Goal: Task Accomplishment & Management: Use online tool/utility

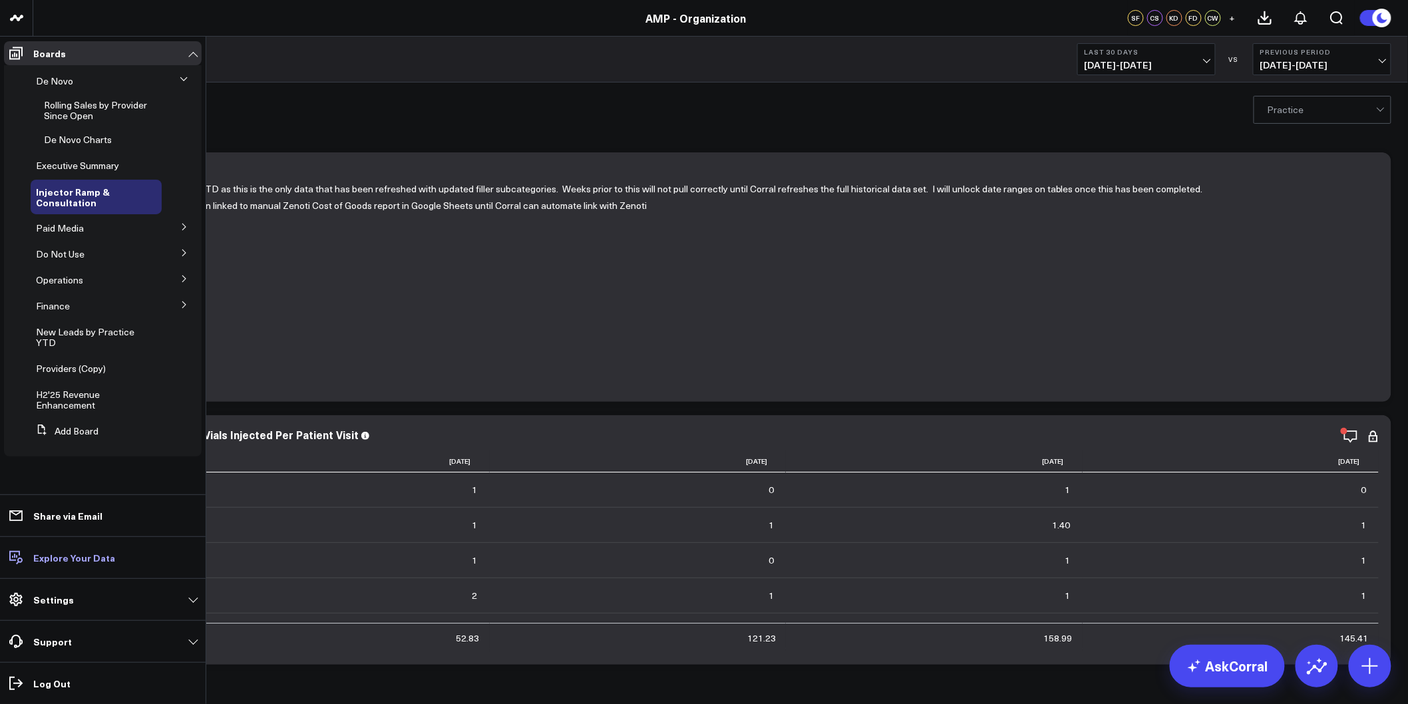
click at [74, 560] on p "Explore Your Data" at bounding box center [74, 557] width 82 height 11
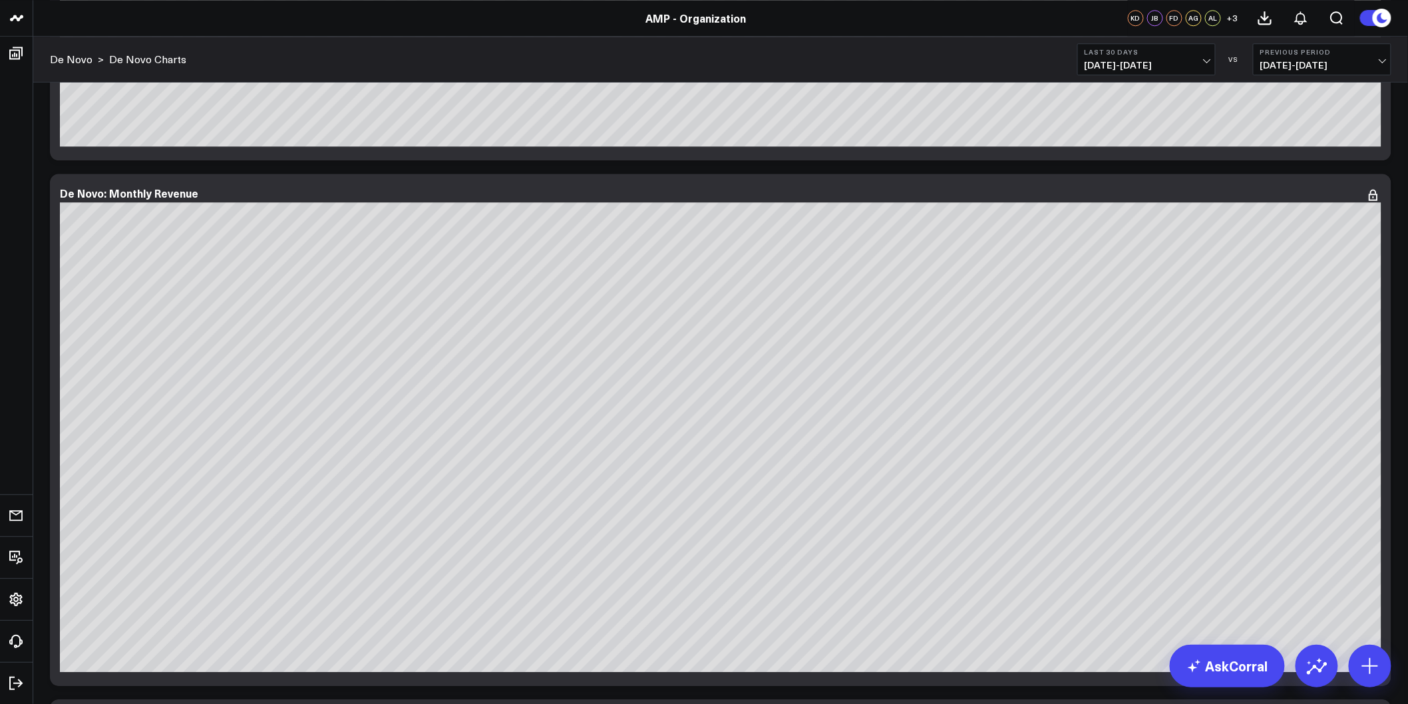
scroll to position [1478, 0]
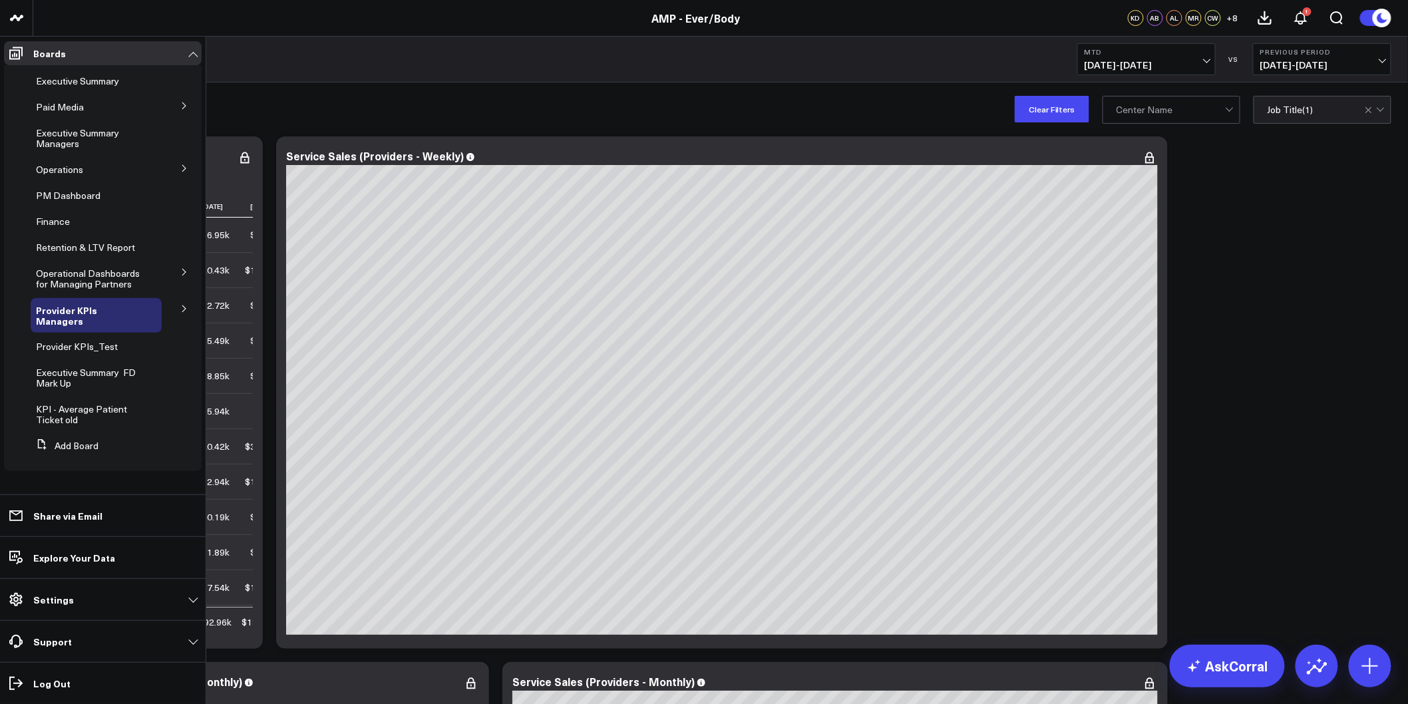
click at [176, 163] on button at bounding box center [184, 168] width 35 height 20
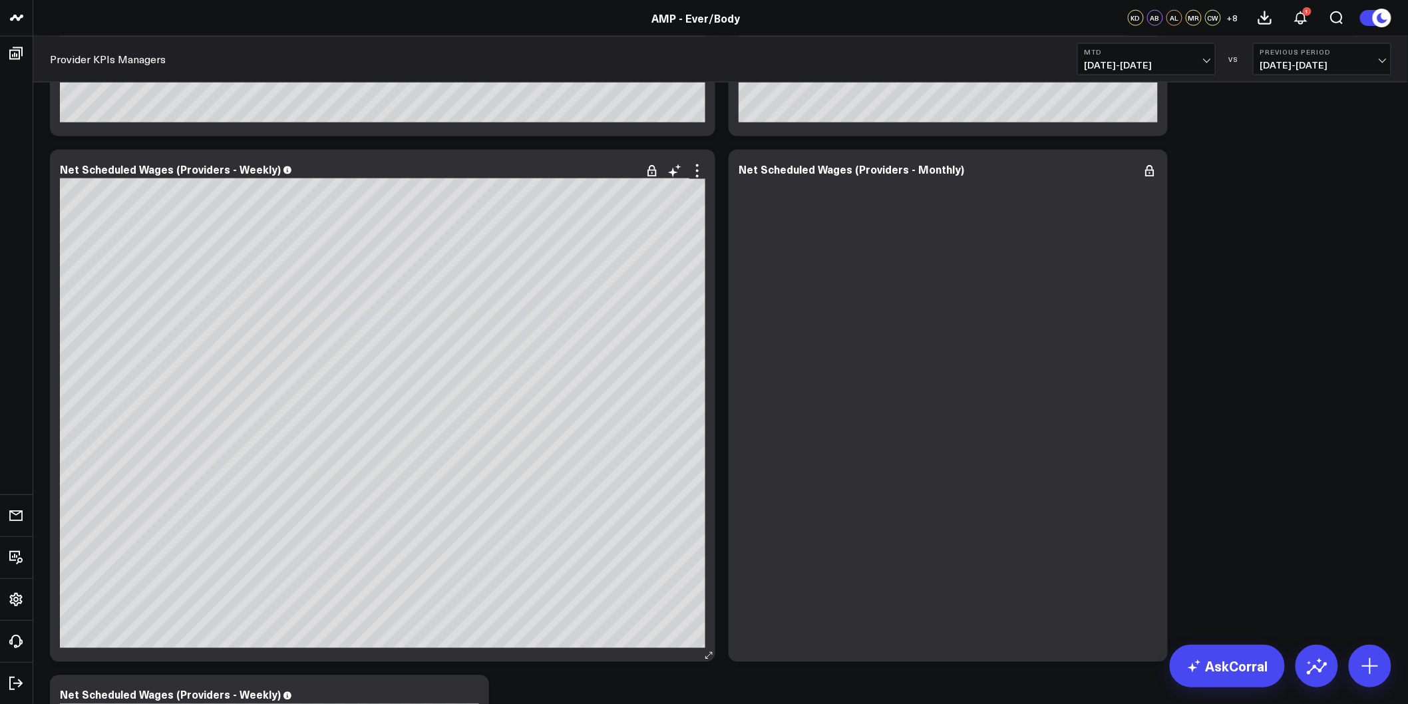
scroll to position [2870, 0]
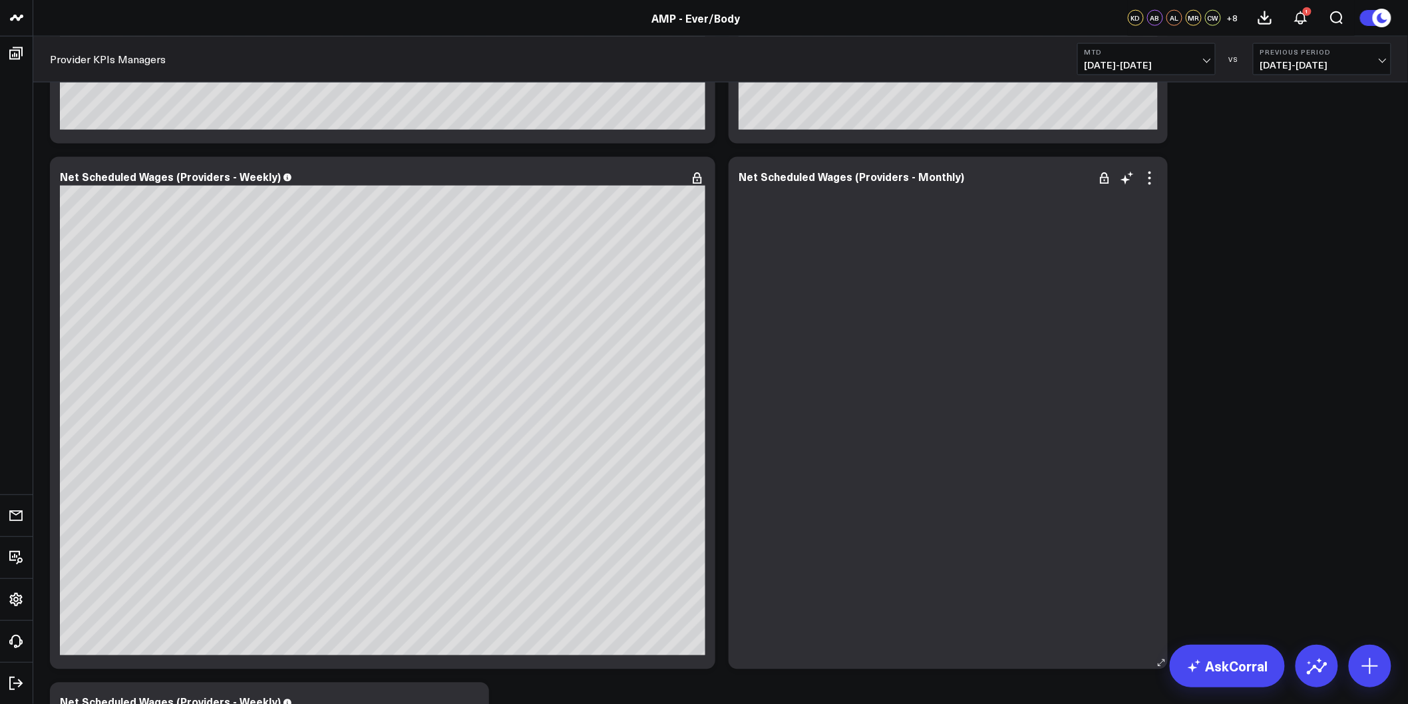
click at [1146, 267] on div at bounding box center [948, 427] width 419 height 458
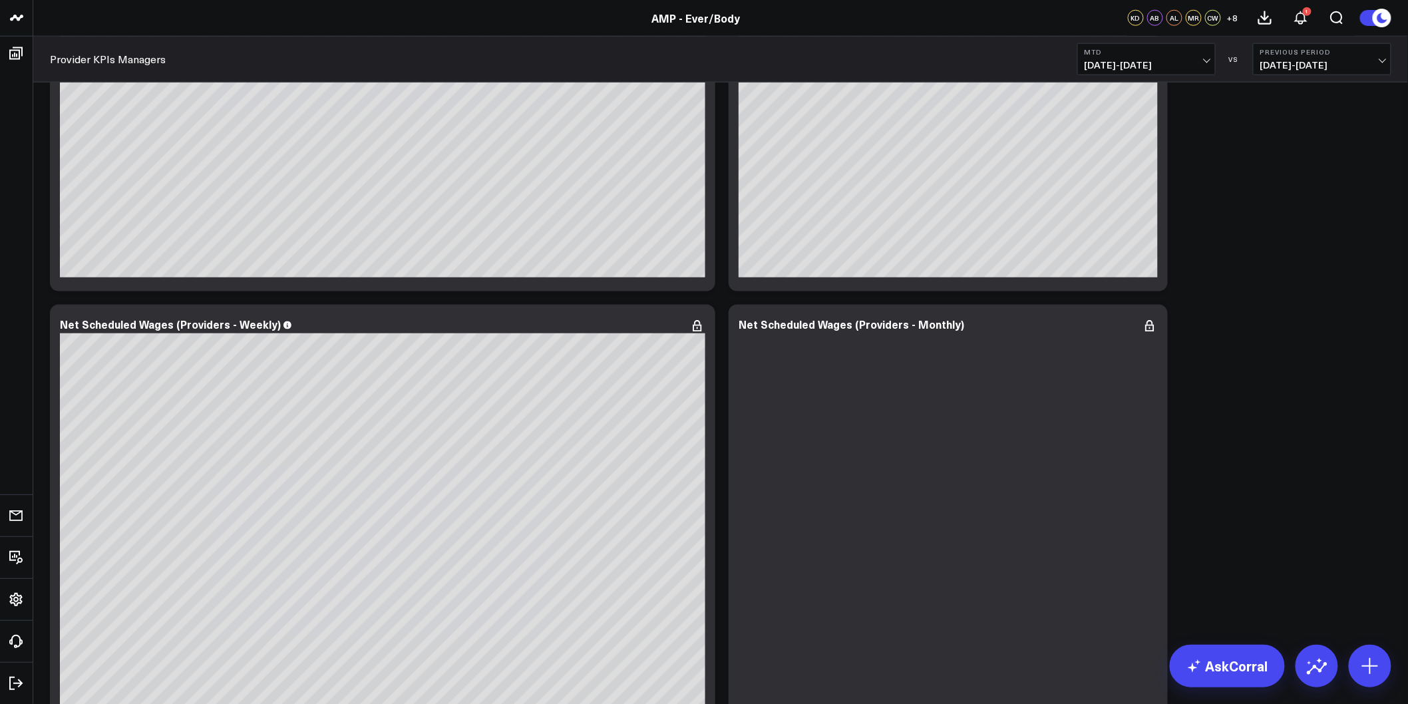
scroll to position [2649, 0]
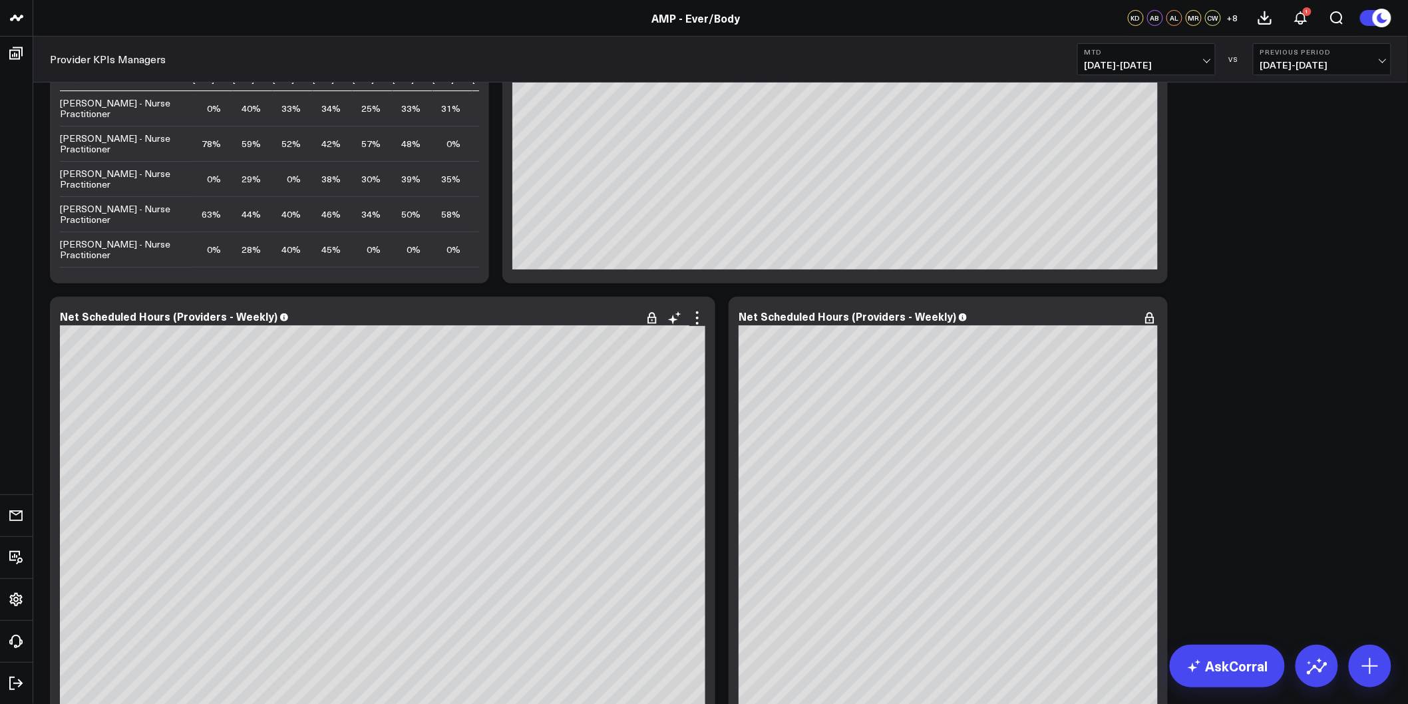
scroll to position [2353, 0]
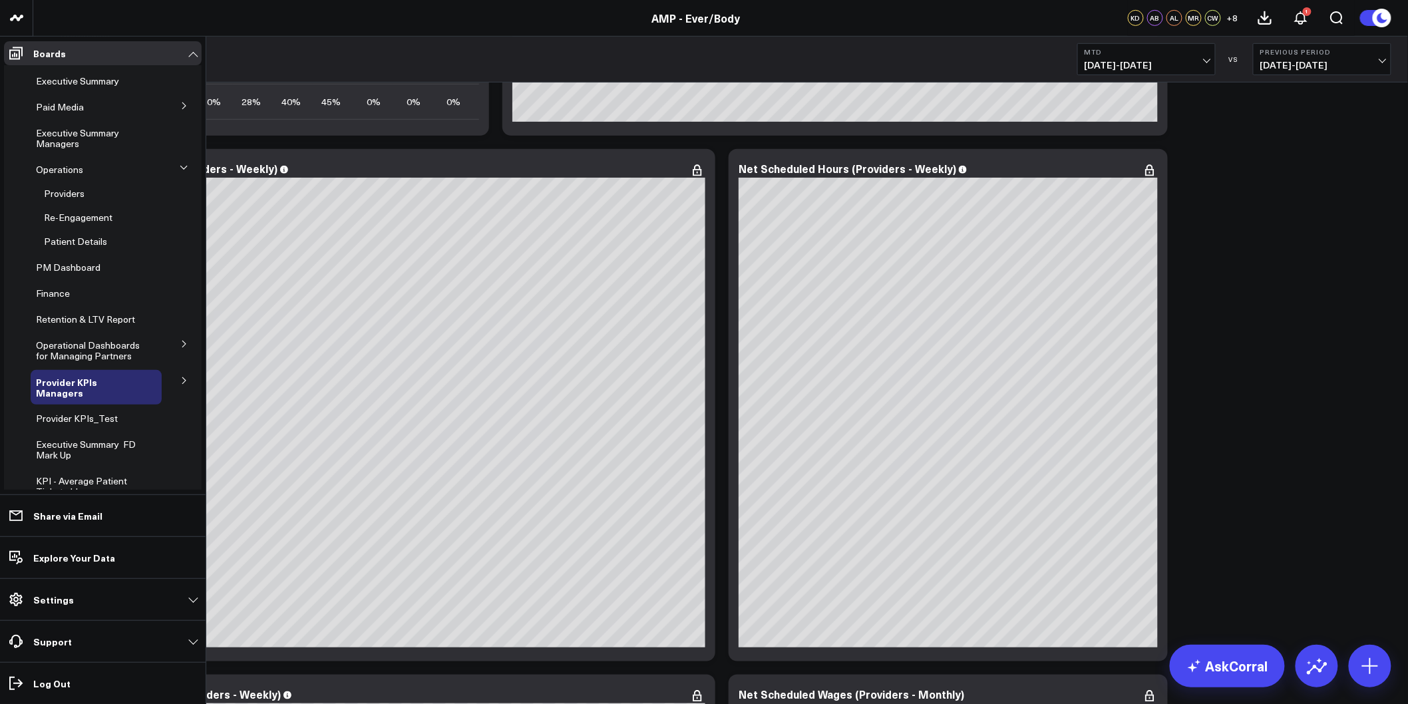
click at [173, 385] on button at bounding box center [184, 380] width 35 height 20
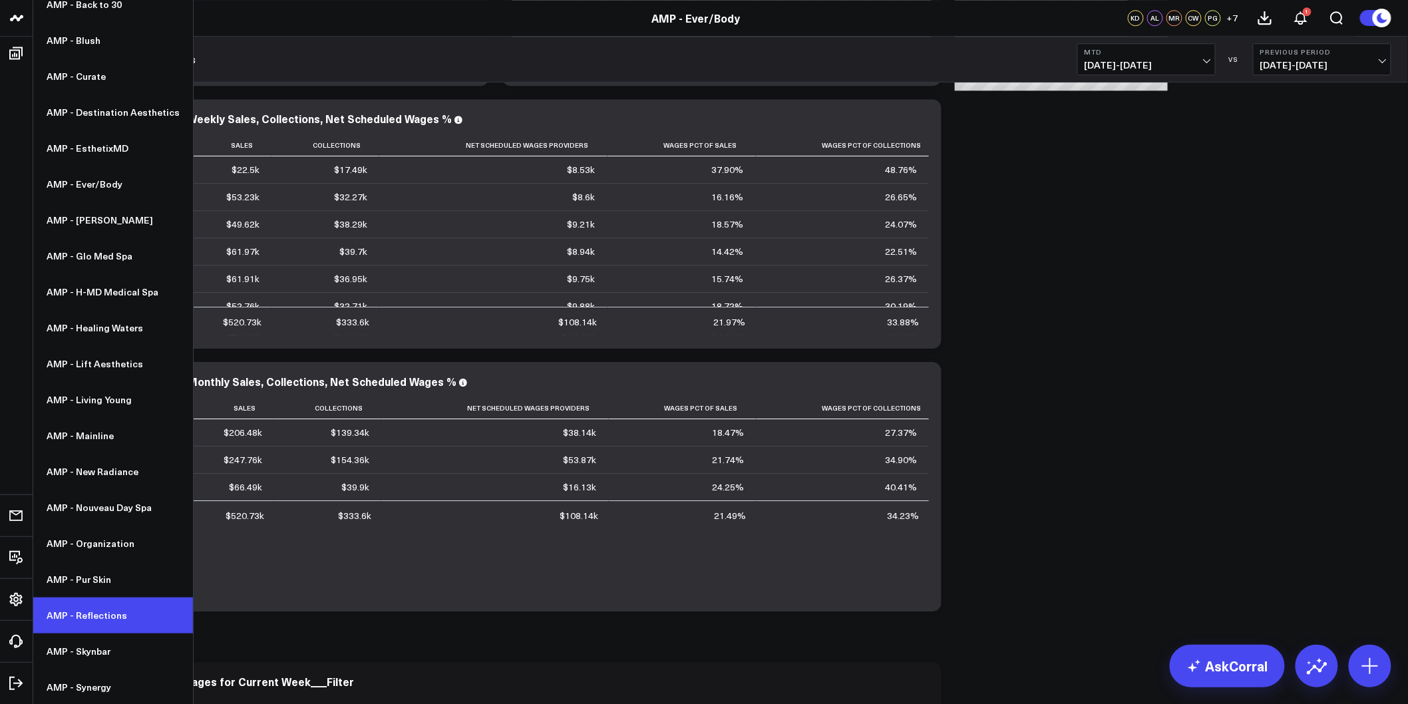
scroll to position [3770, 0]
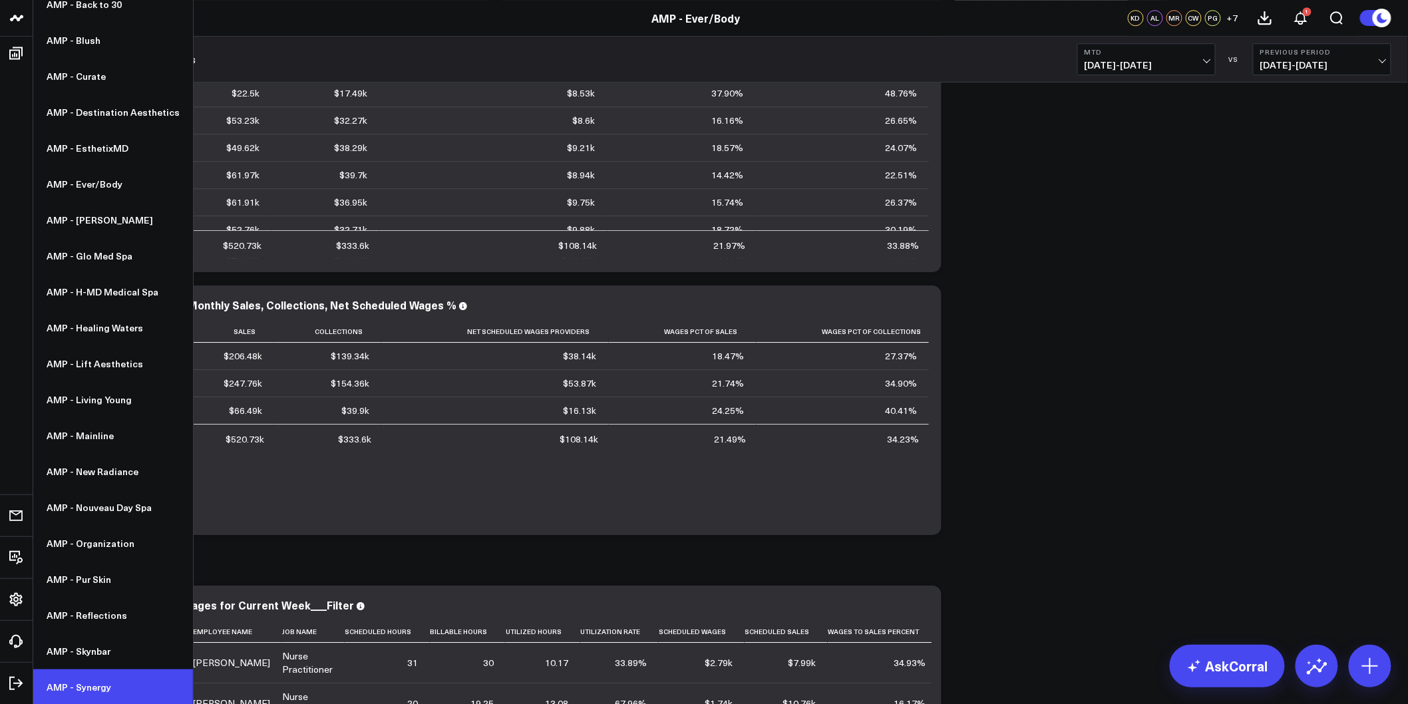
click at [88, 684] on link "AMP - Synergy" at bounding box center [113, 687] width 160 height 36
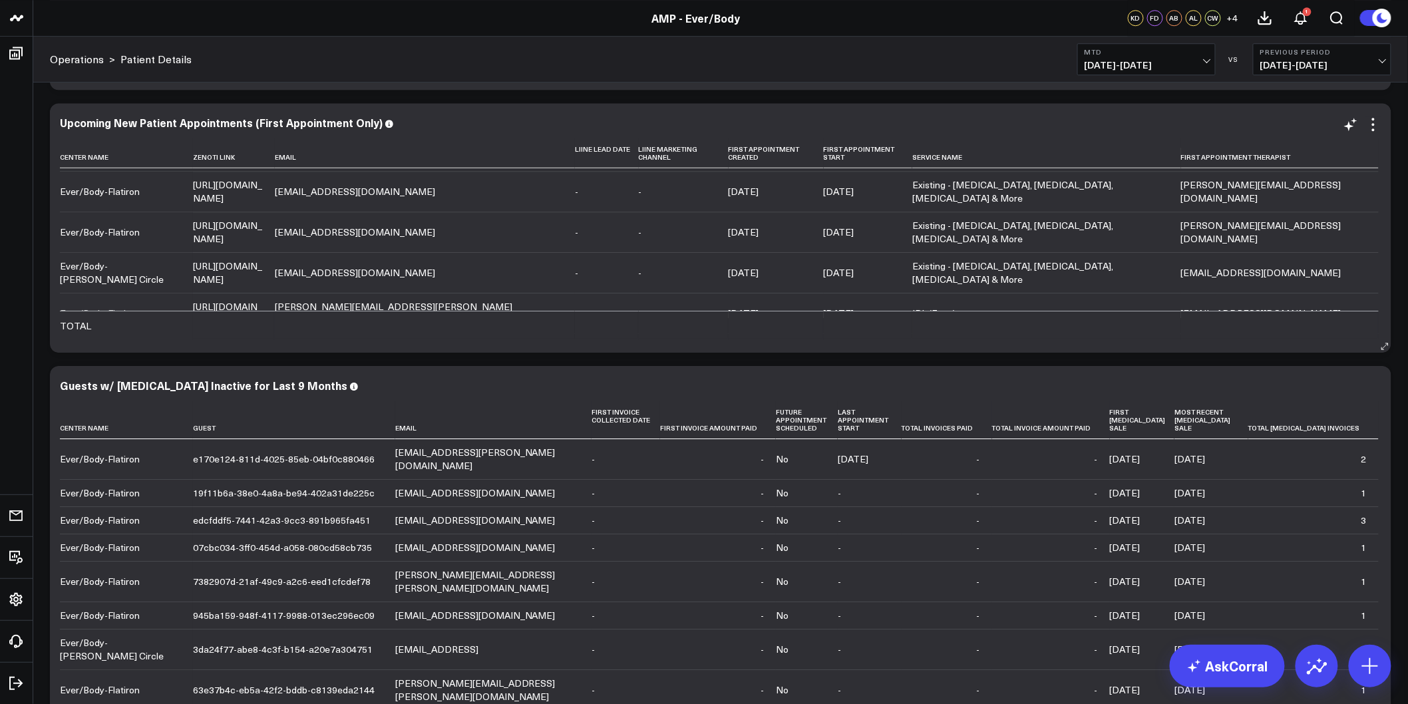
scroll to position [74, 0]
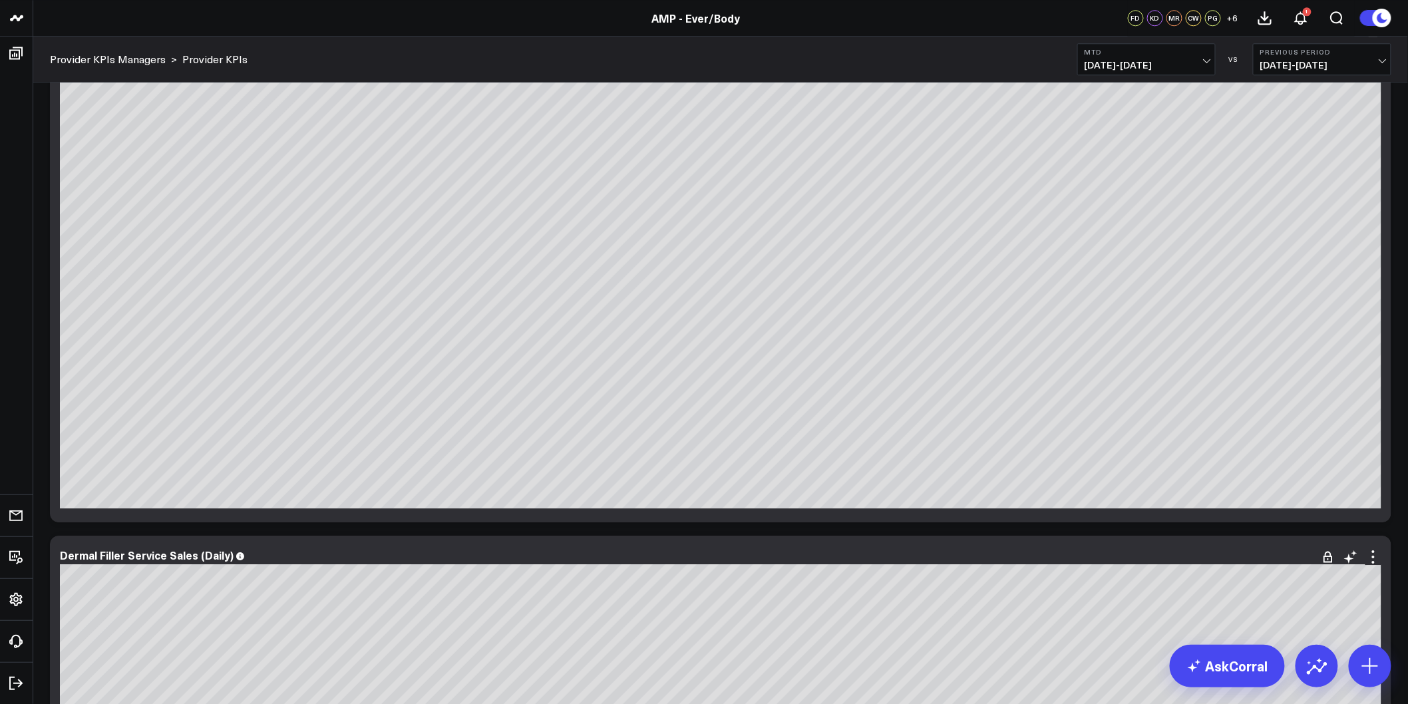
scroll to position [1405, 0]
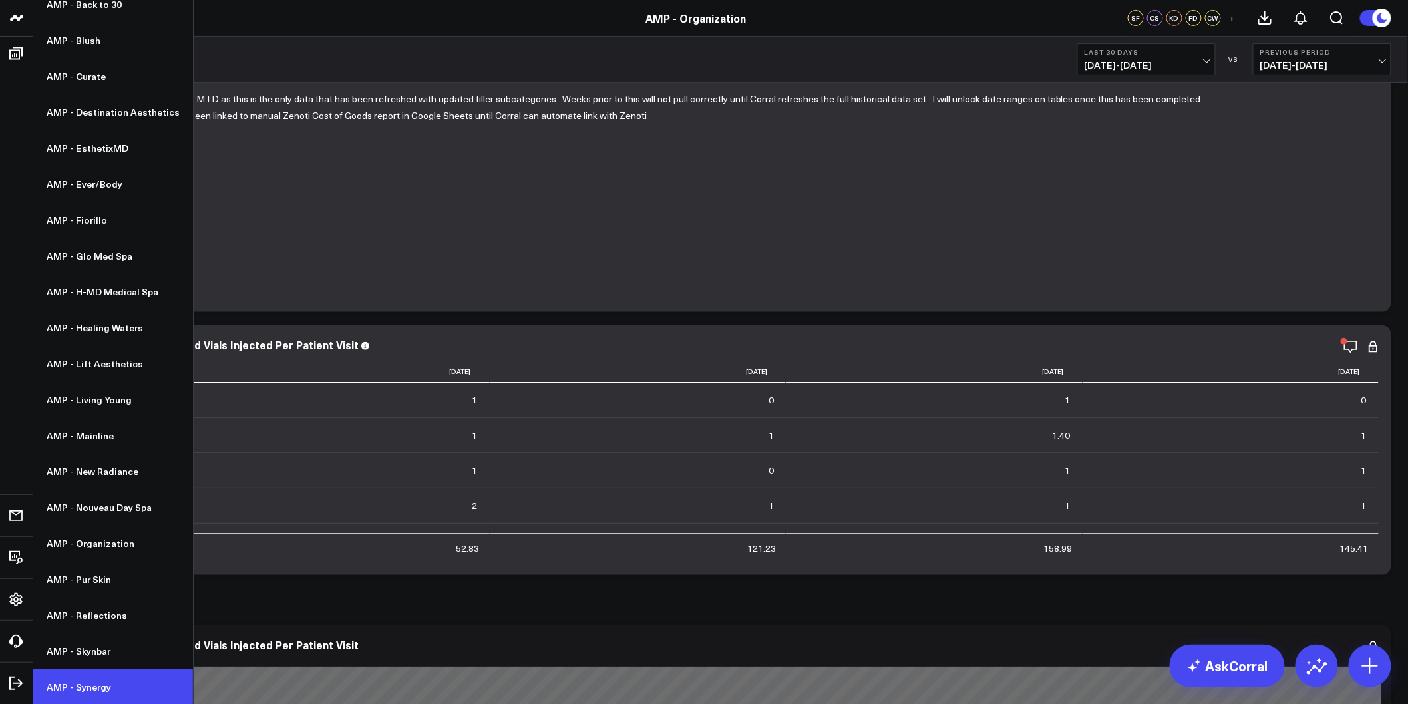
scroll to position [148, 0]
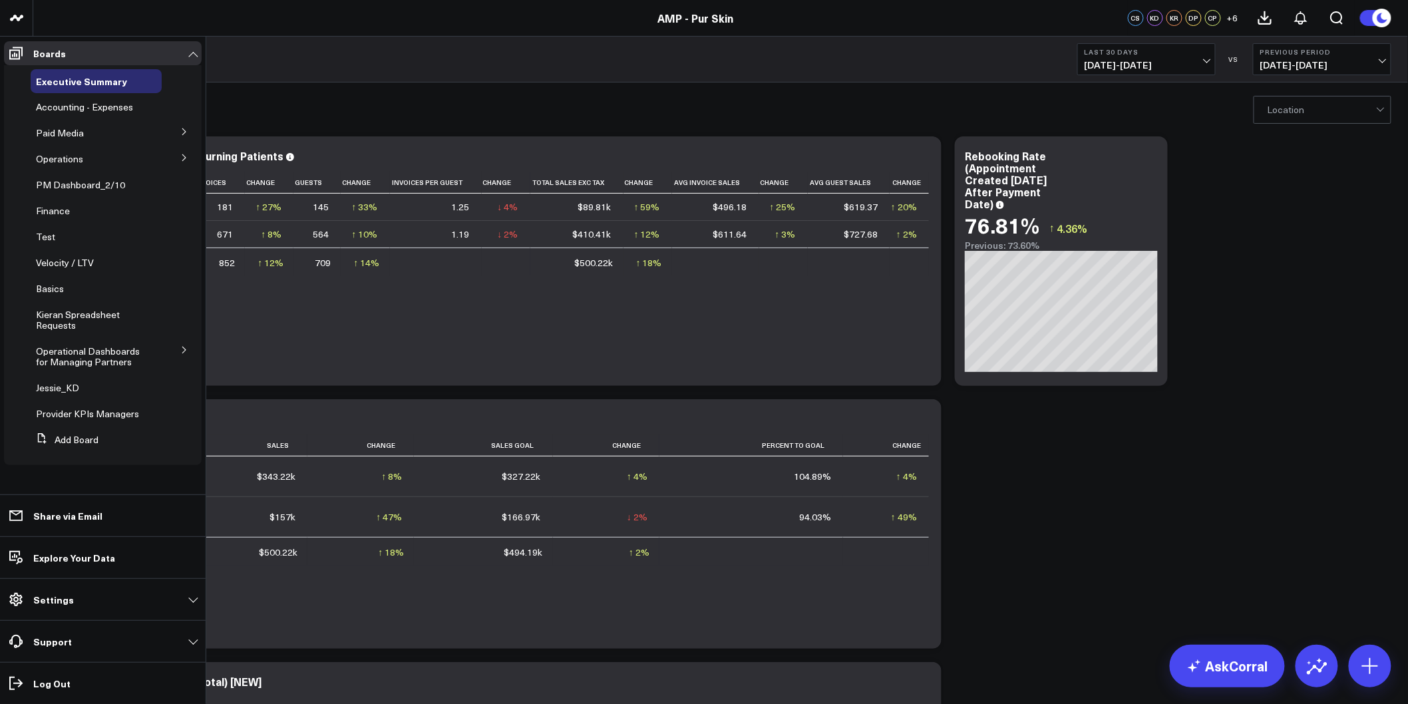
click at [180, 129] on icon at bounding box center [184, 132] width 8 height 8
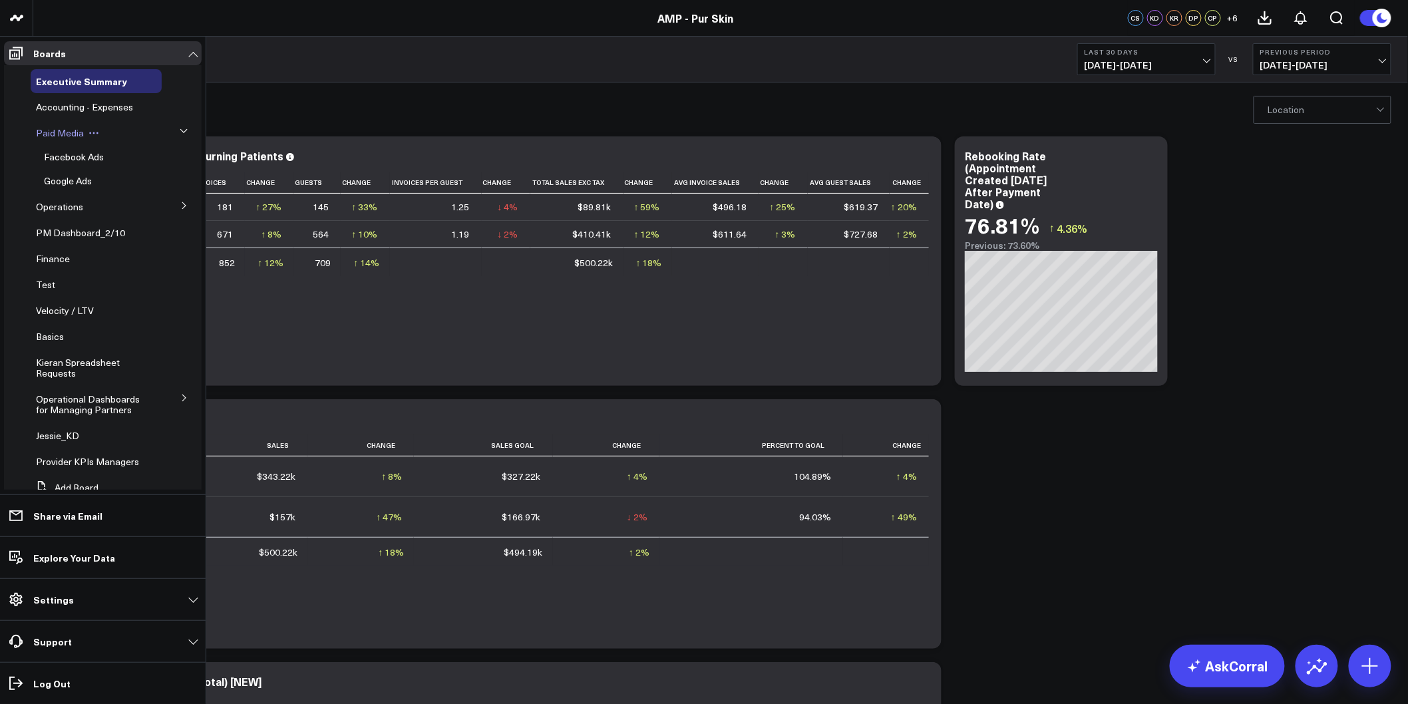
click at [62, 135] on span "Paid Media" at bounding box center [60, 132] width 48 height 13
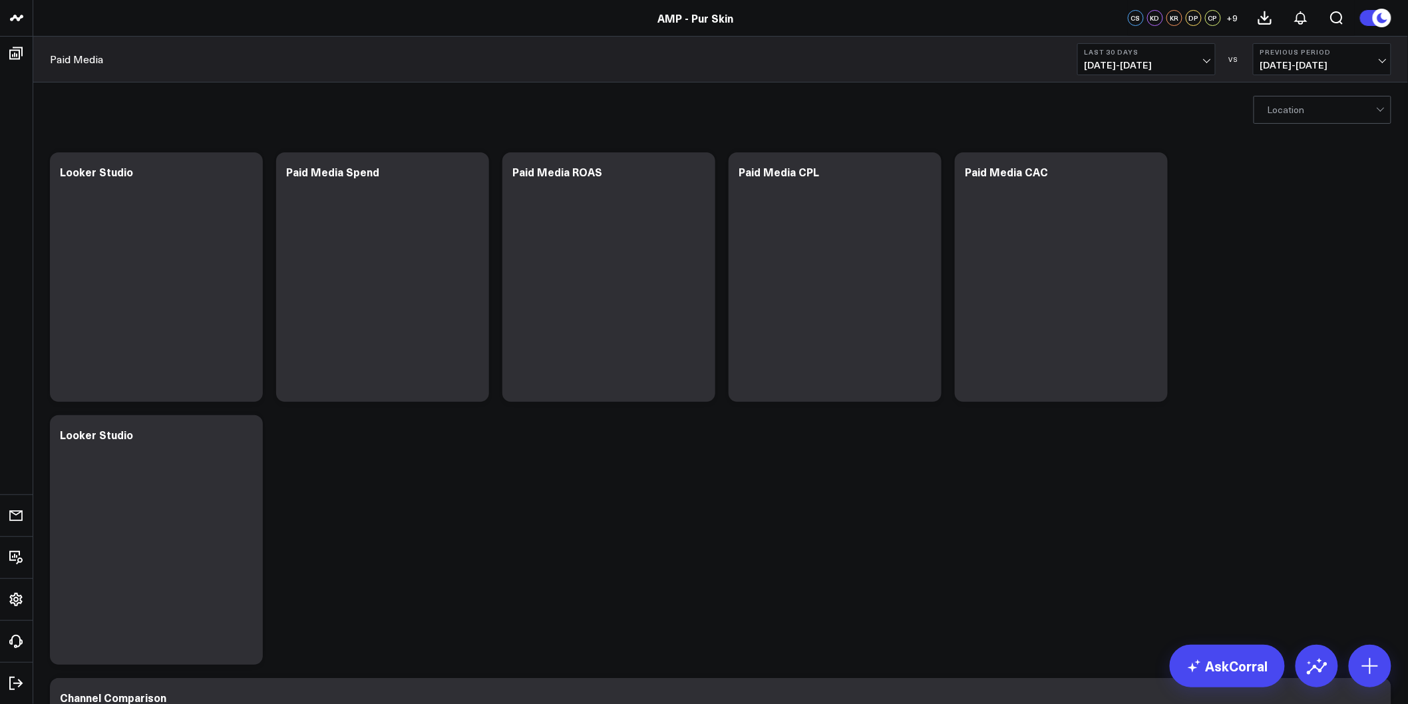
click at [1160, 69] on span "07/28/25 - 08/26/25" at bounding box center [1147, 65] width 124 height 11
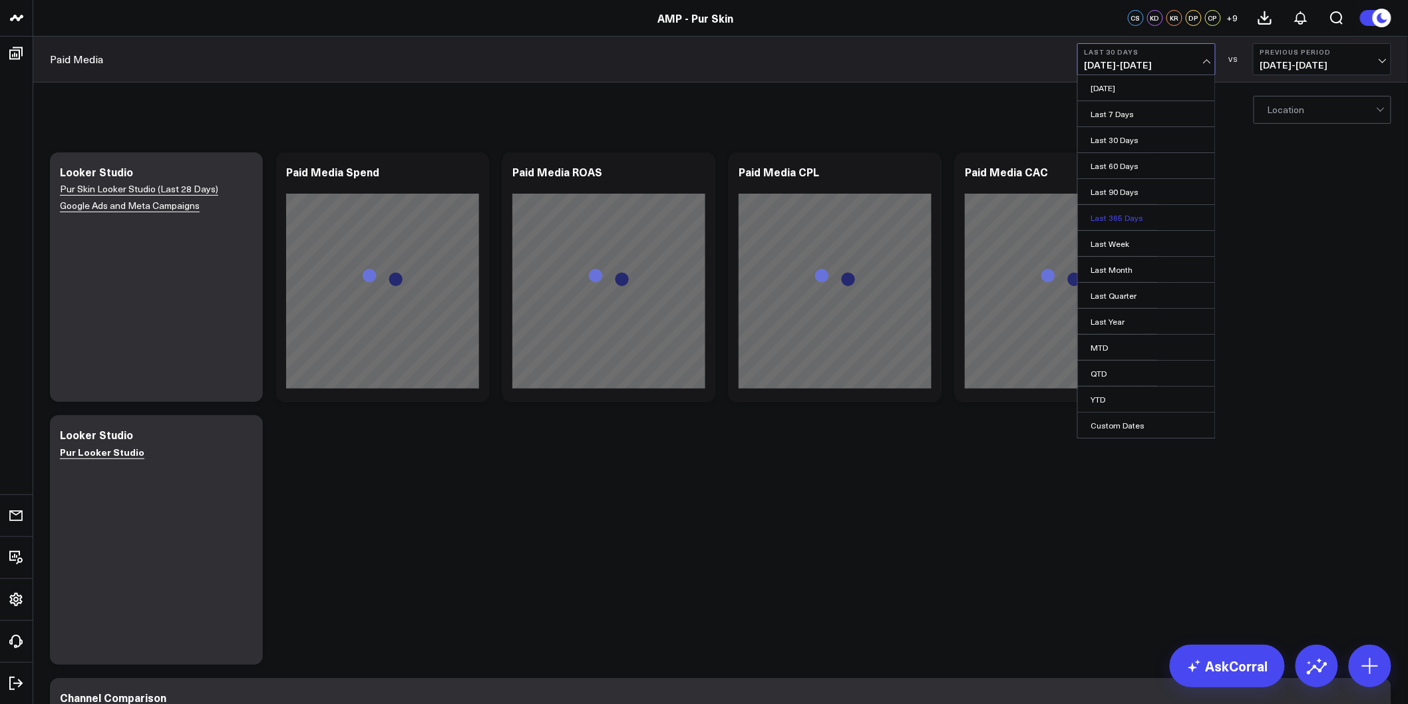
click at [1122, 218] on link "Last 365 Days" at bounding box center [1146, 217] width 137 height 25
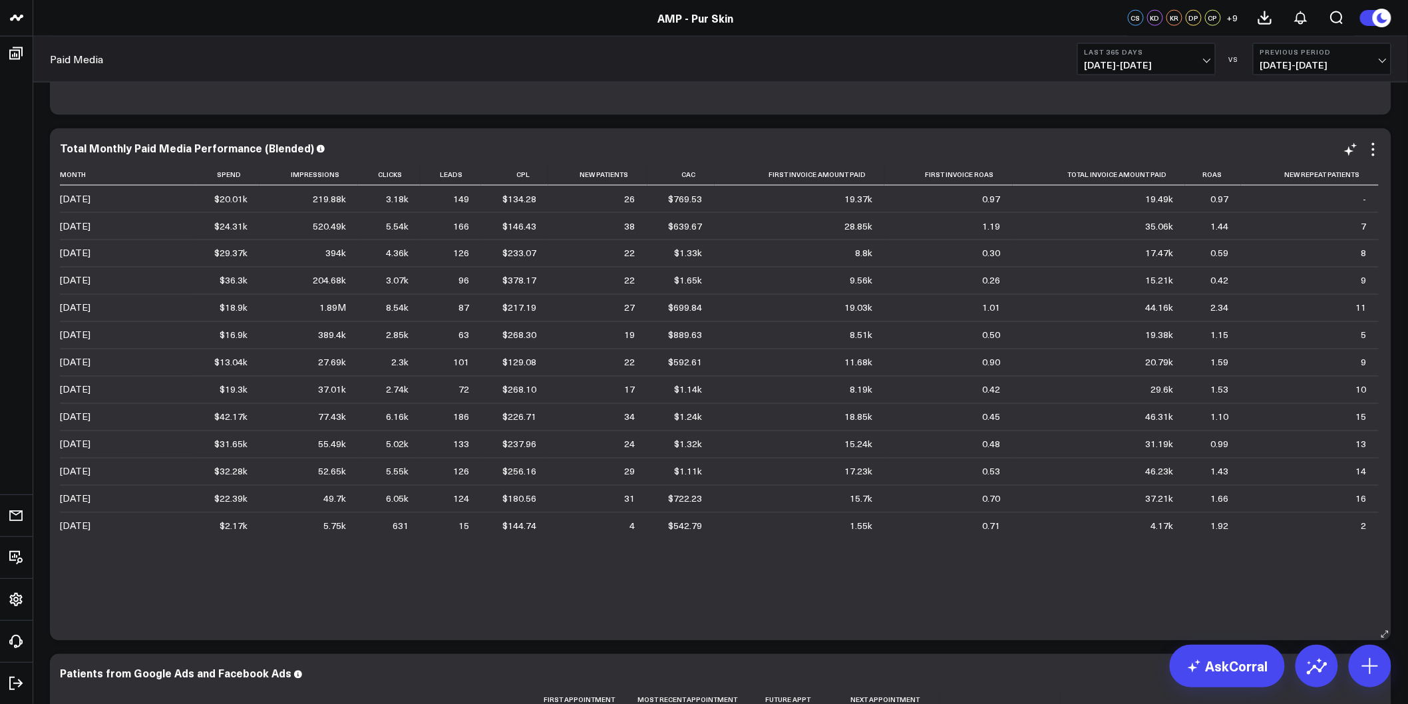
scroll to position [813, 0]
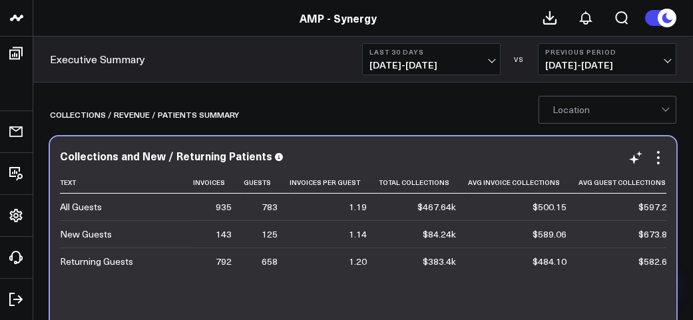
click at [369, 222] on td "1.14" at bounding box center [333, 233] width 89 height 27
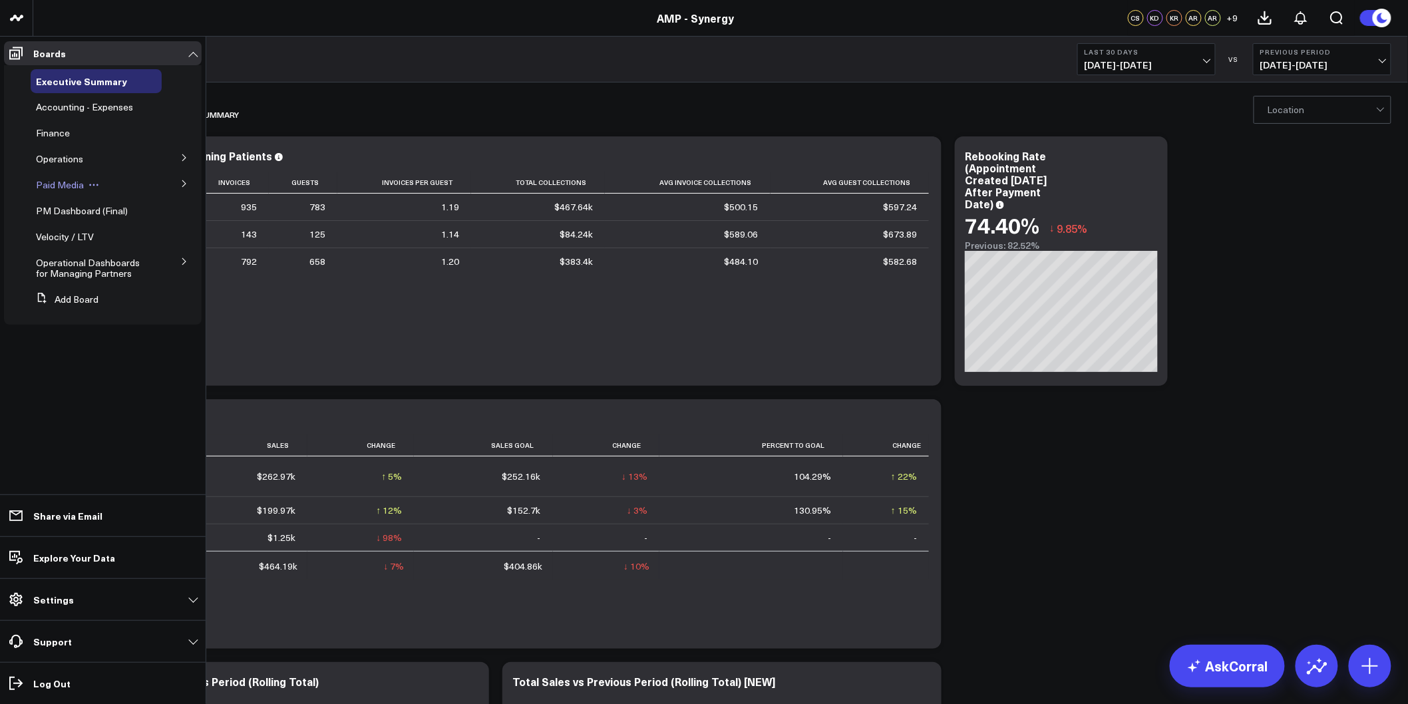
click at [55, 183] on span "Paid Media" at bounding box center [60, 184] width 48 height 13
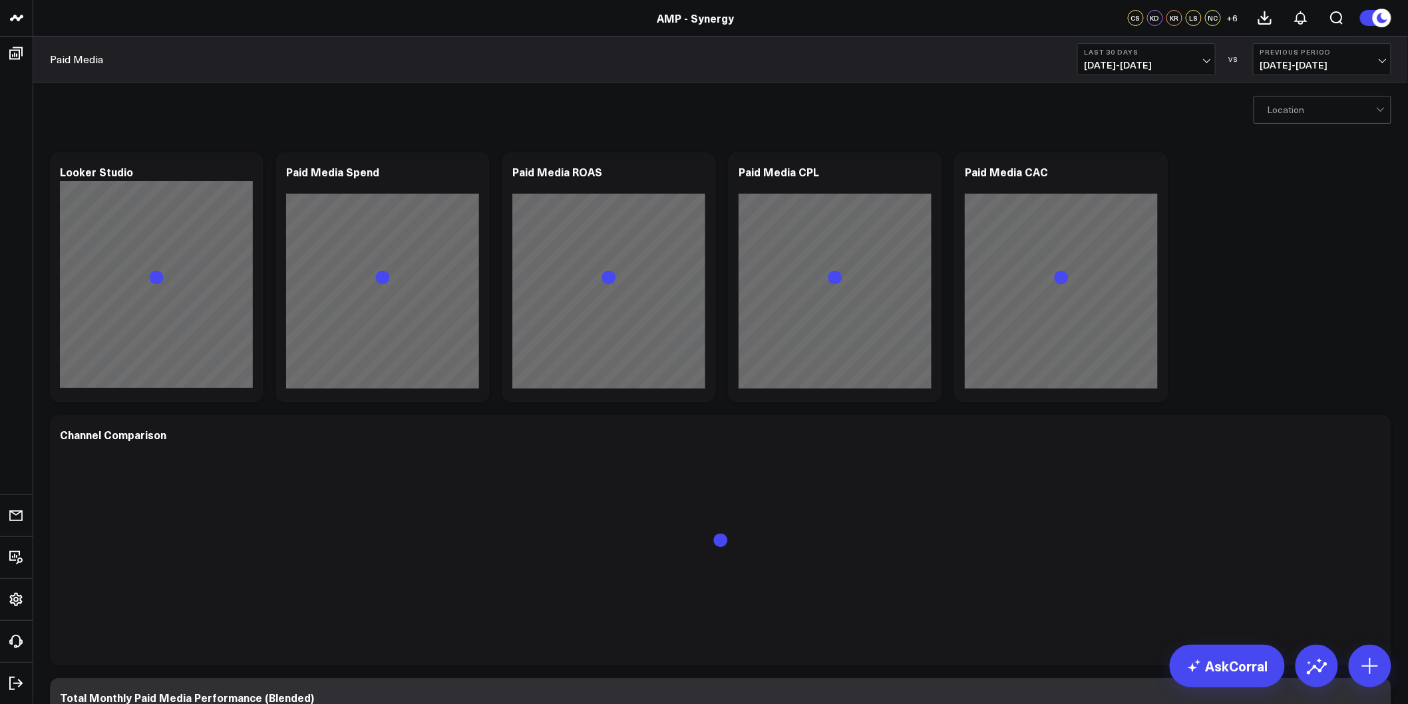
click at [1186, 51] on b "Last 30 Days" at bounding box center [1147, 52] width 124 height 8
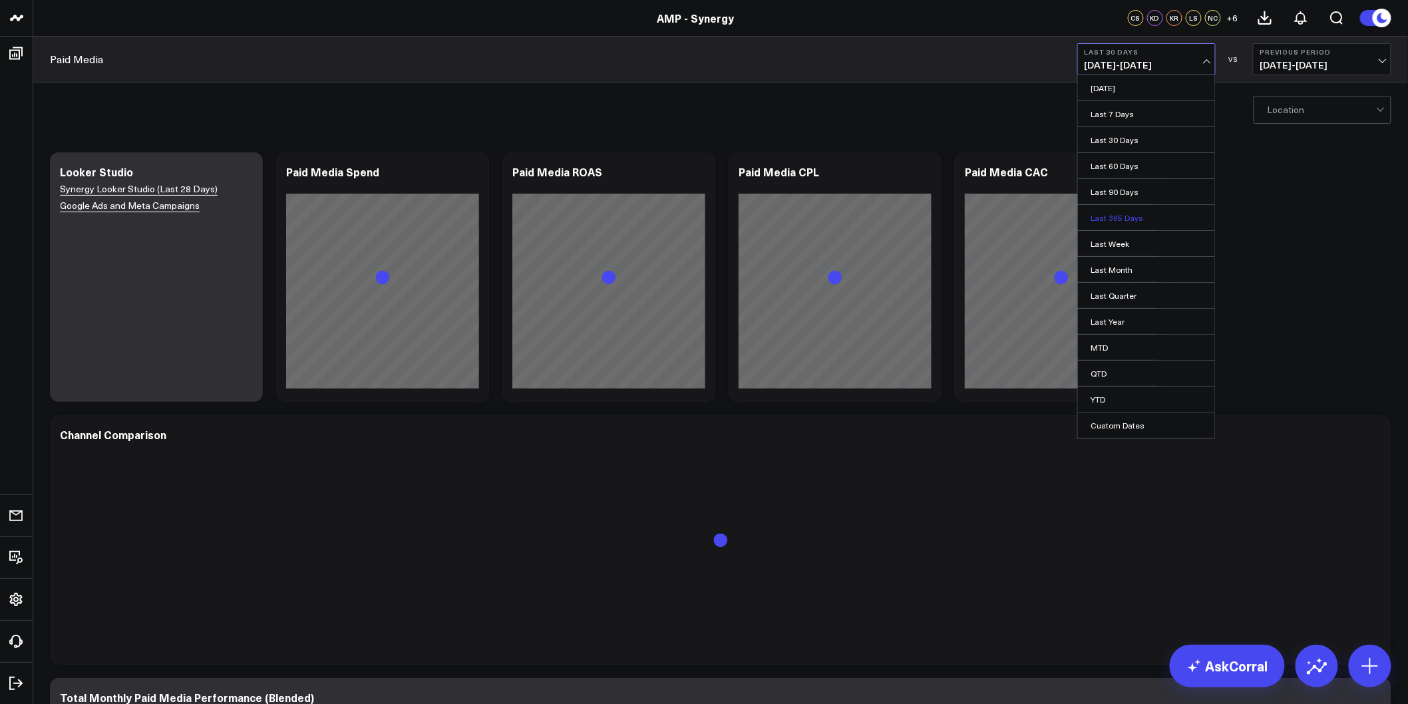
click at [1128, 218] on link "Last 365 Days" at bounding box center [1146, 217] width 137 height 25
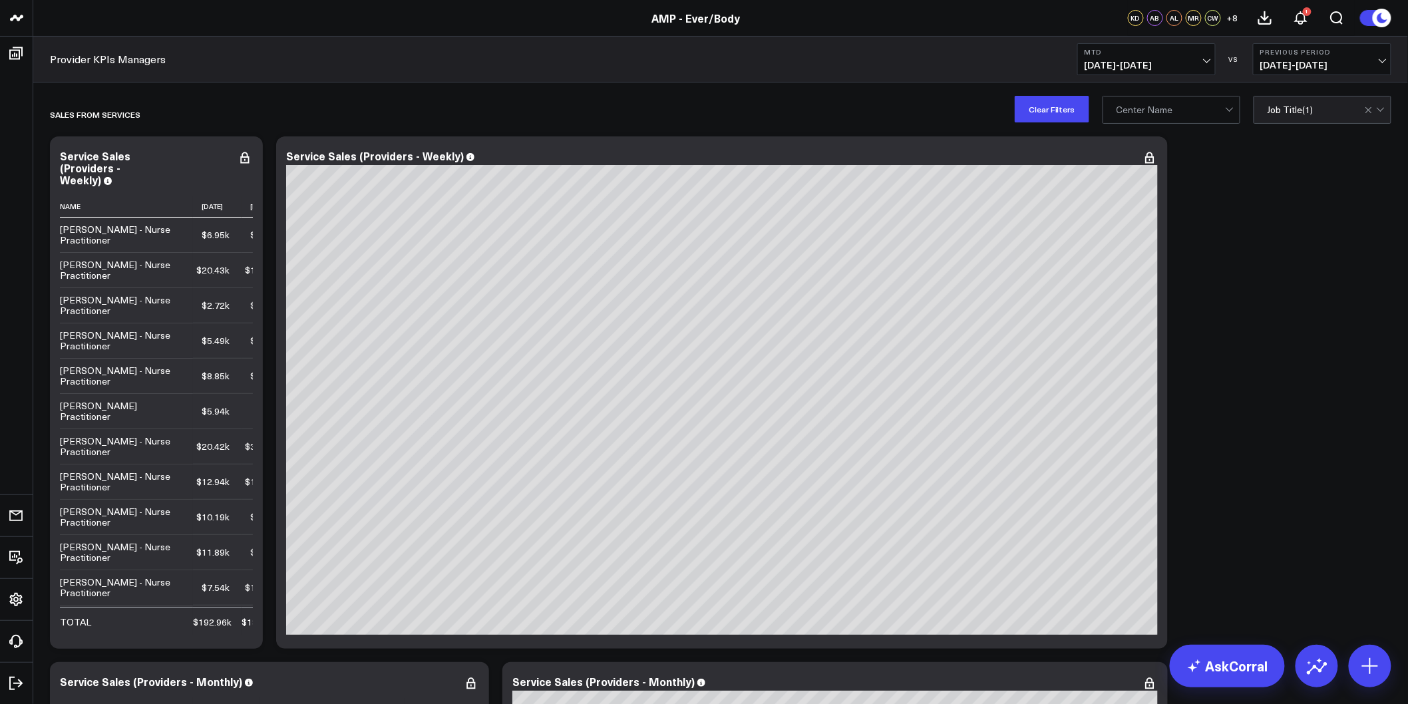
drag, startPoint x: 1280, startPoint y: 450, endPoint x: 1252, endPoint y: 161, distance: 290.8
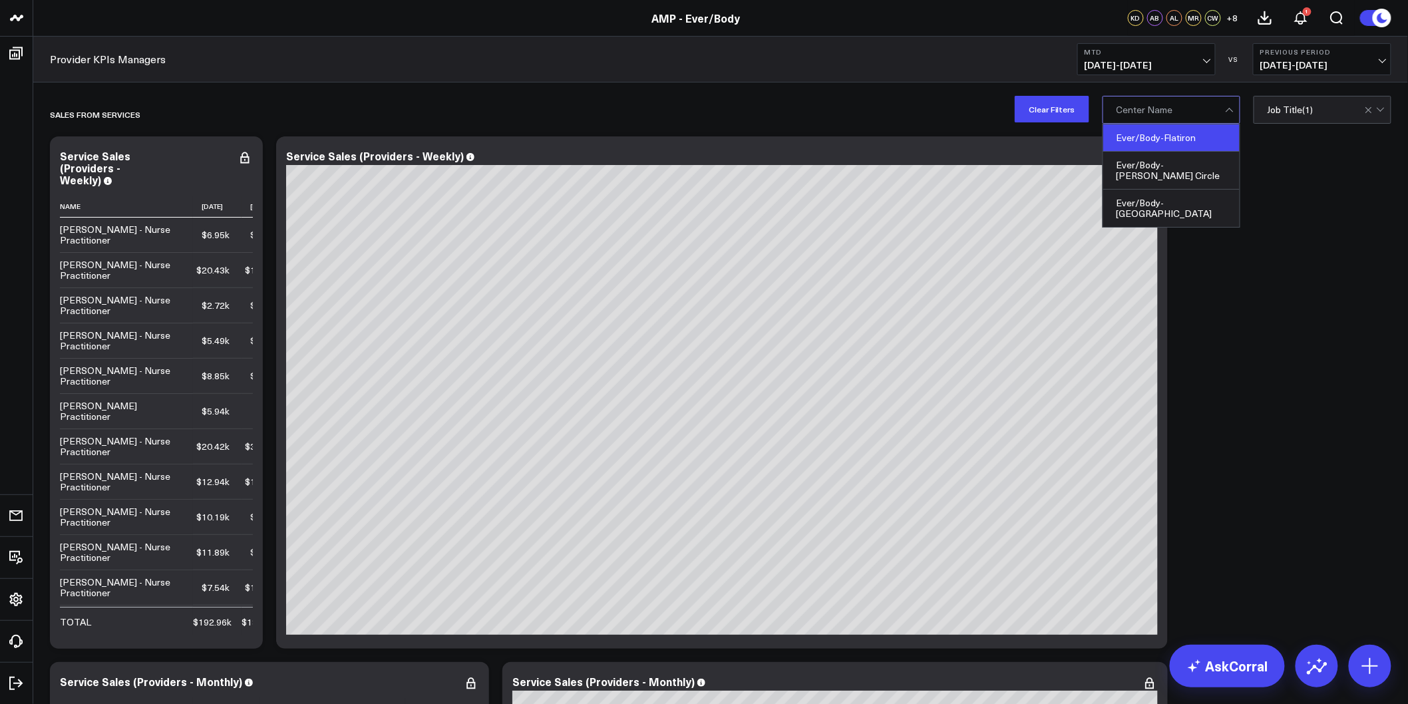
click at [1188, 144] on div "Ever/Body-Flatiron" at bounding box center [1171, 137] width 136 height 27
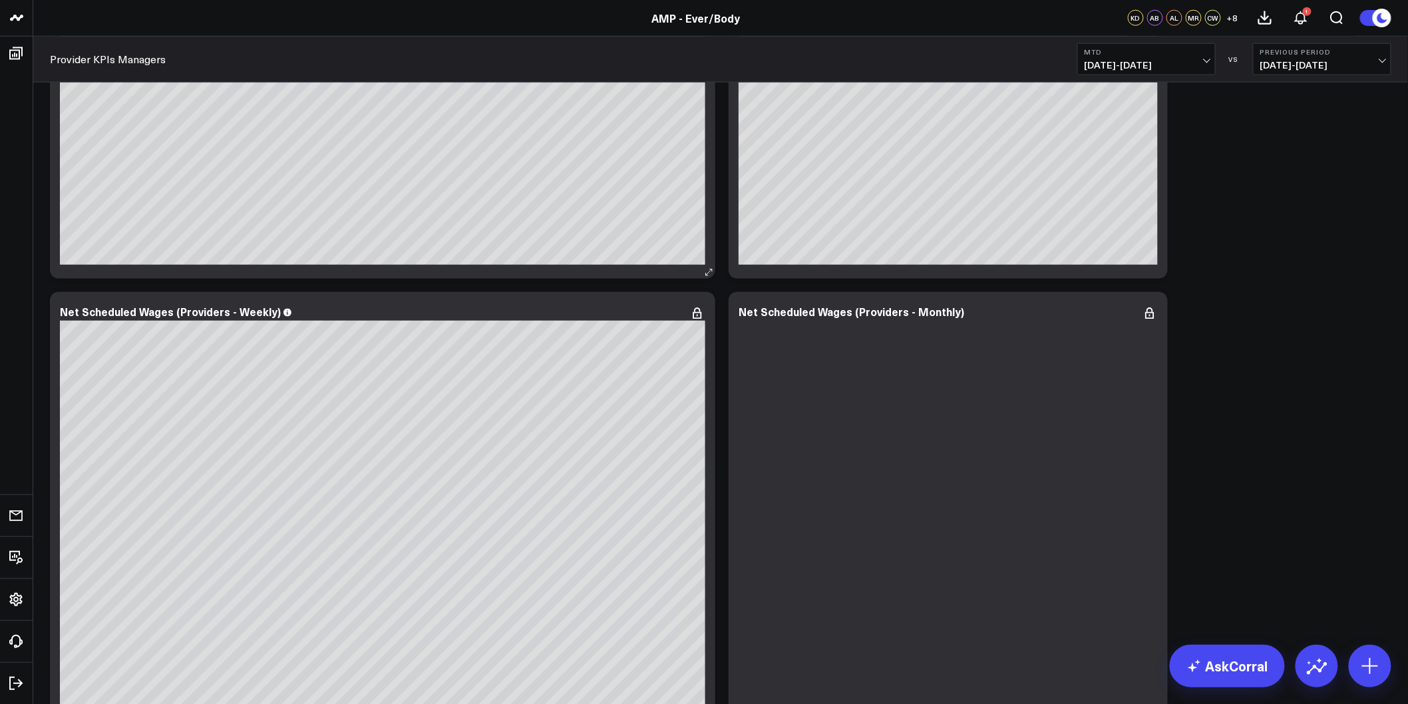
scroll to position [2809, 0]
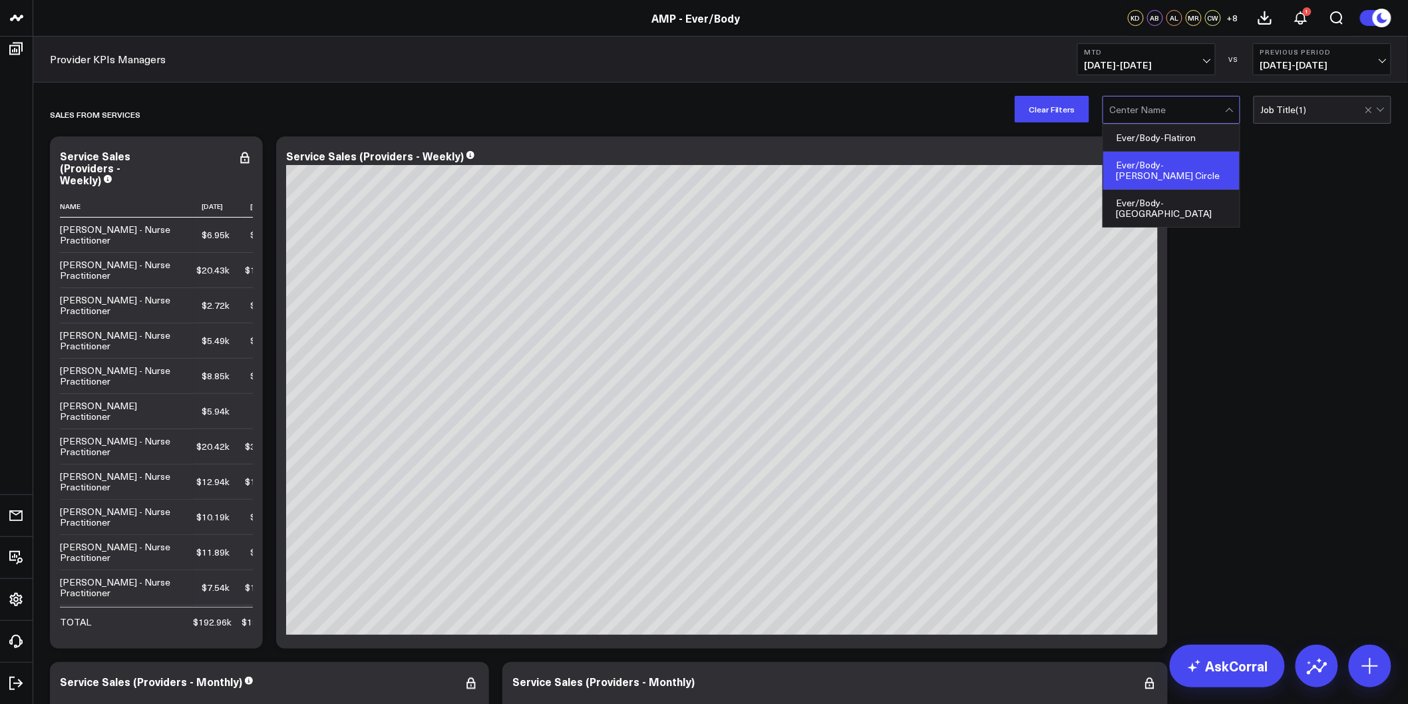
click at [1192, 160] on div "Ever/Body-Logan Circle" at bounding box center [1171, 171] width 136 height 38
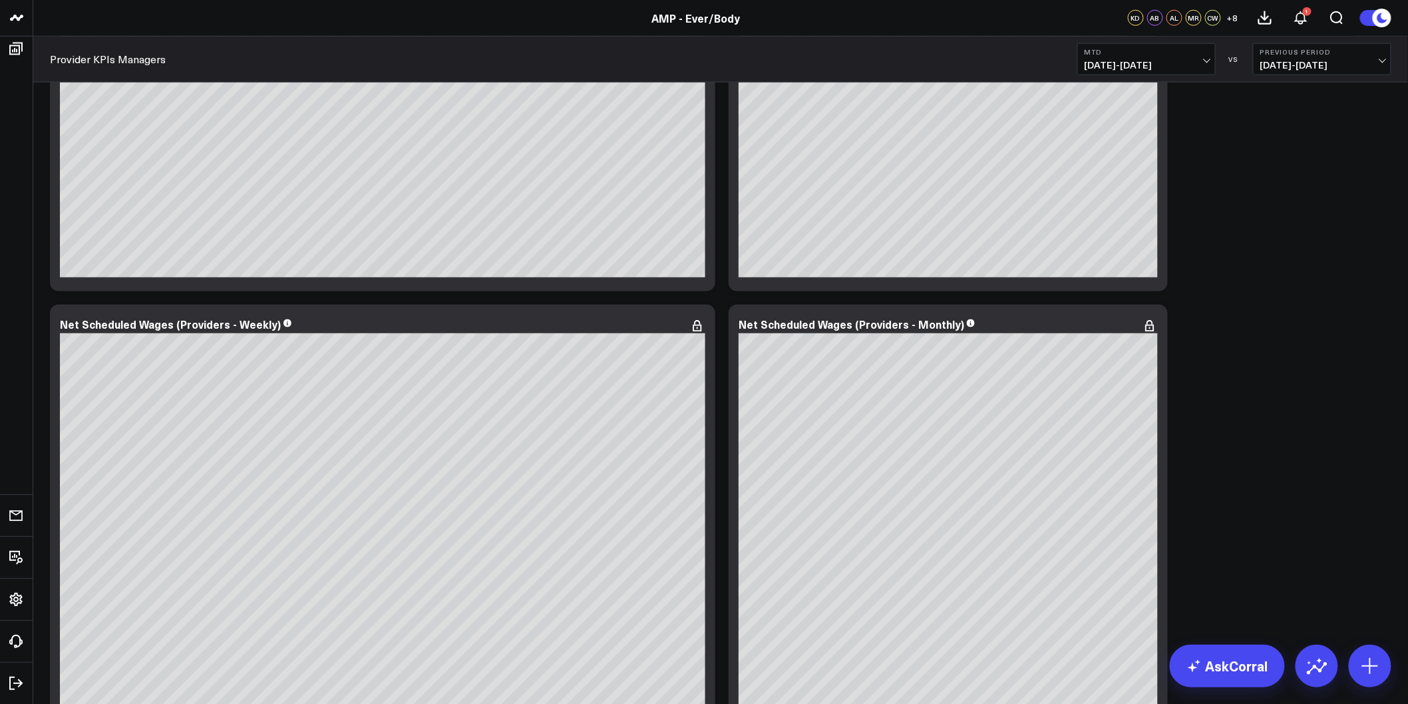
scroll to position [2870, 0]
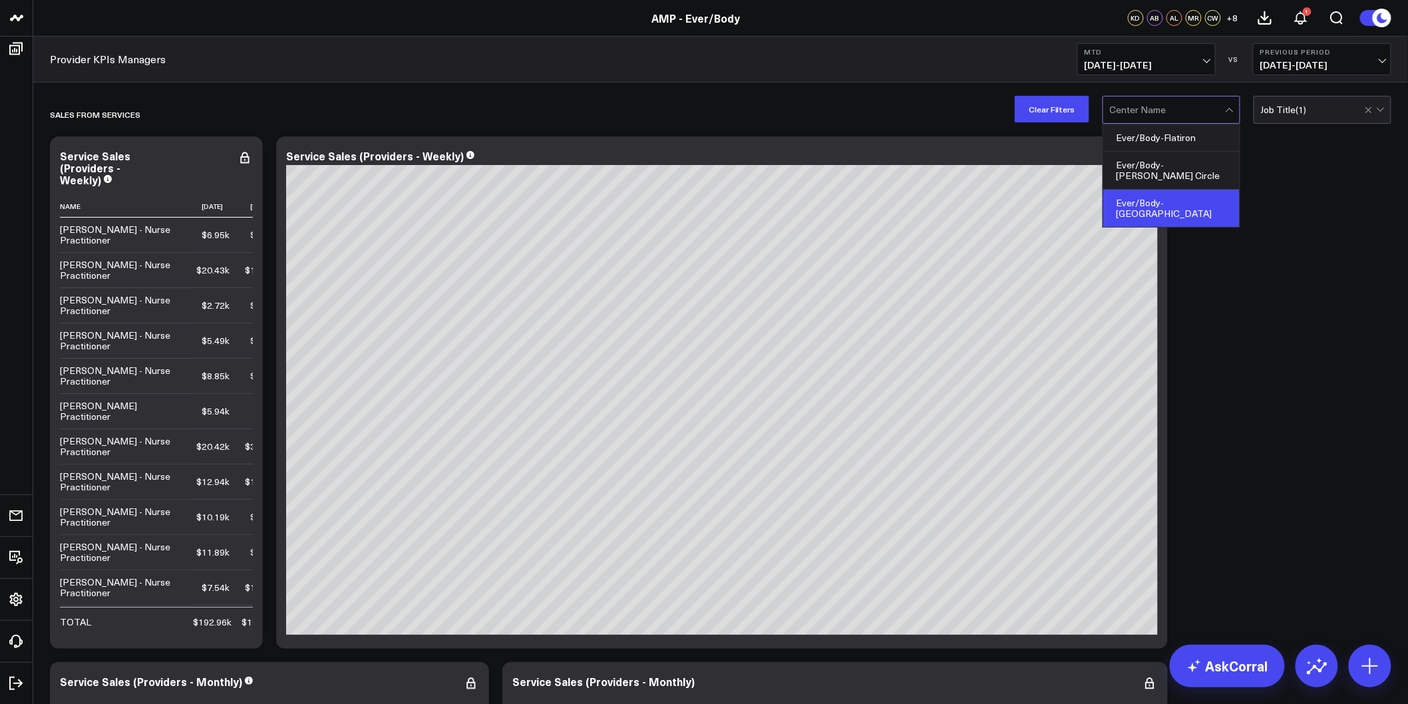
click at [1188, 190] on div "Ever/Body-Williamsburg" at bounding box center [1171, 208] width 136 height 37
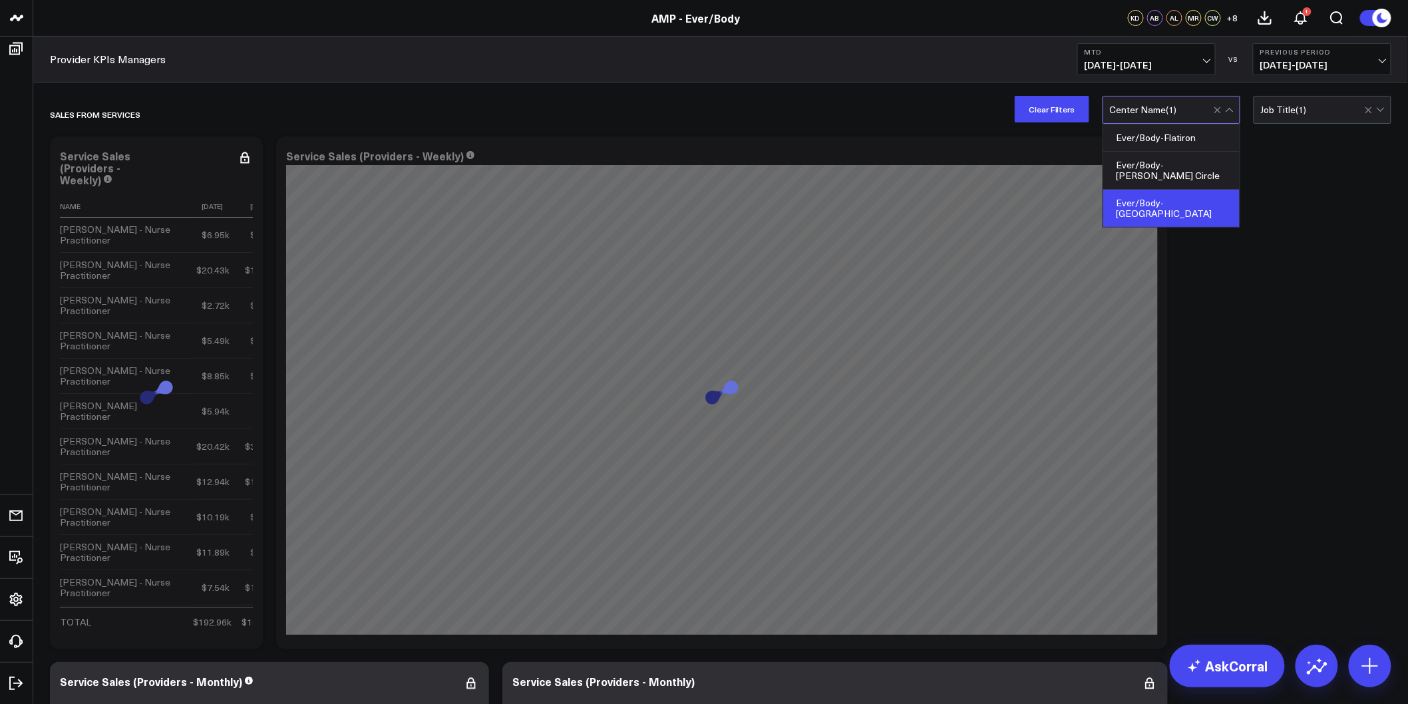
drag, startPoint x: 1267, startPoint y: 331, endPoint x: 1274, endPoint y: 311, distance: 21.0
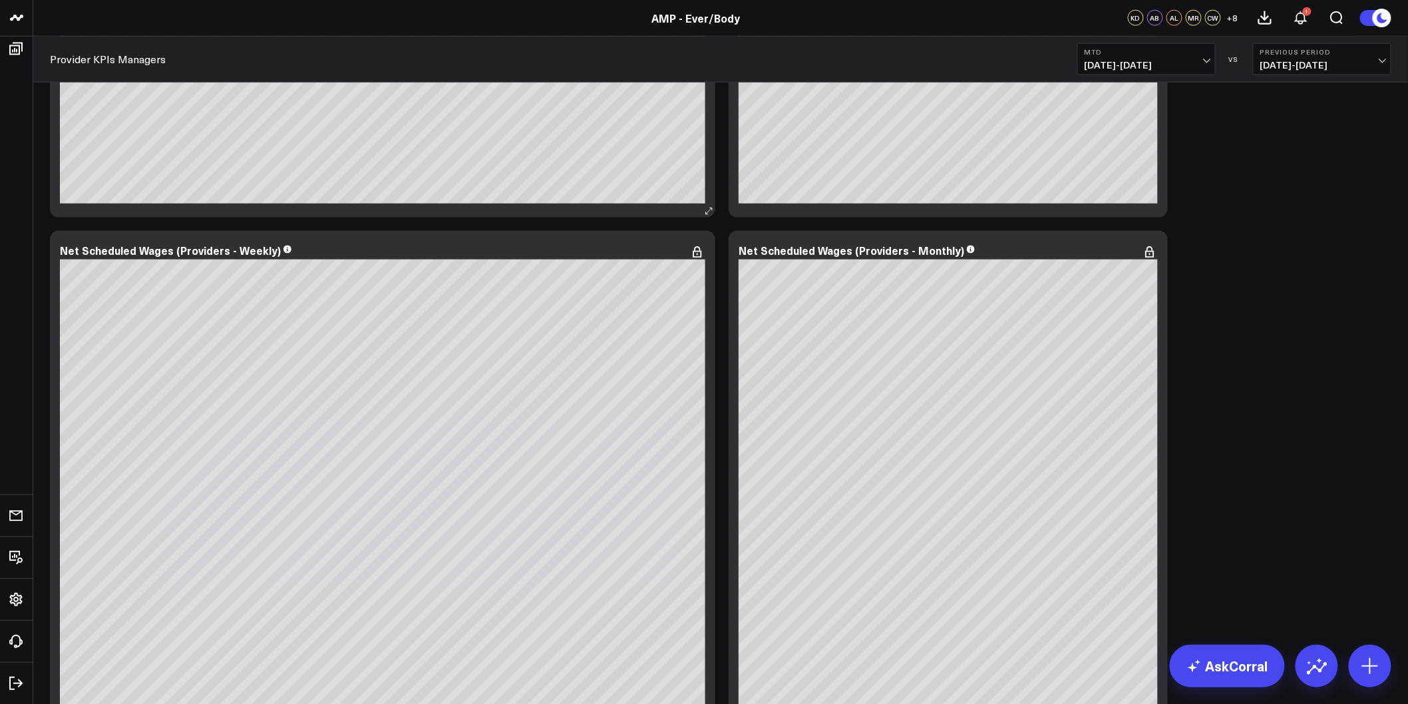
scroll to position [2870, 0]
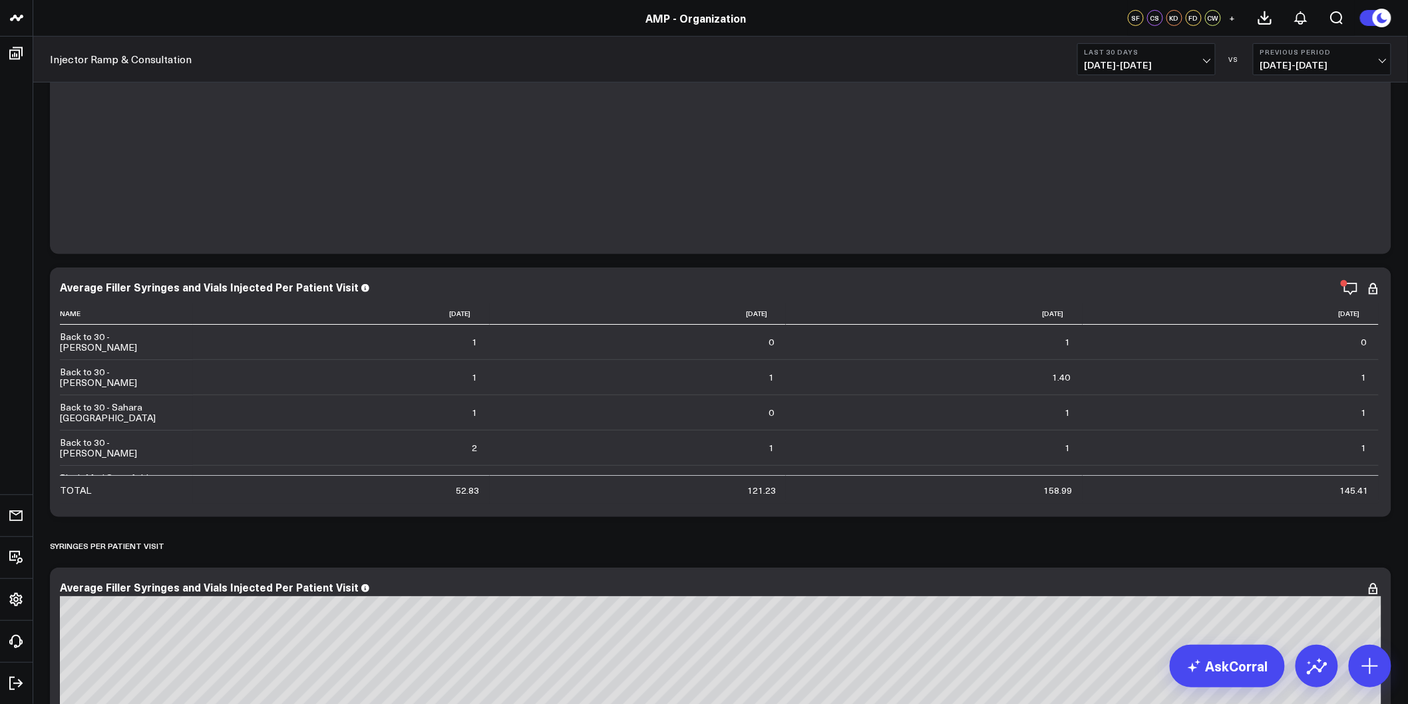
scroll to position [189, 0]
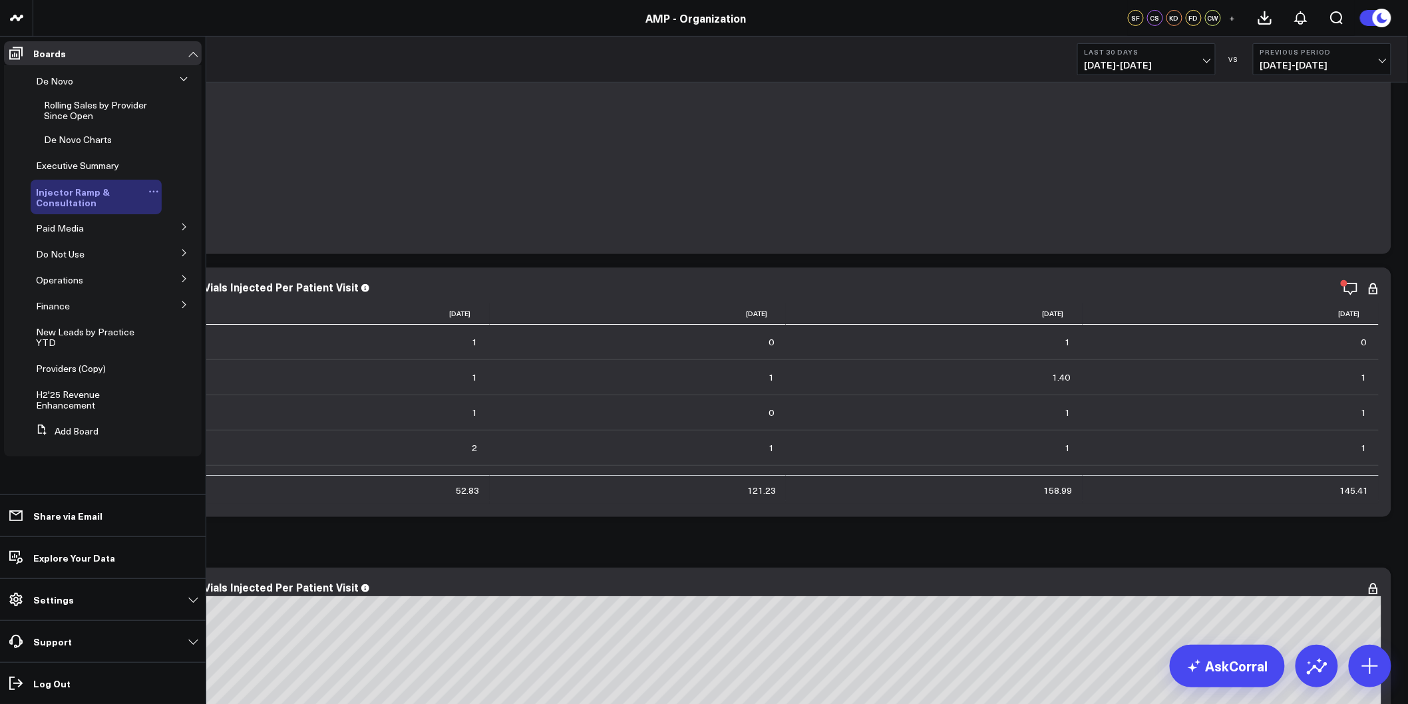
click at [82, 202] on span "Injector Ramp & Consultation" at bounding box center [73, 197] width 74 height 24
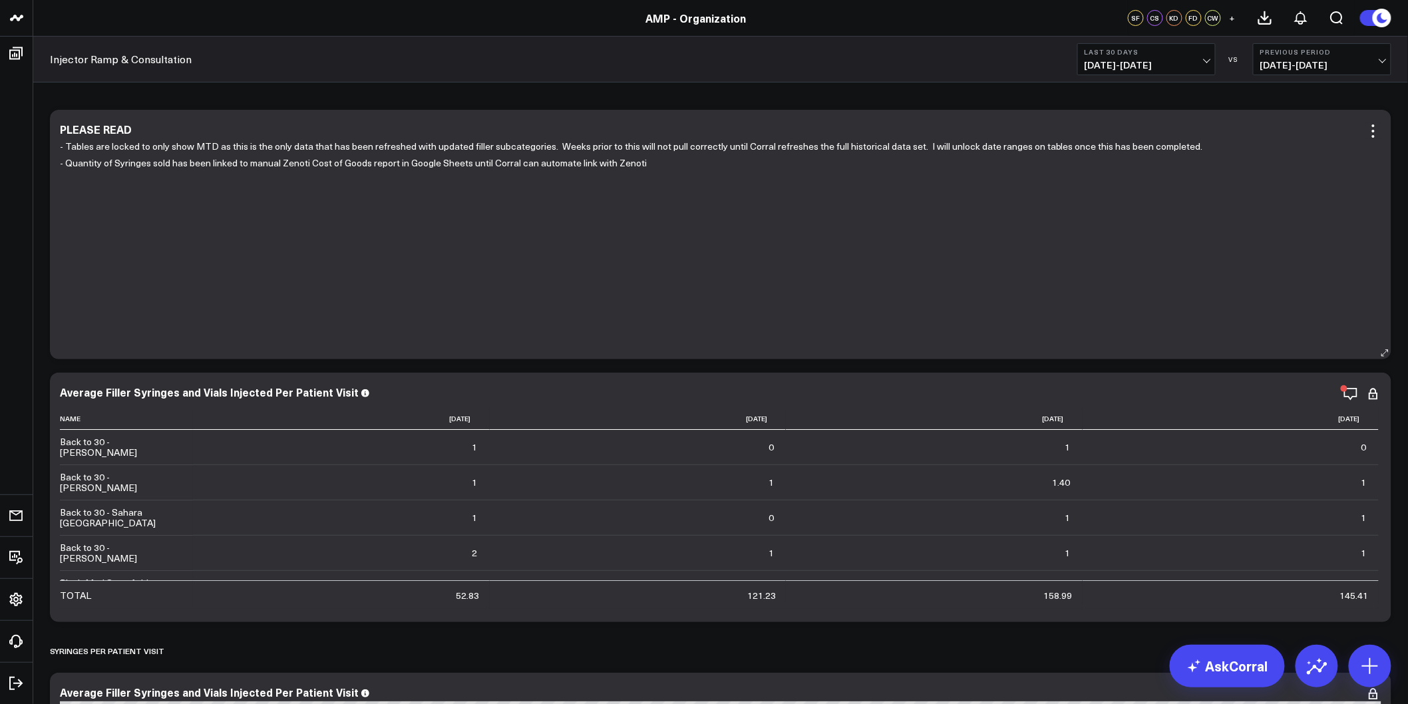
scroll to position [0, 0]
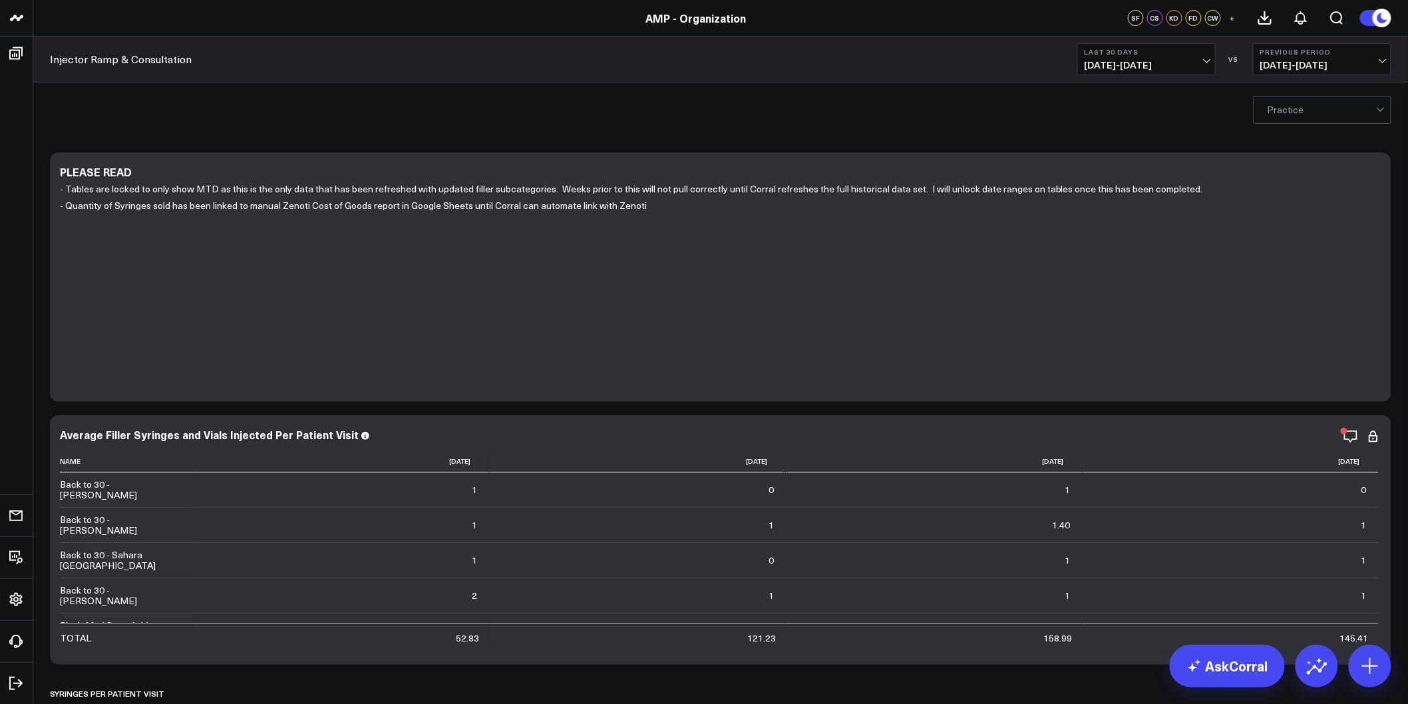
click at [1184, 63] on span "[DATE] - [DATE]" at bounding box center [1147, 65] width 124 height 11
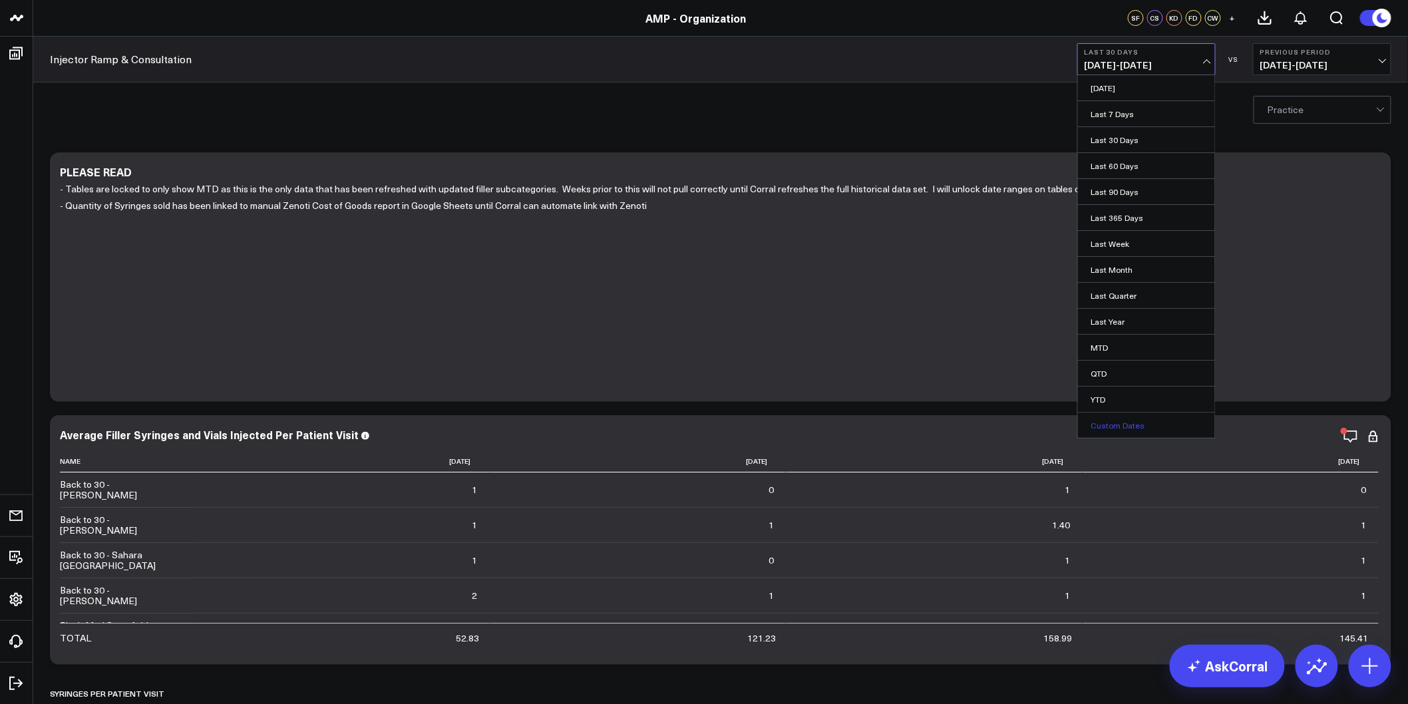
click at [1108, 417] on link "Custom Dates" at bounding box center [1146, 425] width 137 height 25
select select "7"
select select "2025"
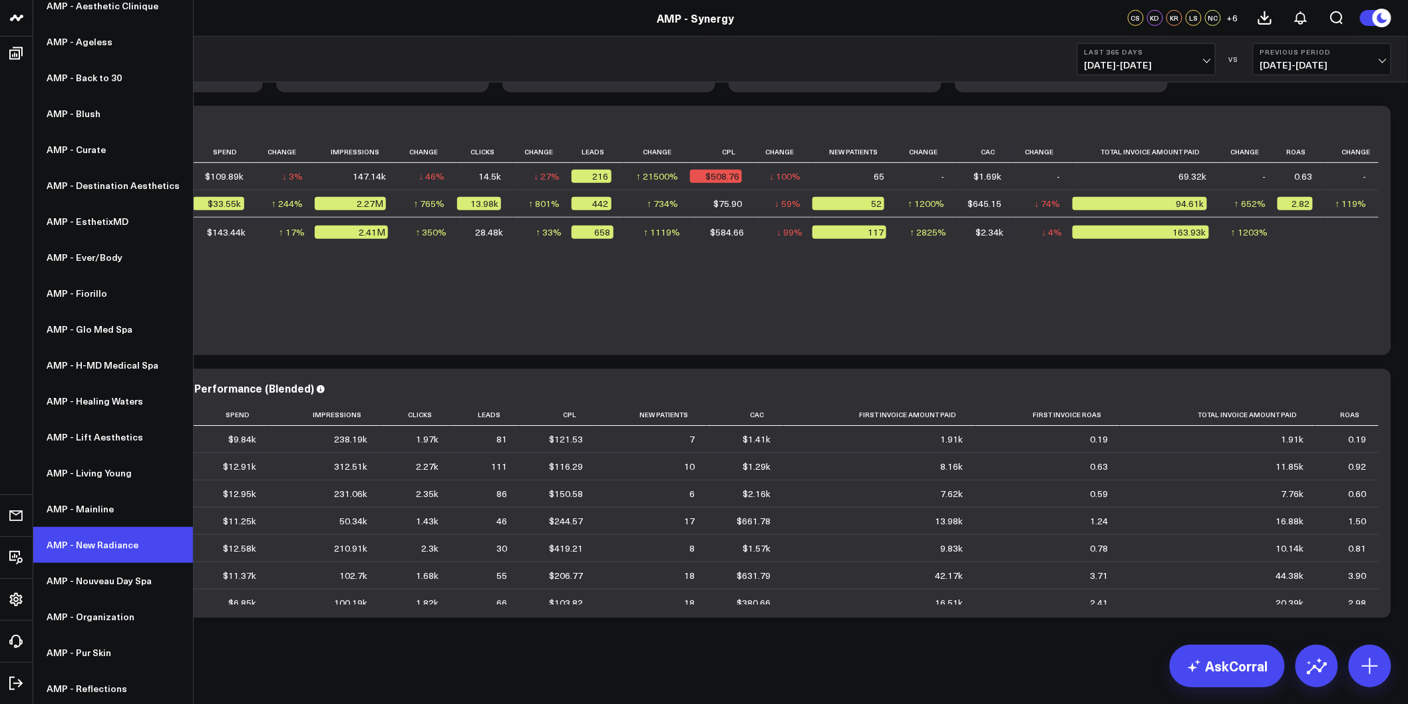
scroll to position [148, 0]
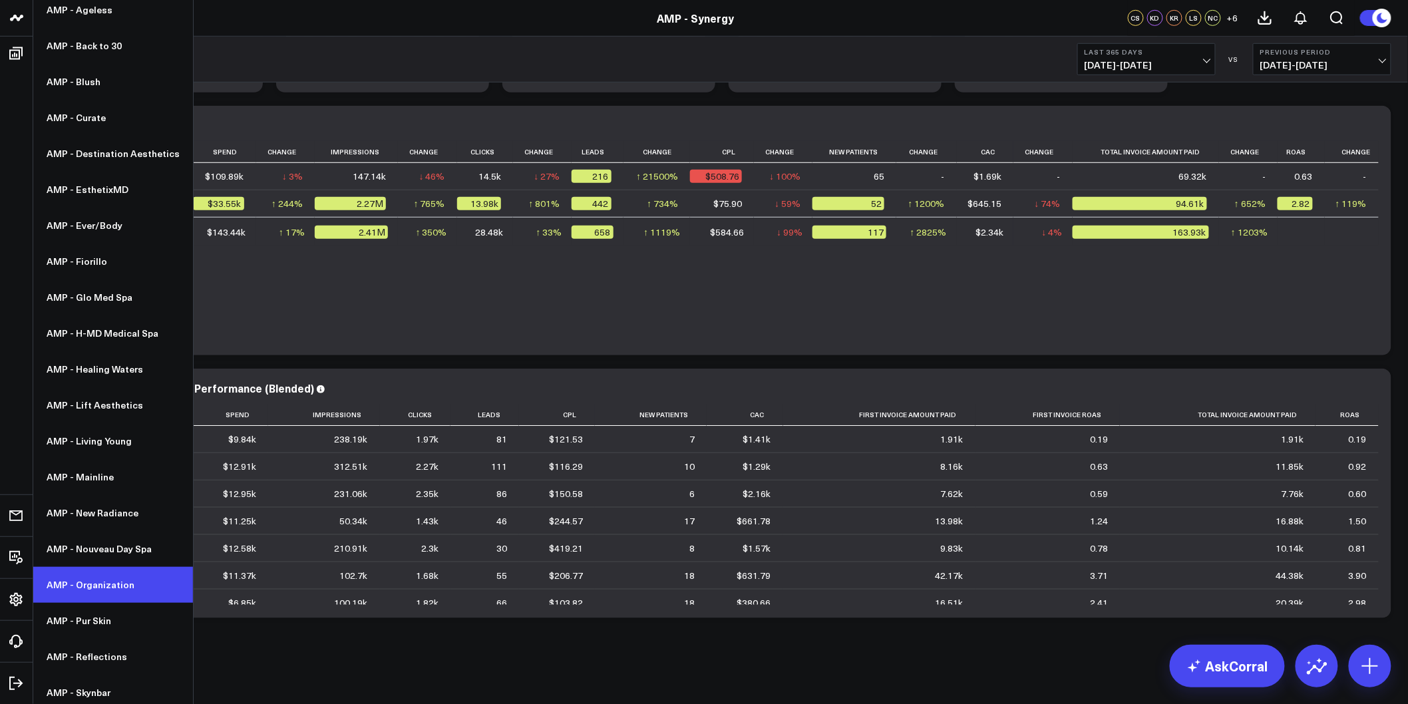
click at [102, 577] on link "AMP - Organization" at bounding box center [113, 585] width 160 height 36
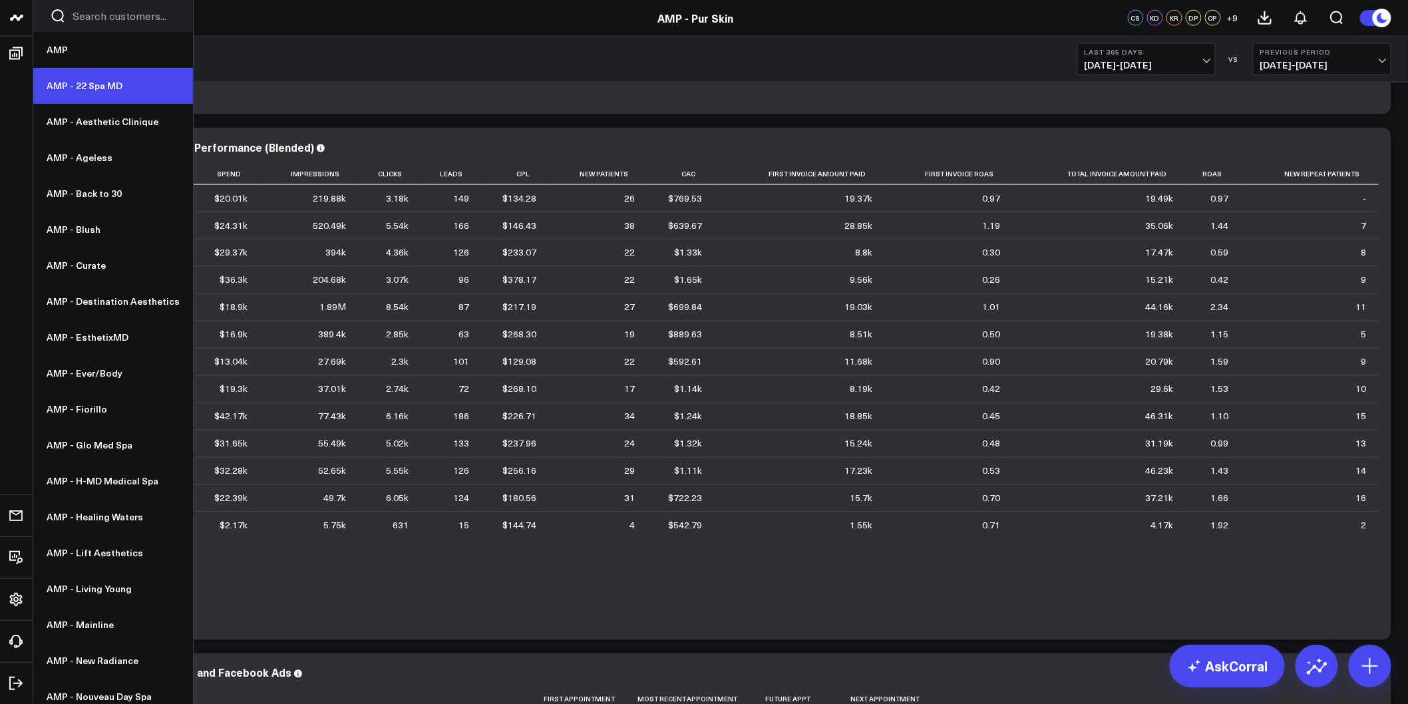
click at [94, 100] on link "AMP - 22 Spa MD" at bounding box center [113, 86] width 160 height 36
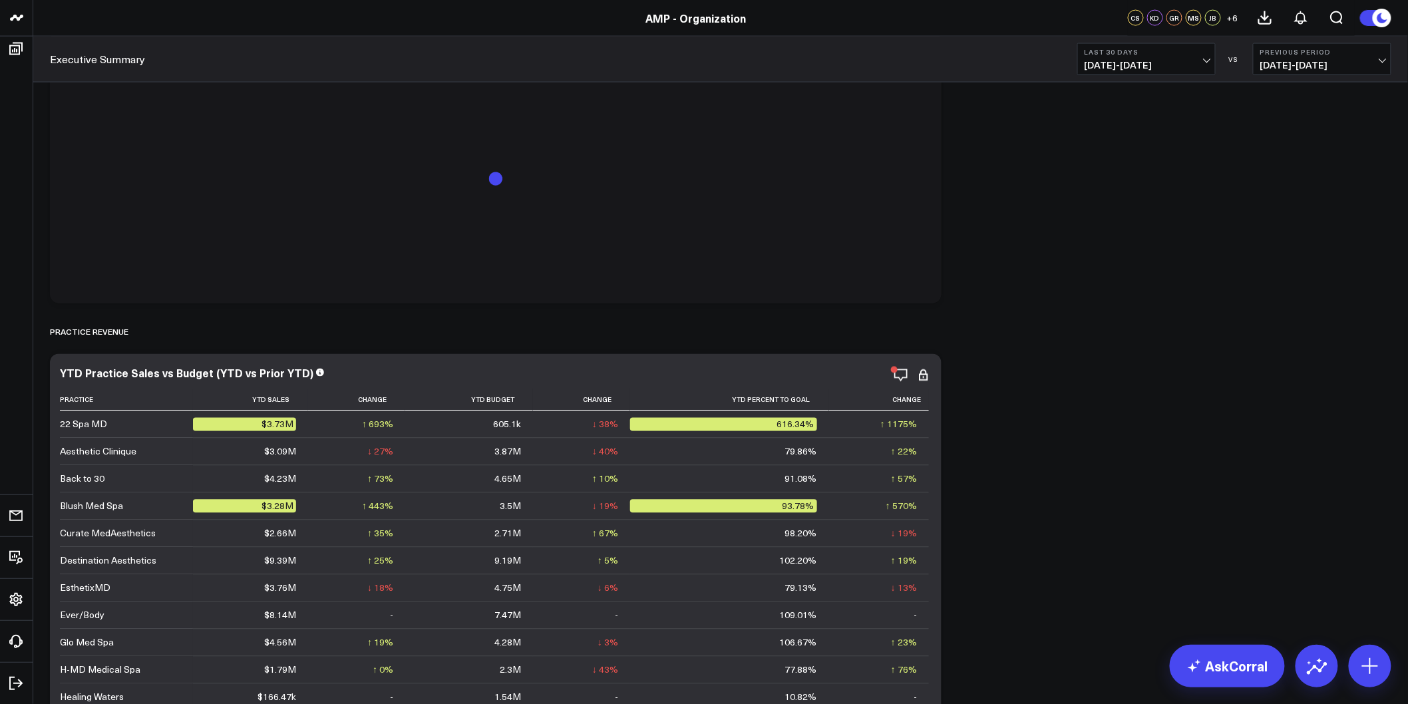
scroll to position [1108, 0]
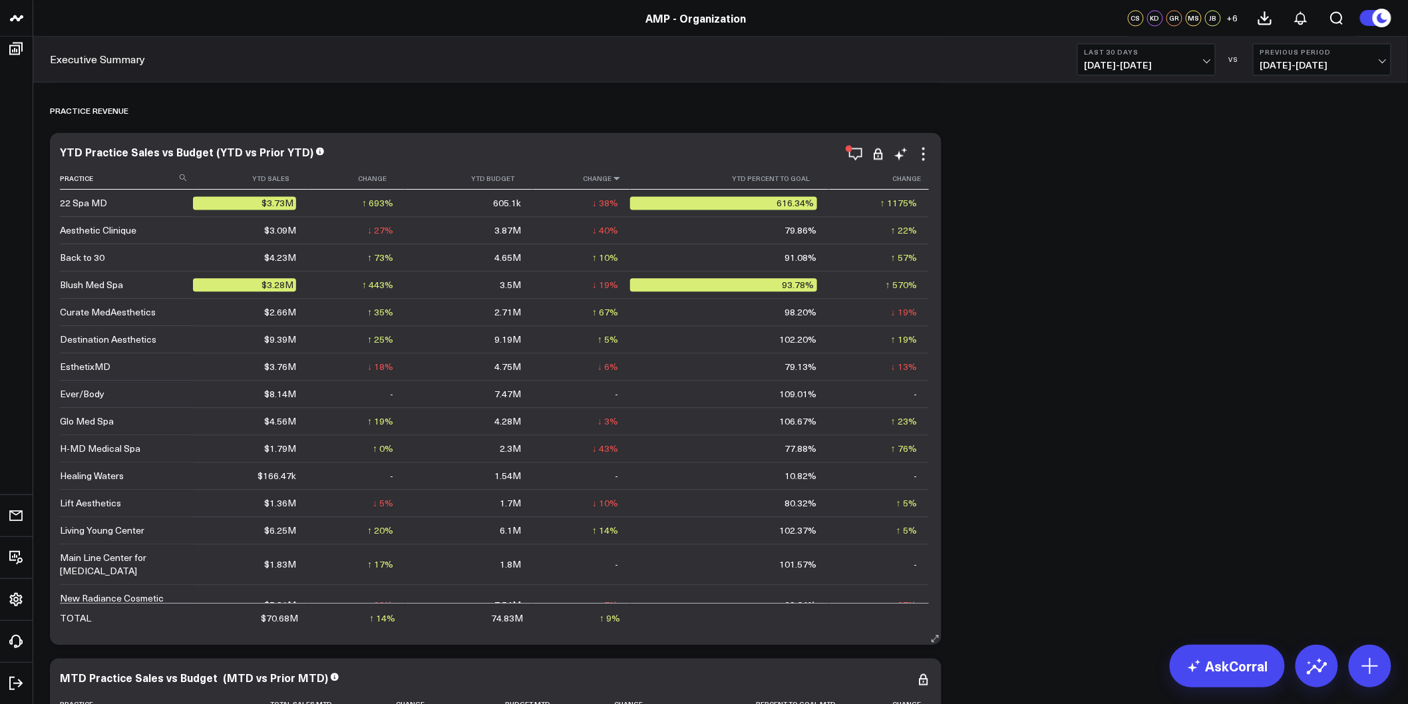
click at [615, 176] on icon at bounding box center [616, 178] width 11 height 8
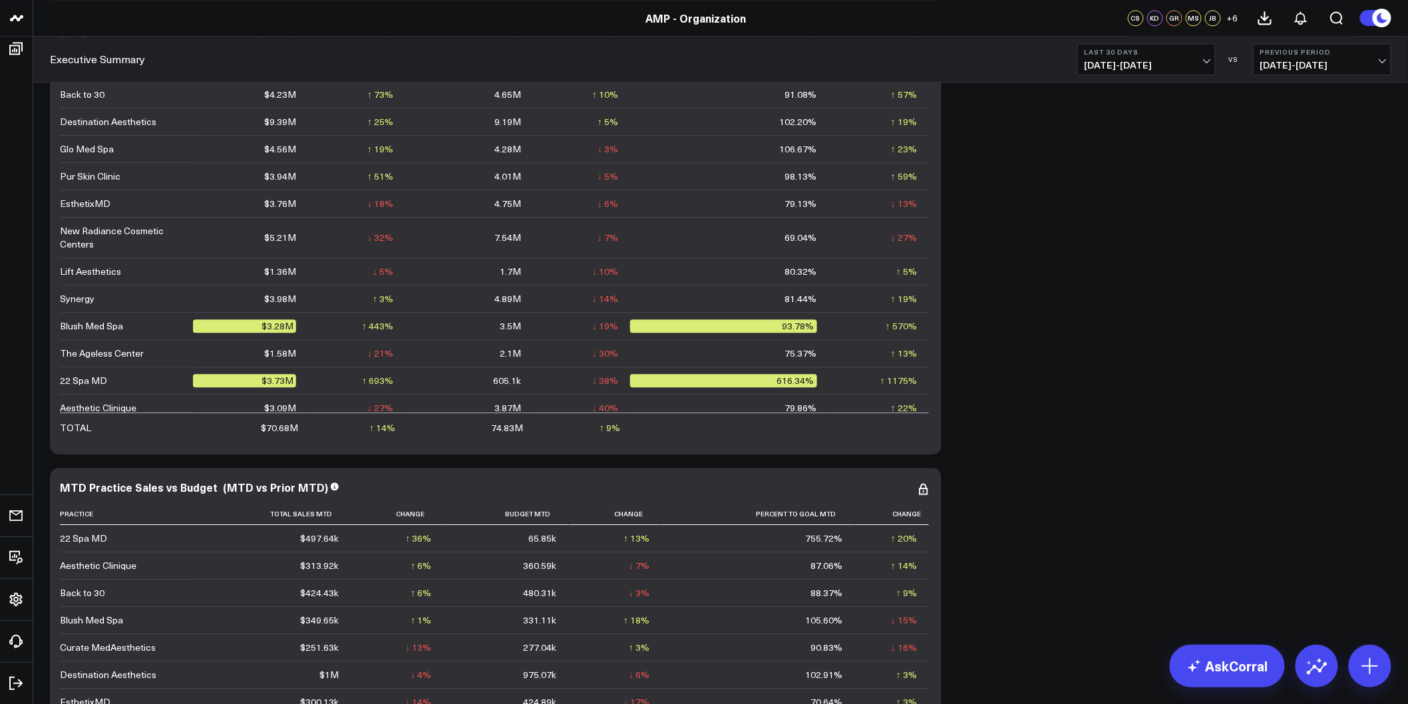
scroll to position [1405, 0]
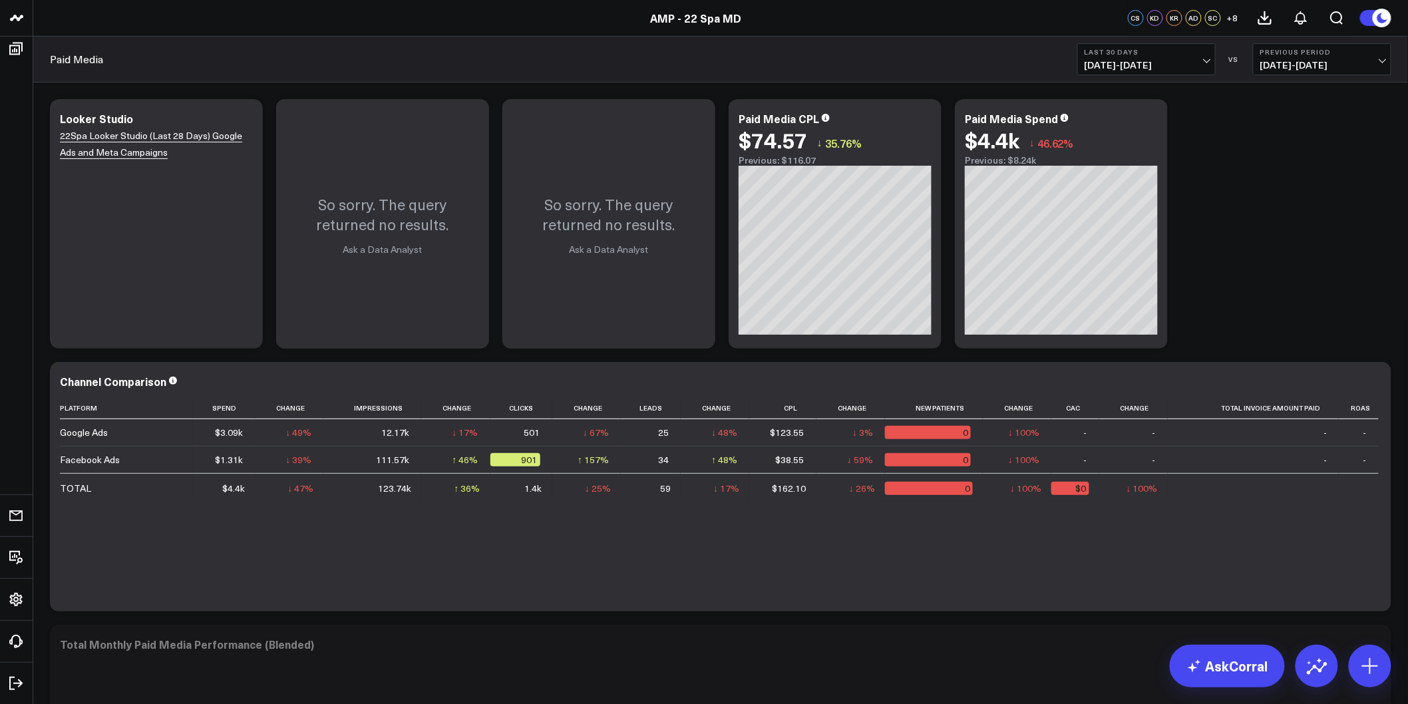
click at [1190, 53] on b "Last 30 Days" at bounding box center [1147, 52] width 124 height 8
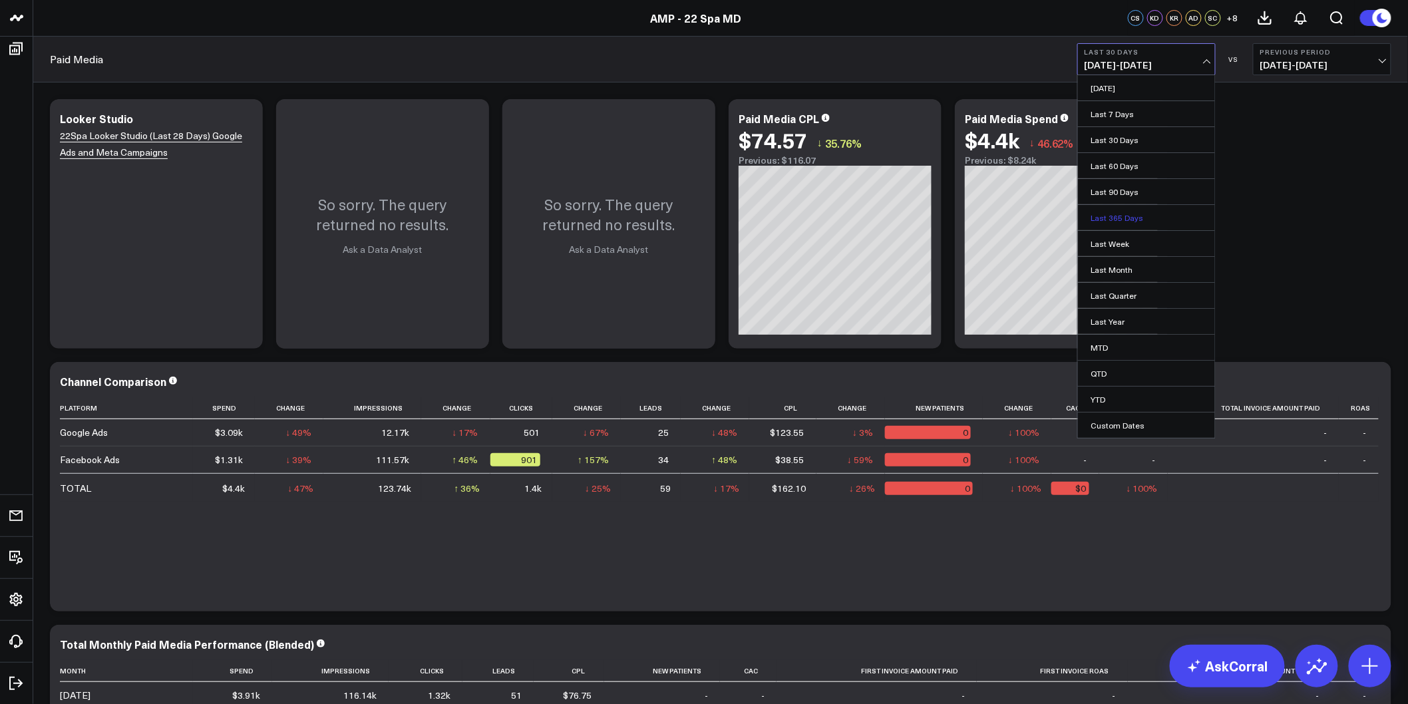
click at [1132, 217] on link "Last 365 Days" at bounding box center [1146, 217] width 137 height 25
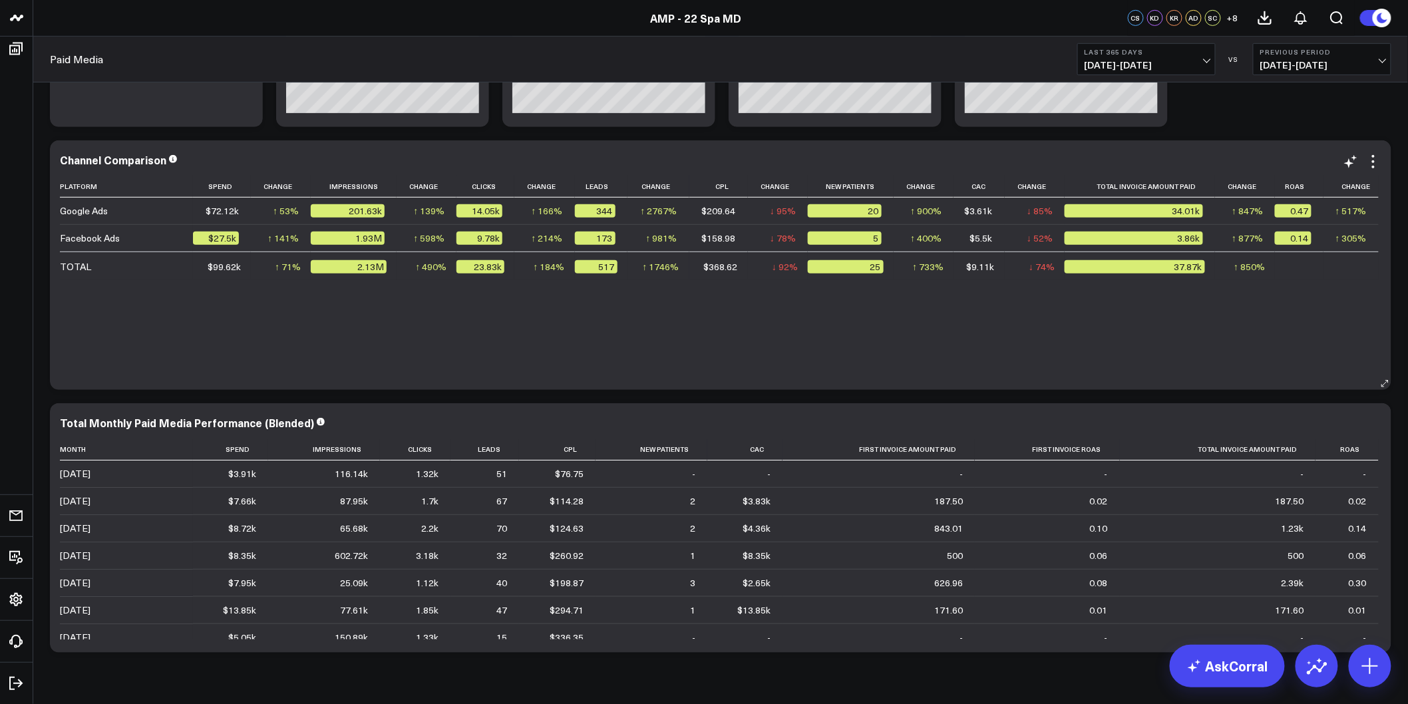
scroll to position [256, 0]
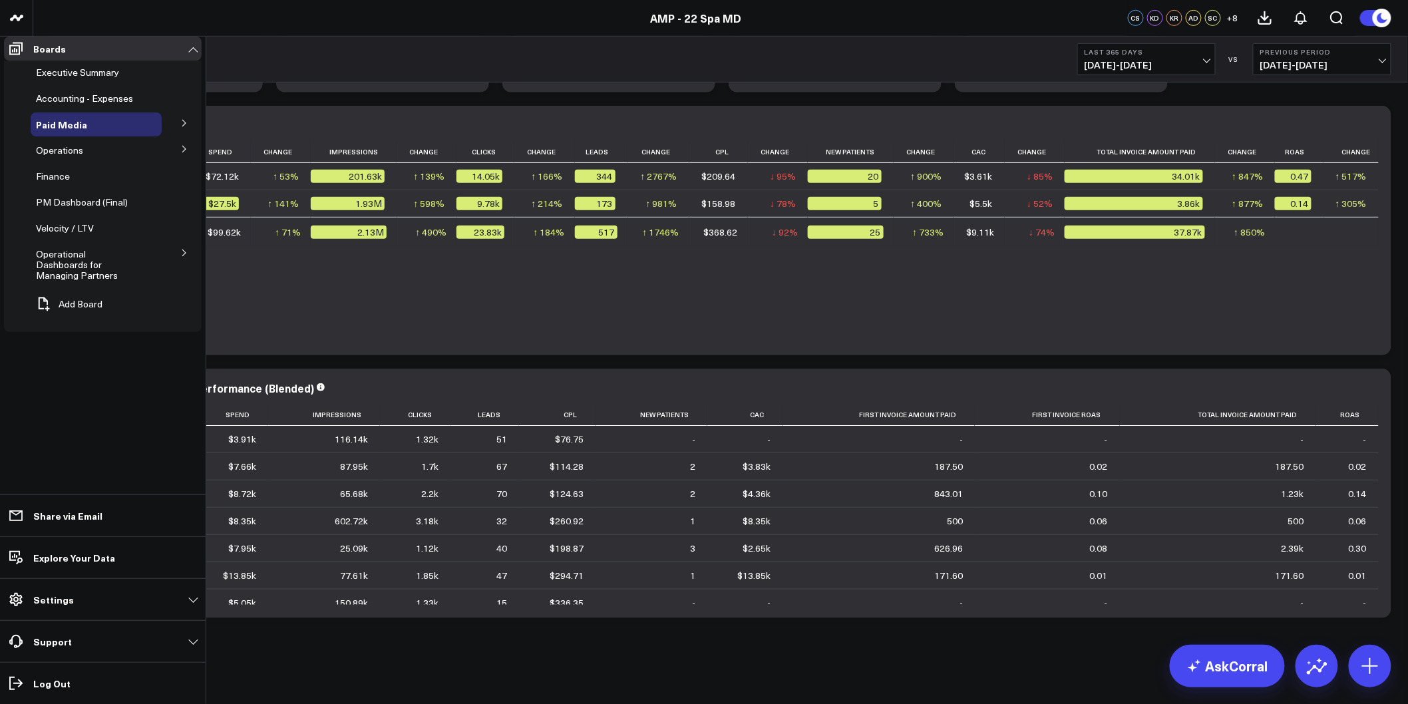
click at [183, 126] on icon at bounding box center [183, 123] width 3 height 7
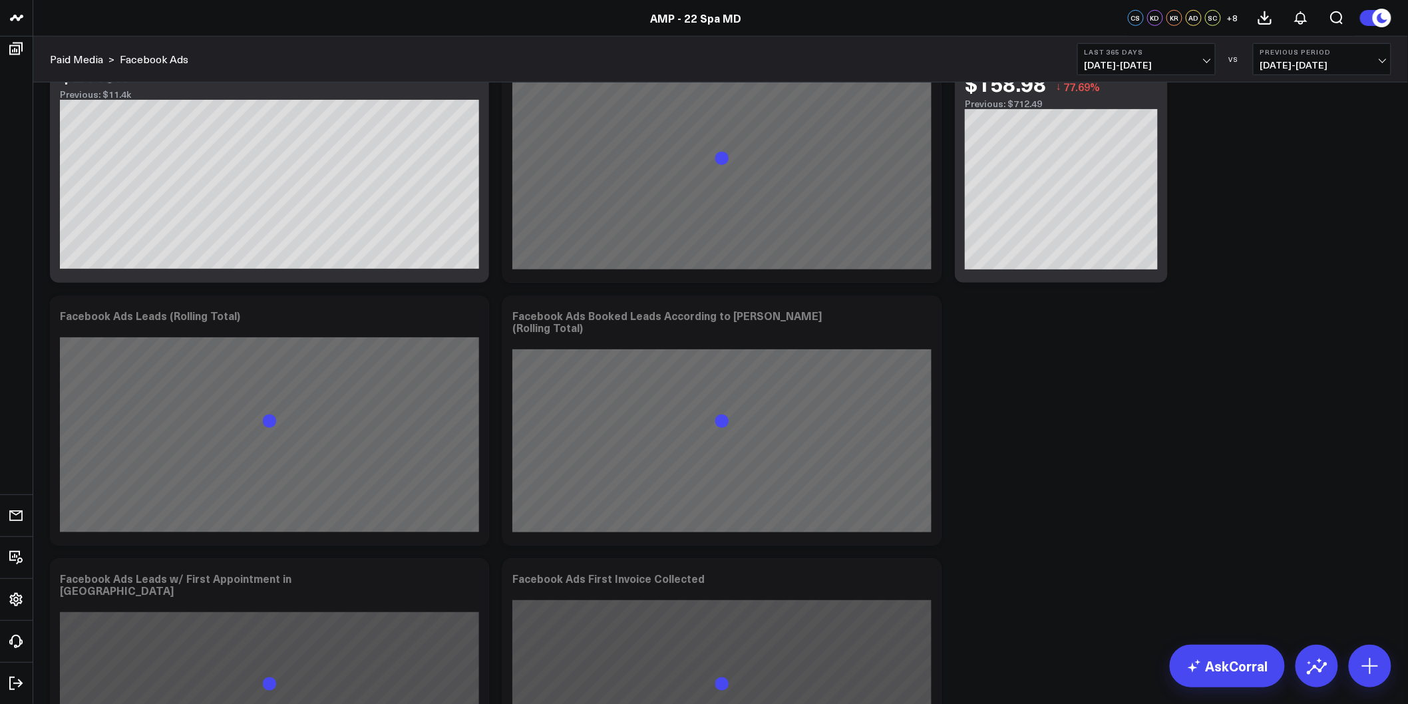
drag, startPoint x: 629, startPoint y: 92, endPoint x: 596, endPoint y: 295, distance: 205.6
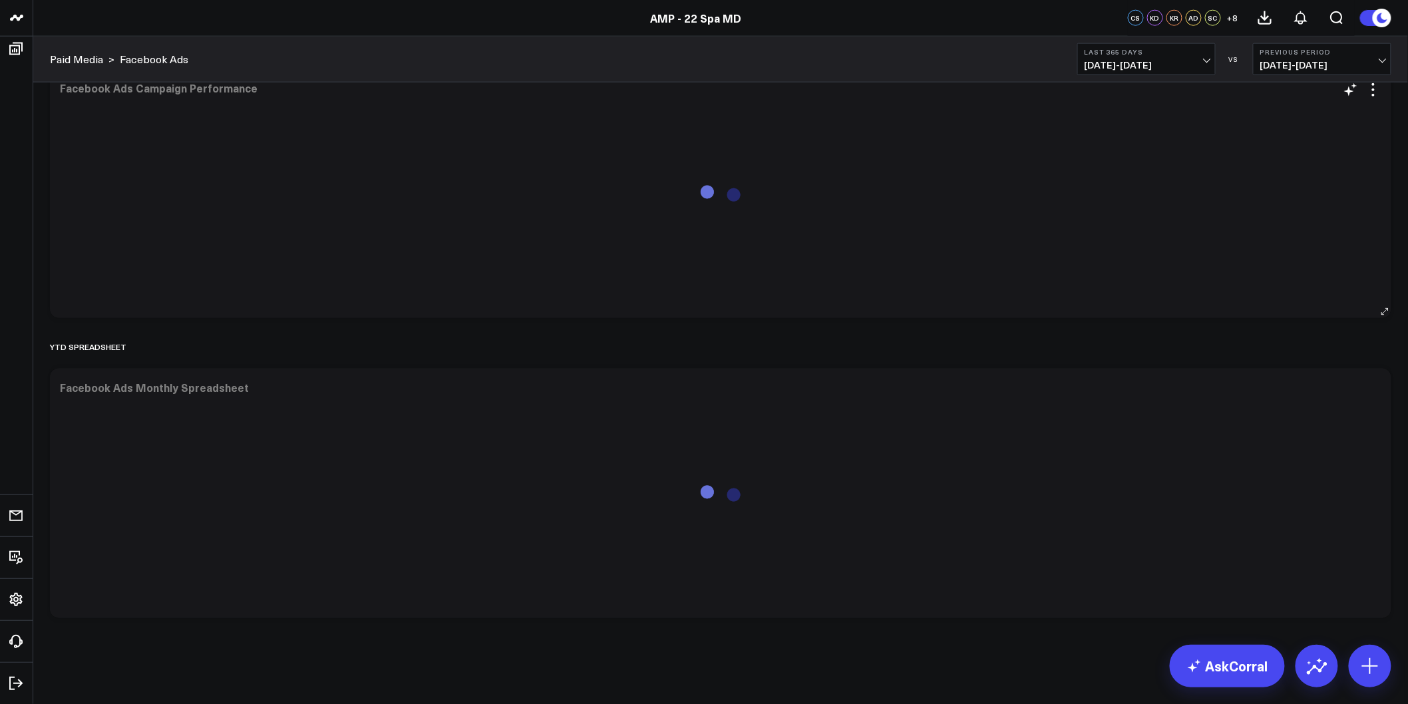
scroll to position [2586, 0]
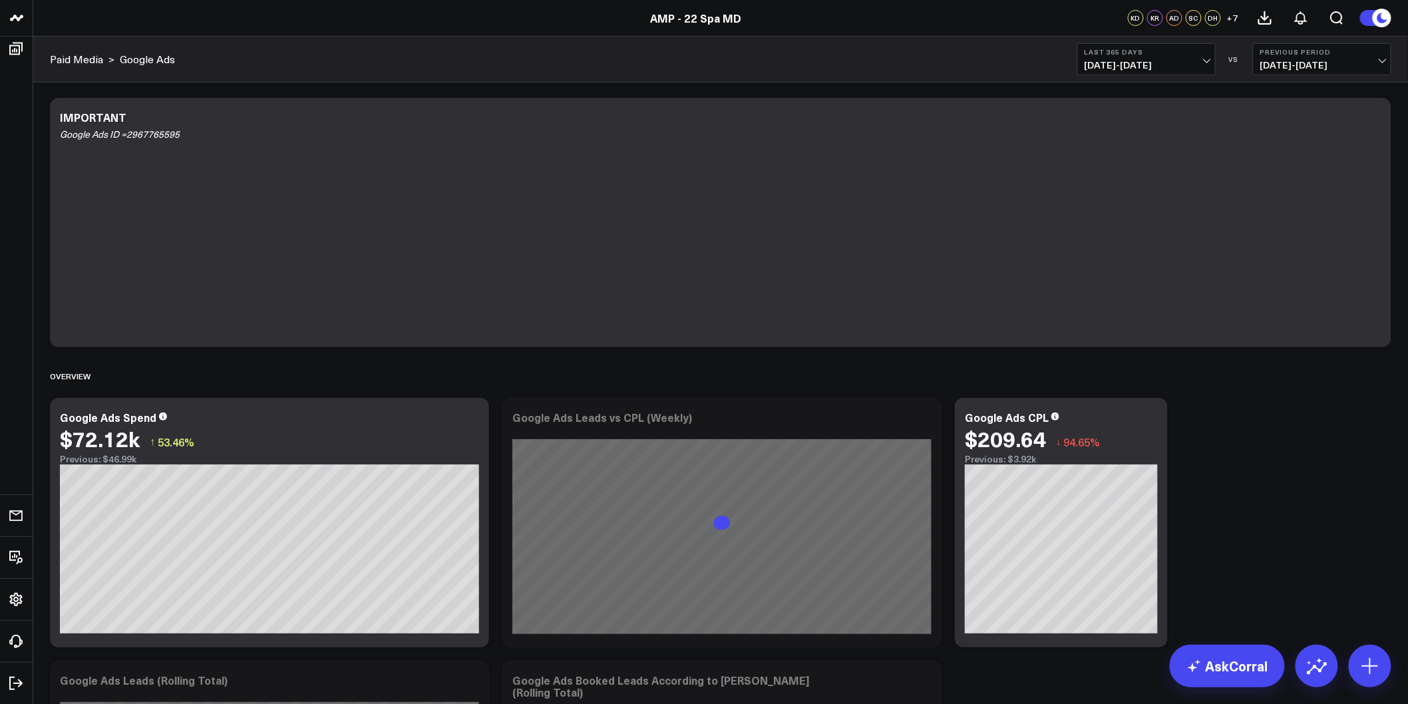
drag, startPoint x: 467, startPoint y: 228, endPoint x: 430, endPoint y: 502, distance: 277.2
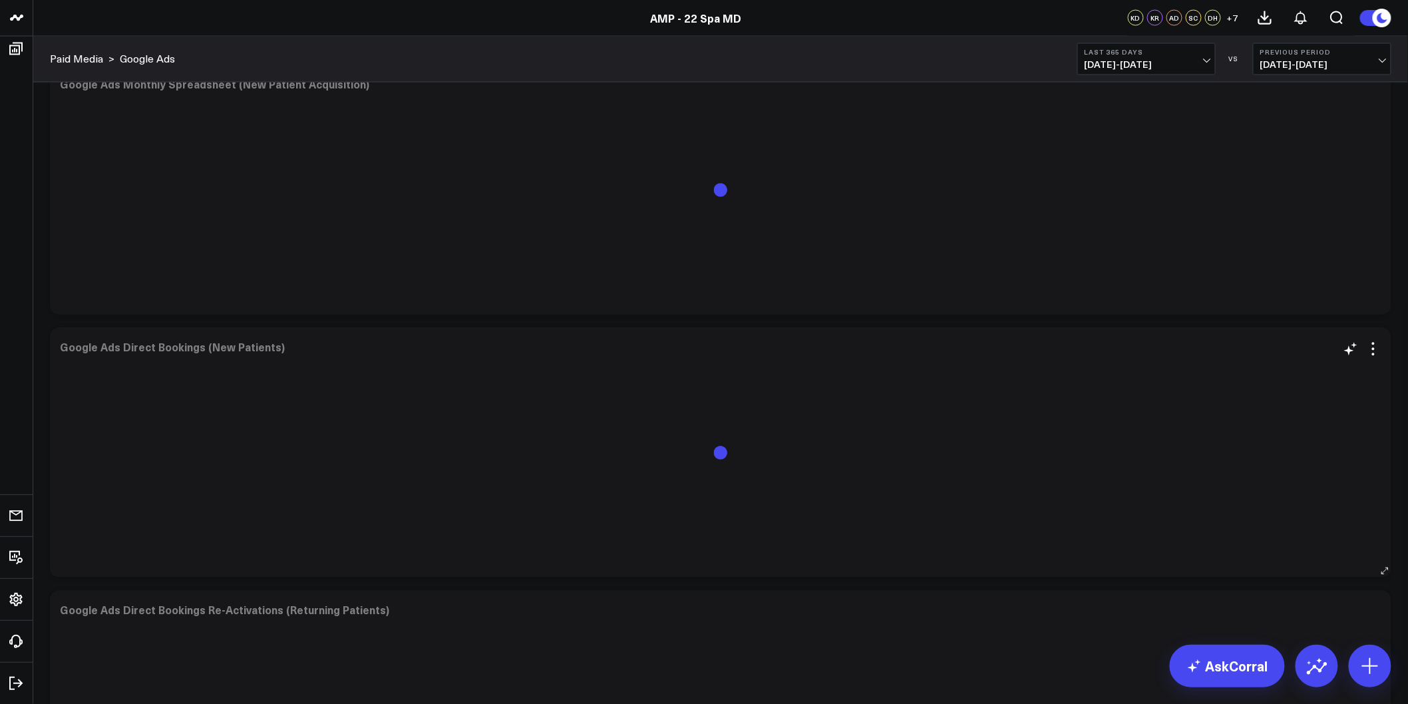
scroll to position [2963, 0]
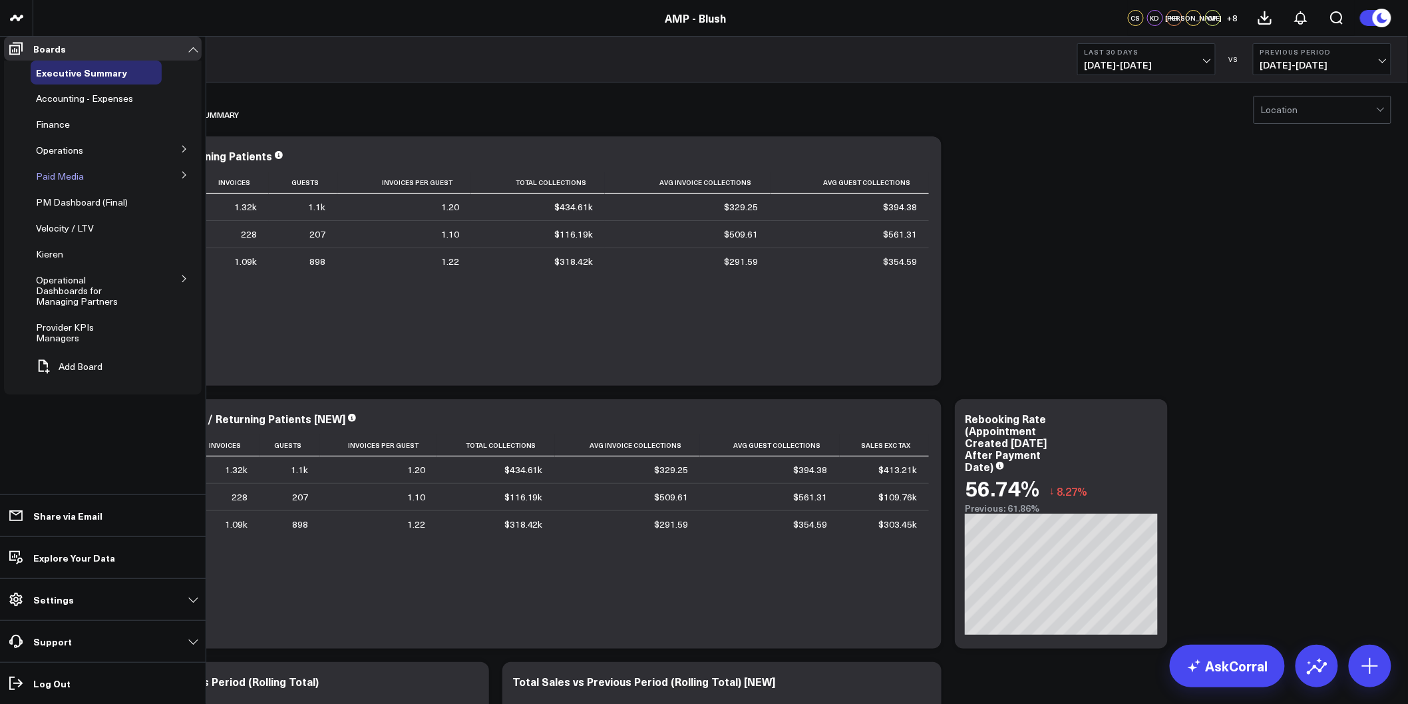
click at [56, 182] on span "Paid Media" at bounding box center [60, 176] width 48 height 13
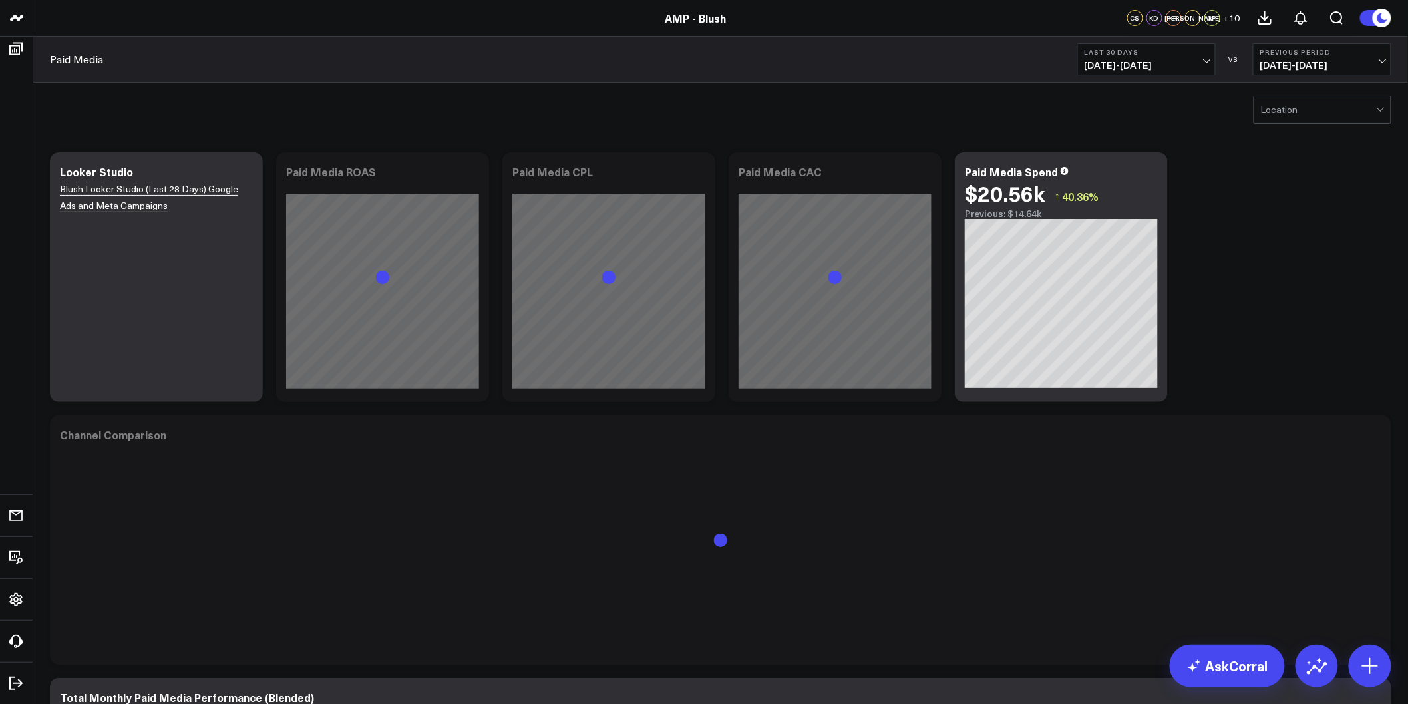
click at [1209, 65] on button "Last 30 Days 07/28/25 - 08/26/25" at bounding box center [1146, 59] width 138 height 32
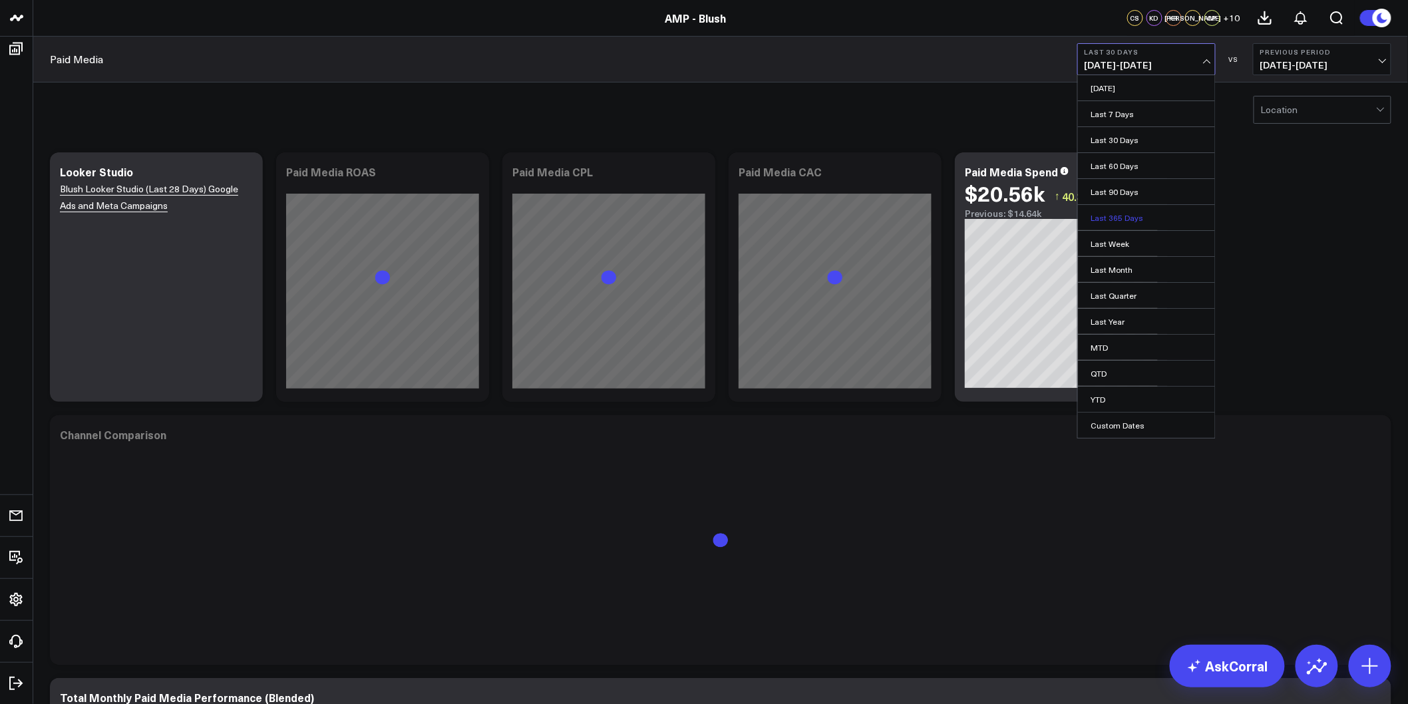
click at [1134, 216] on link "Last 365 Days" at bounding box center [1146, 217] width 137 height 25
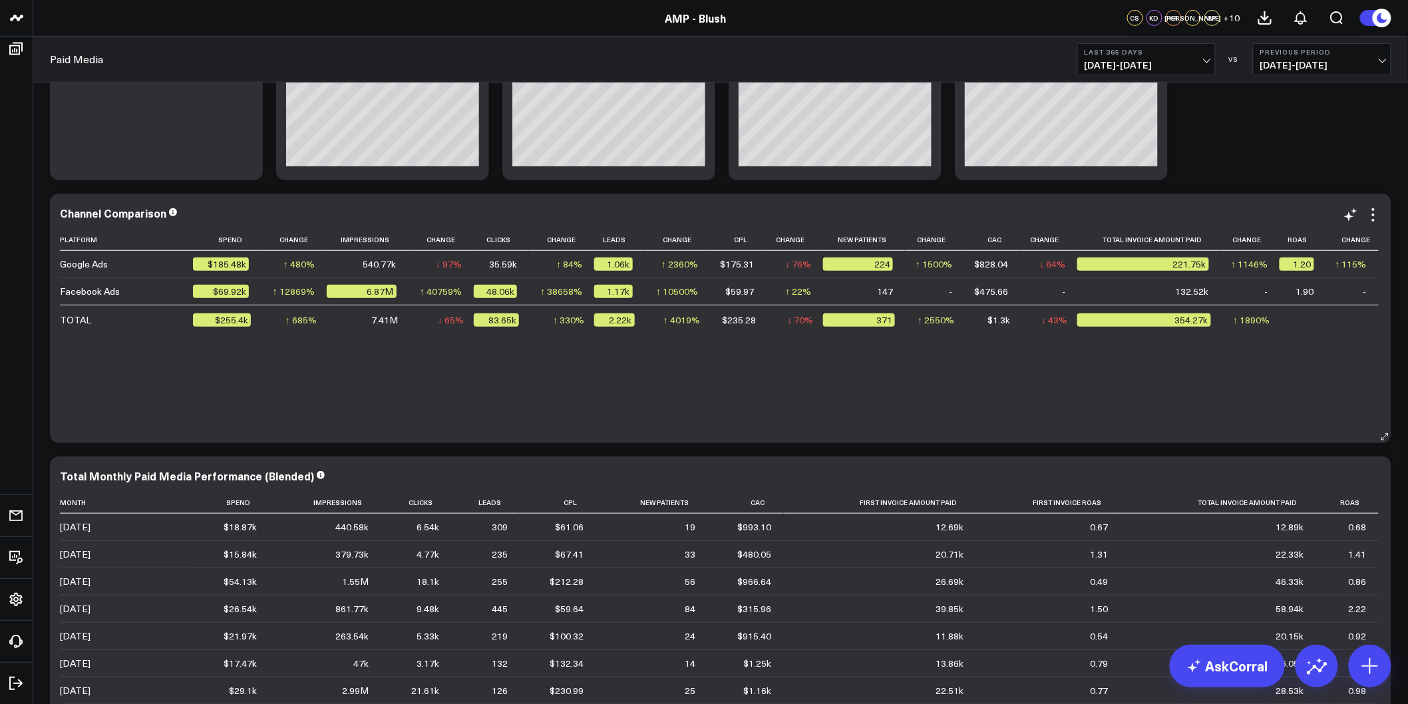
scroll to position [443, 0]
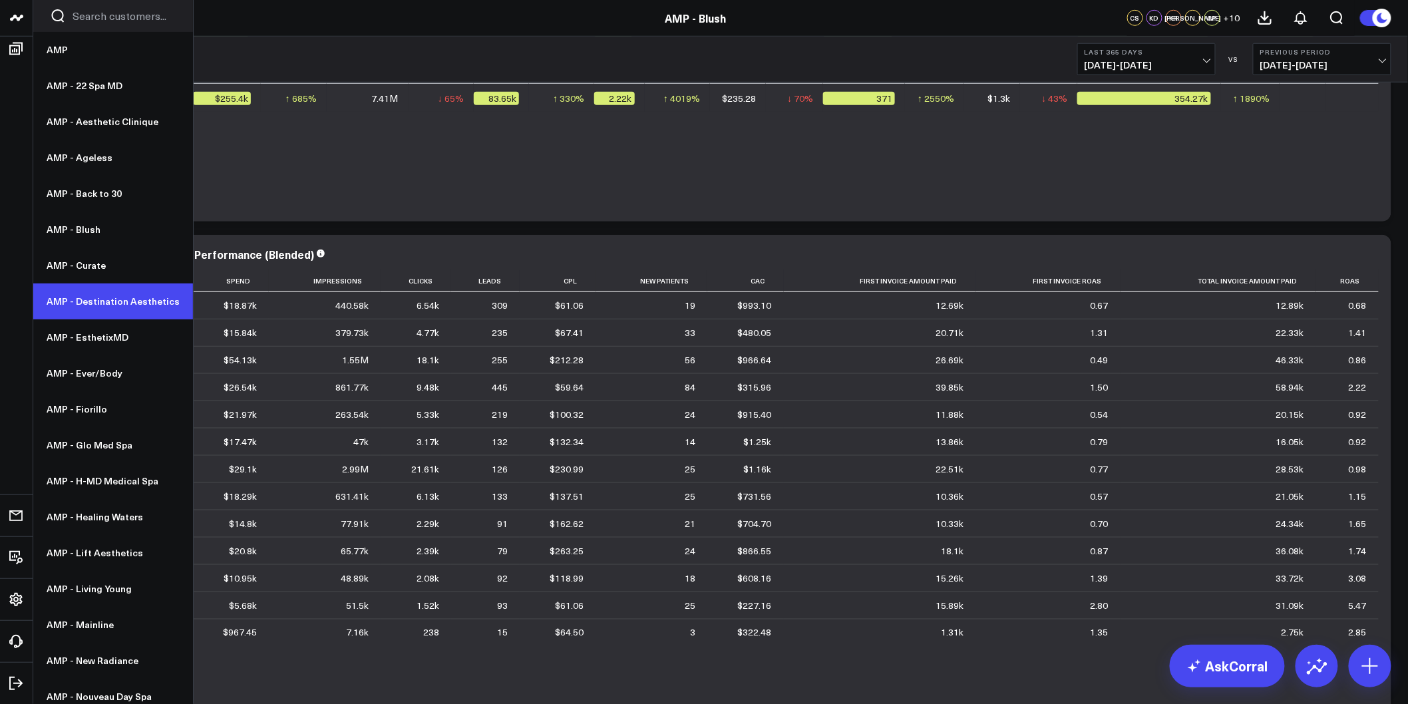
click at [83, 307] on link "AMP - Destination Aesthetics" at bounding box center [113, 301] width 160 height 36
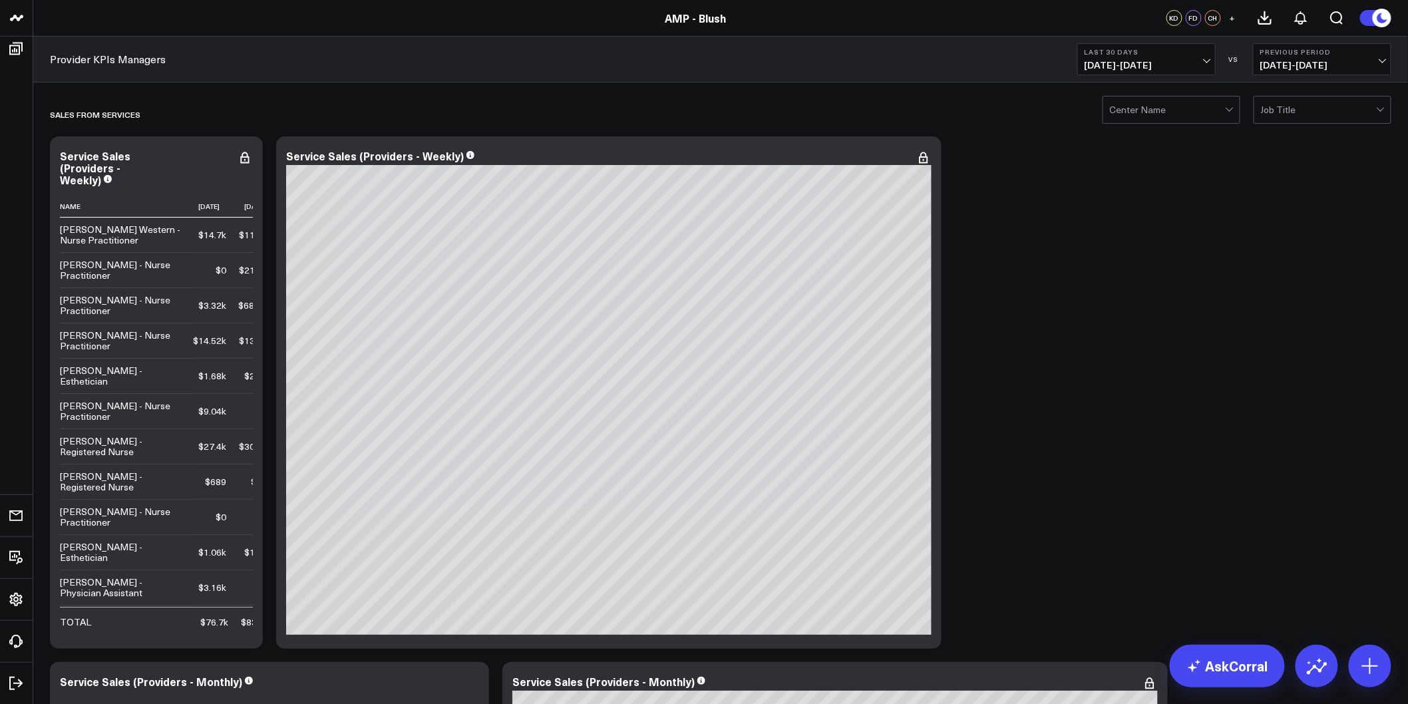
drag, startPoint x: 1241, startPoint y: 430, endPoint x: 1236, endPoint y: 132, distance: 298.1
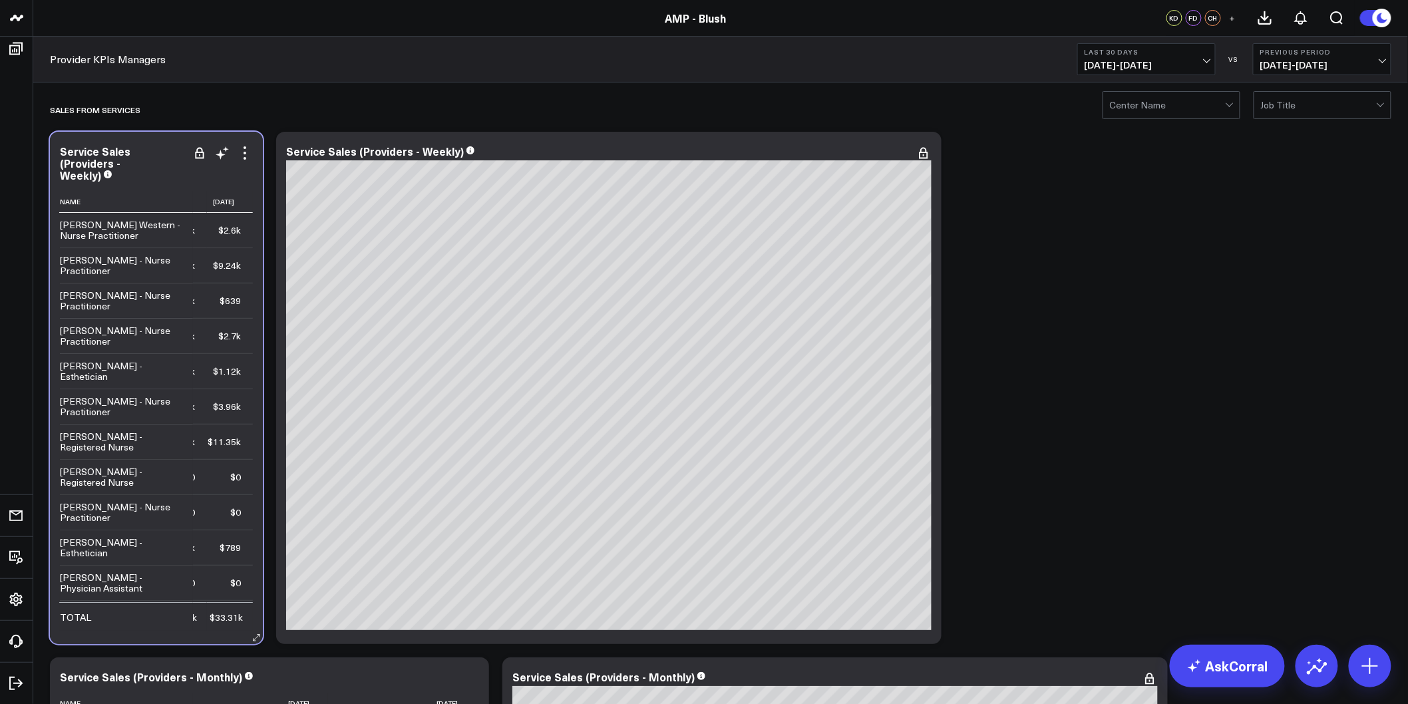
scroll to position [0, 215]
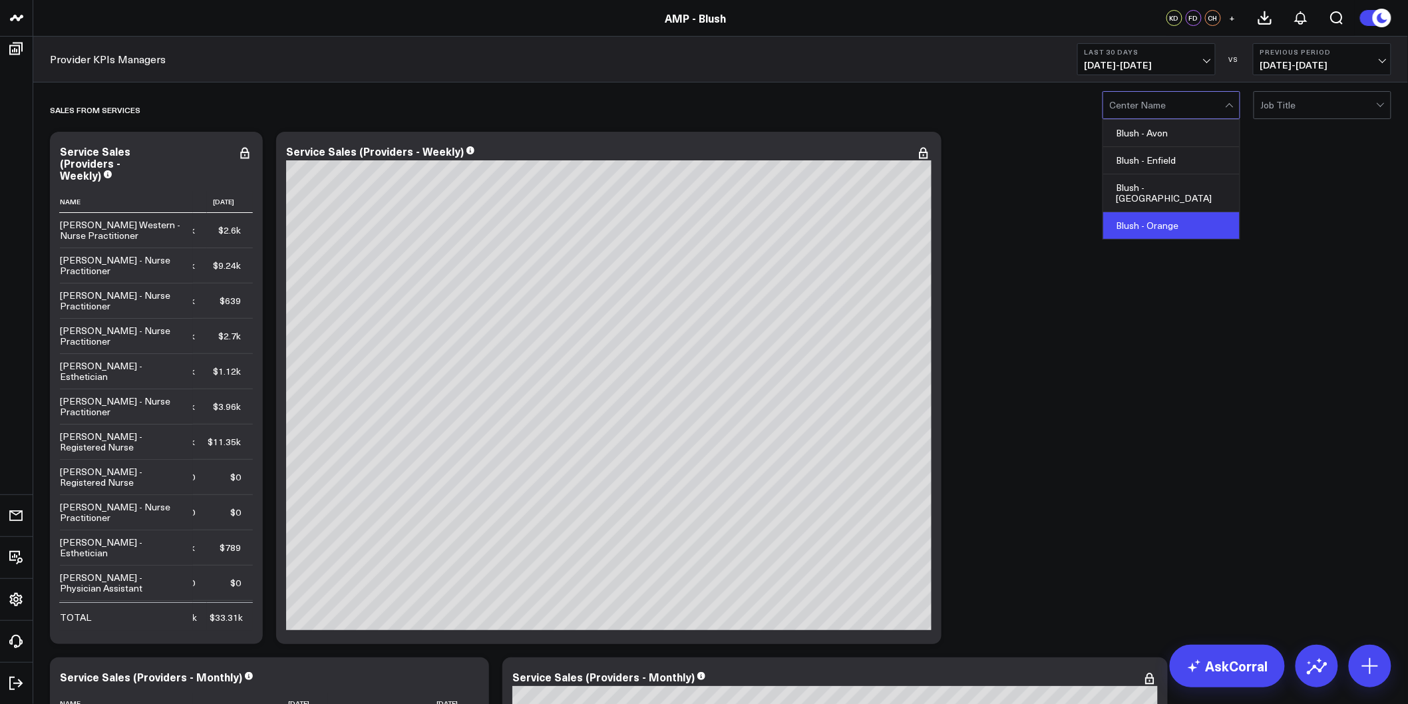
click at [1155, 212] on div "Blush - Orange" at bounding box center [1171, 225] width 136 height 27
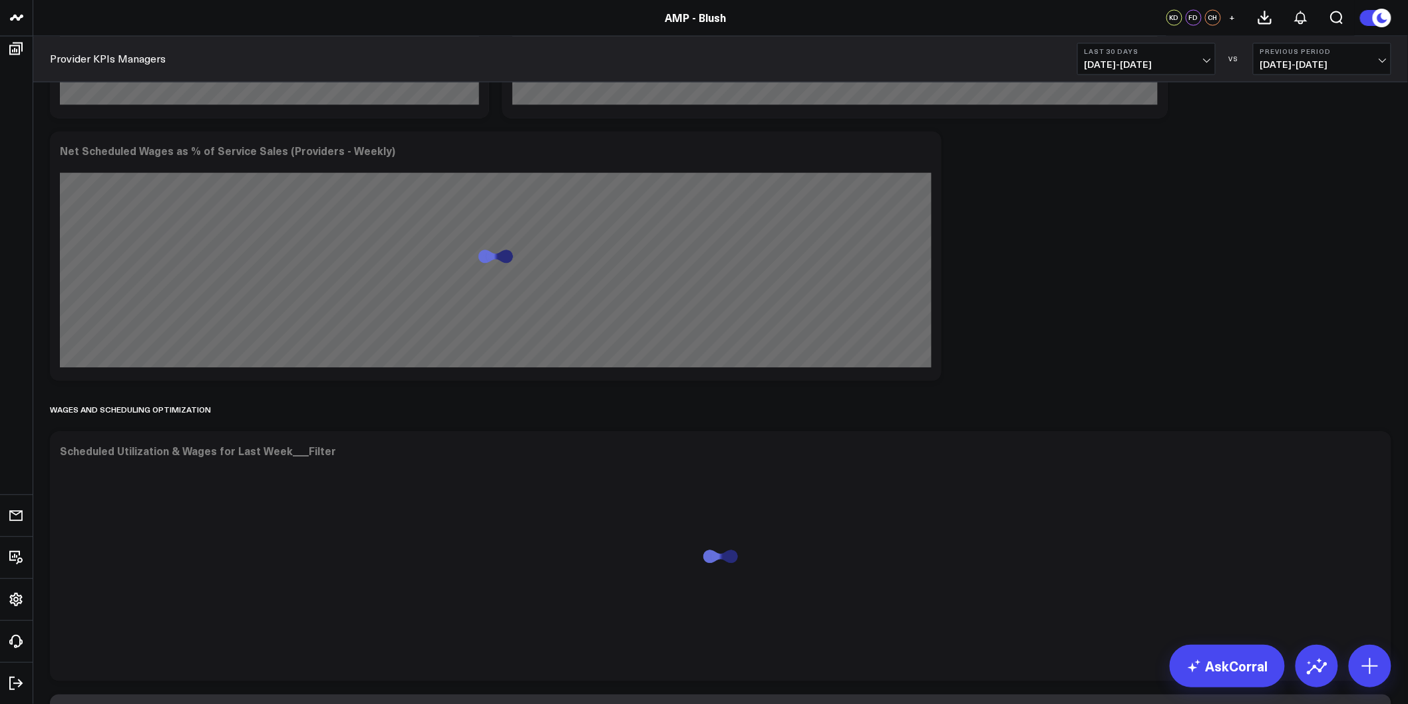
scroll to position [6834, 0]
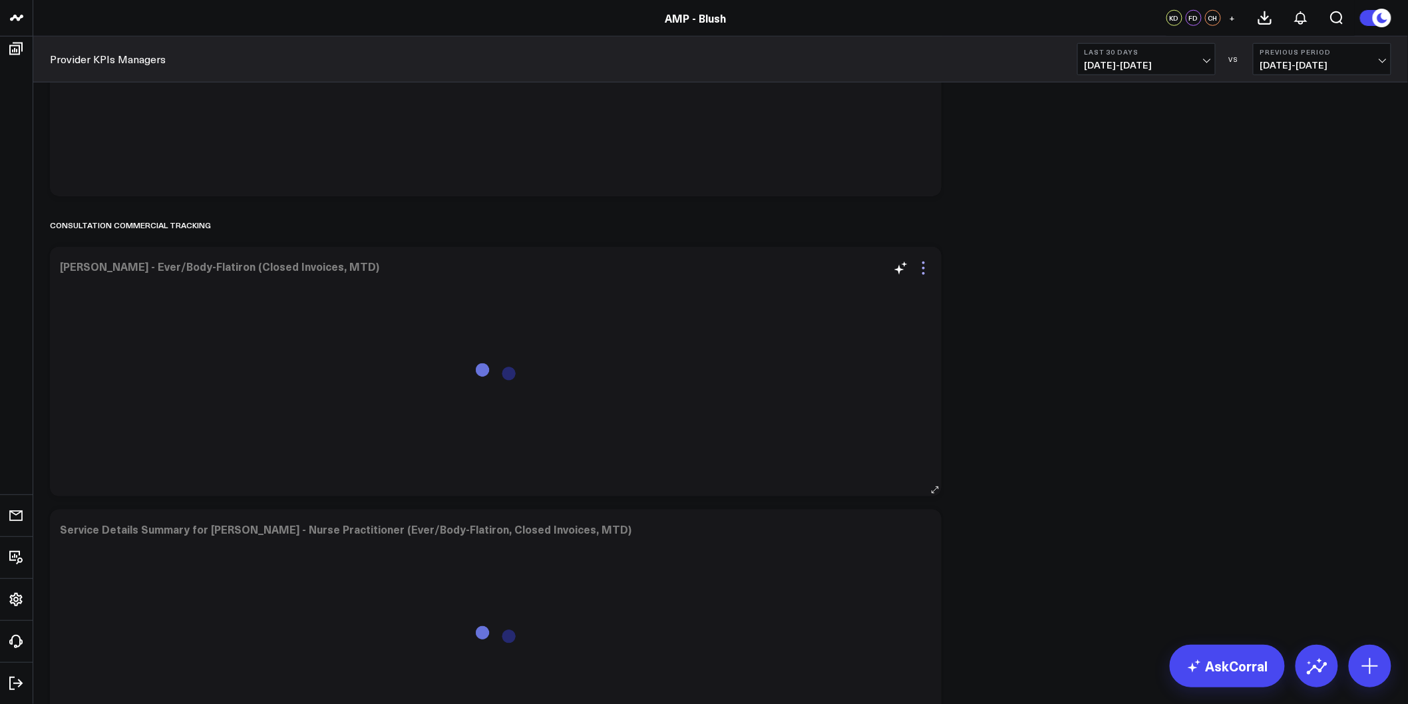
click at [923, 261] on icon at bounding box center [924, 268] width 16 height 16
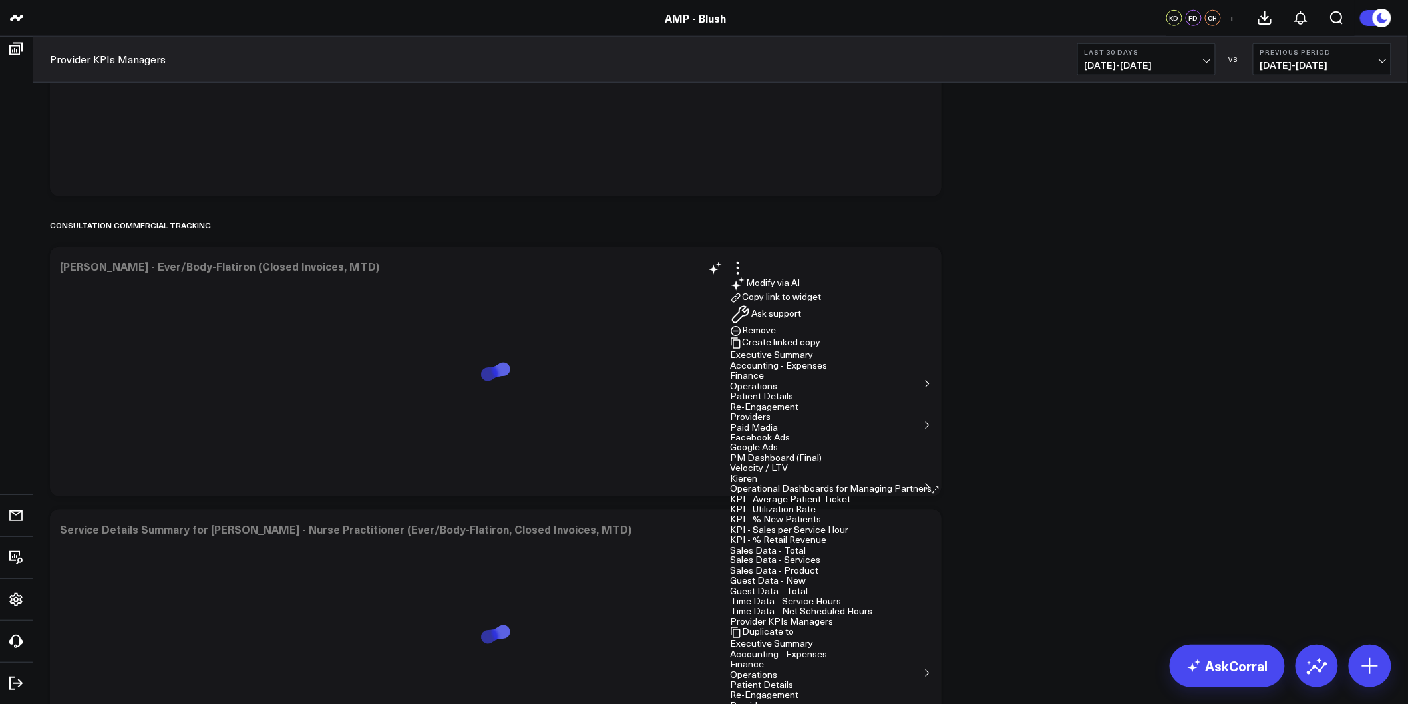
click at [776, 337] on button "Remove" at bounding box center [753, 331] width 46 height 12
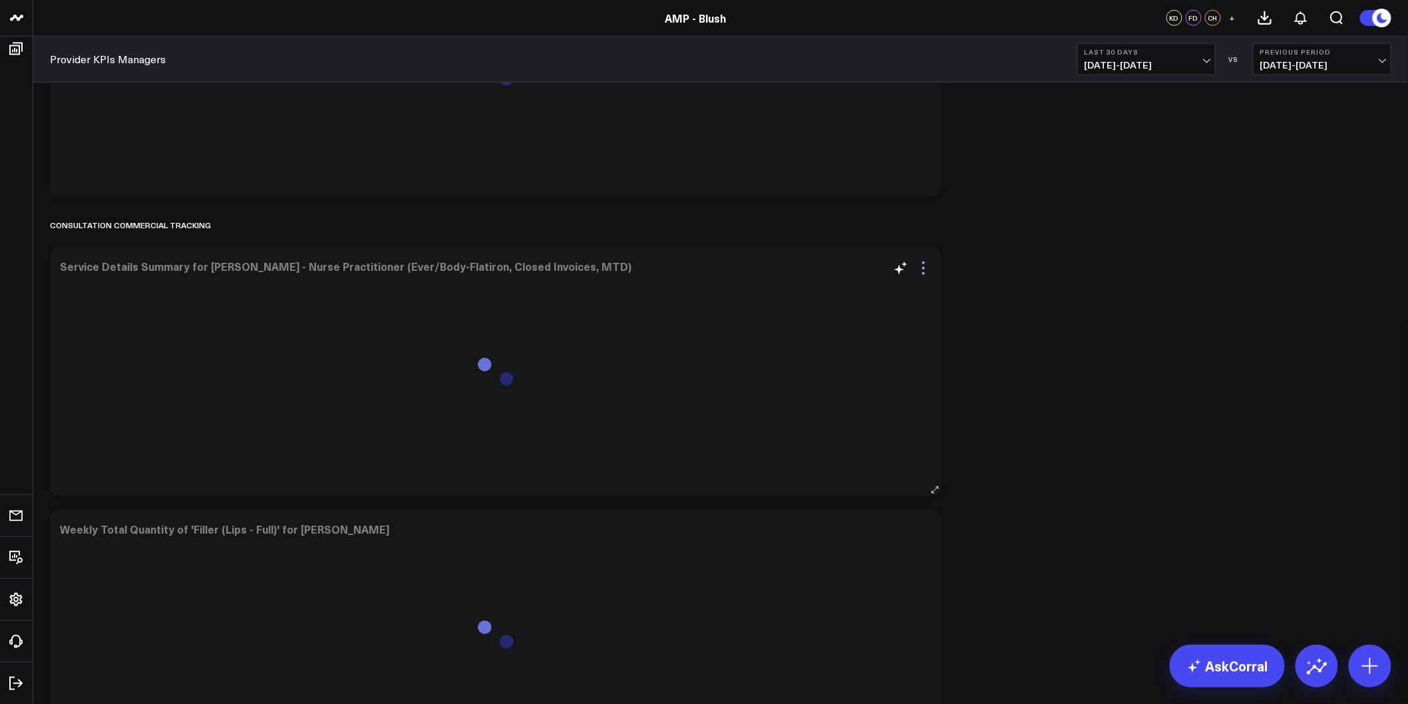
click at [920, 269] on icon at bounding box center [924, 268] width 16 height 16
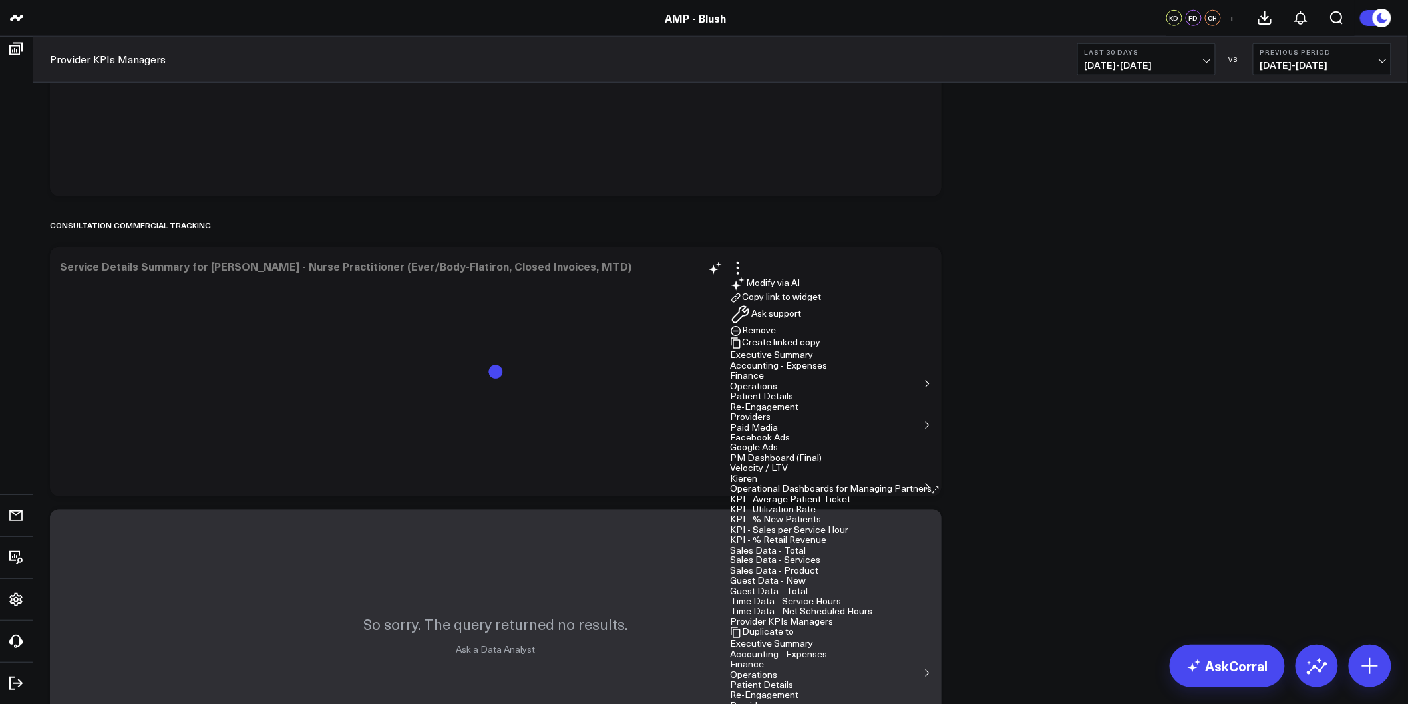
click at [776, 337] on button "Remove" at bounding box center [753, 331] width 46 height 12
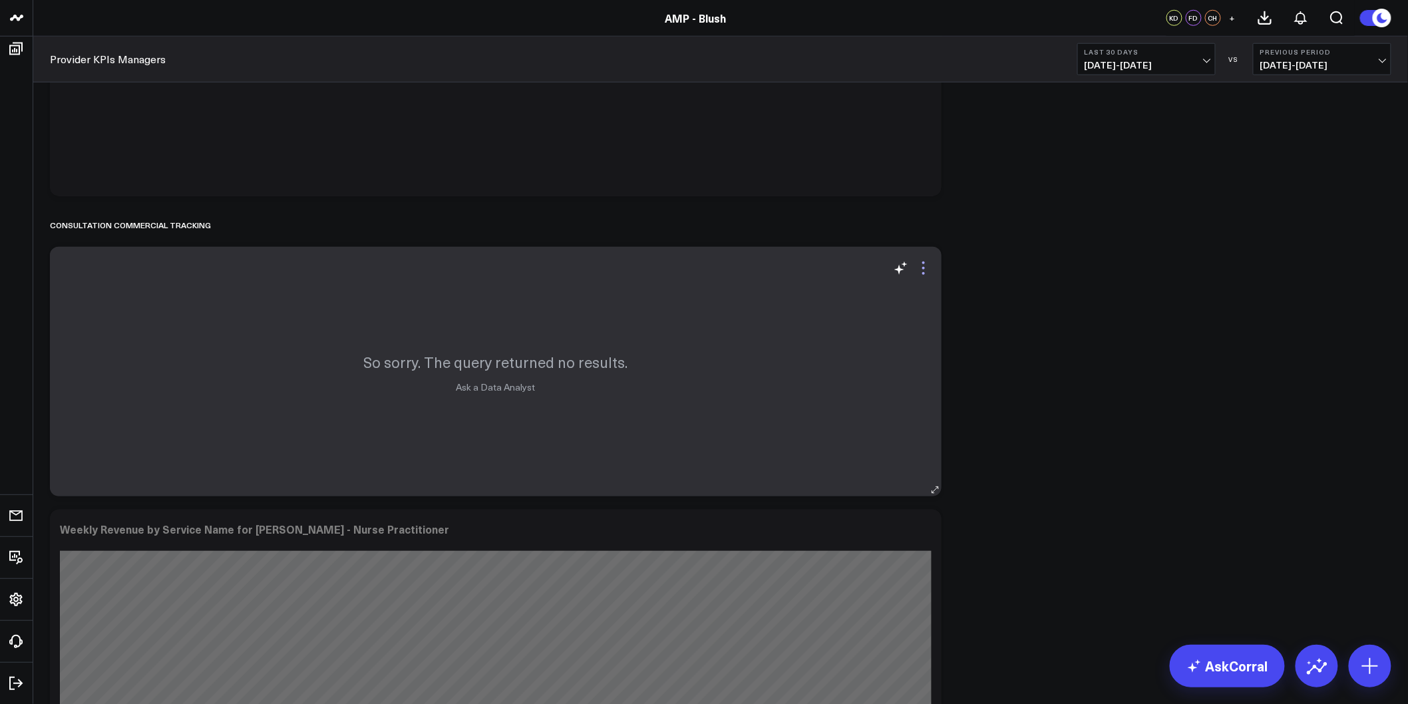
click at [925, 267] on icon at bounding box center [924, 268] width 16 height 16
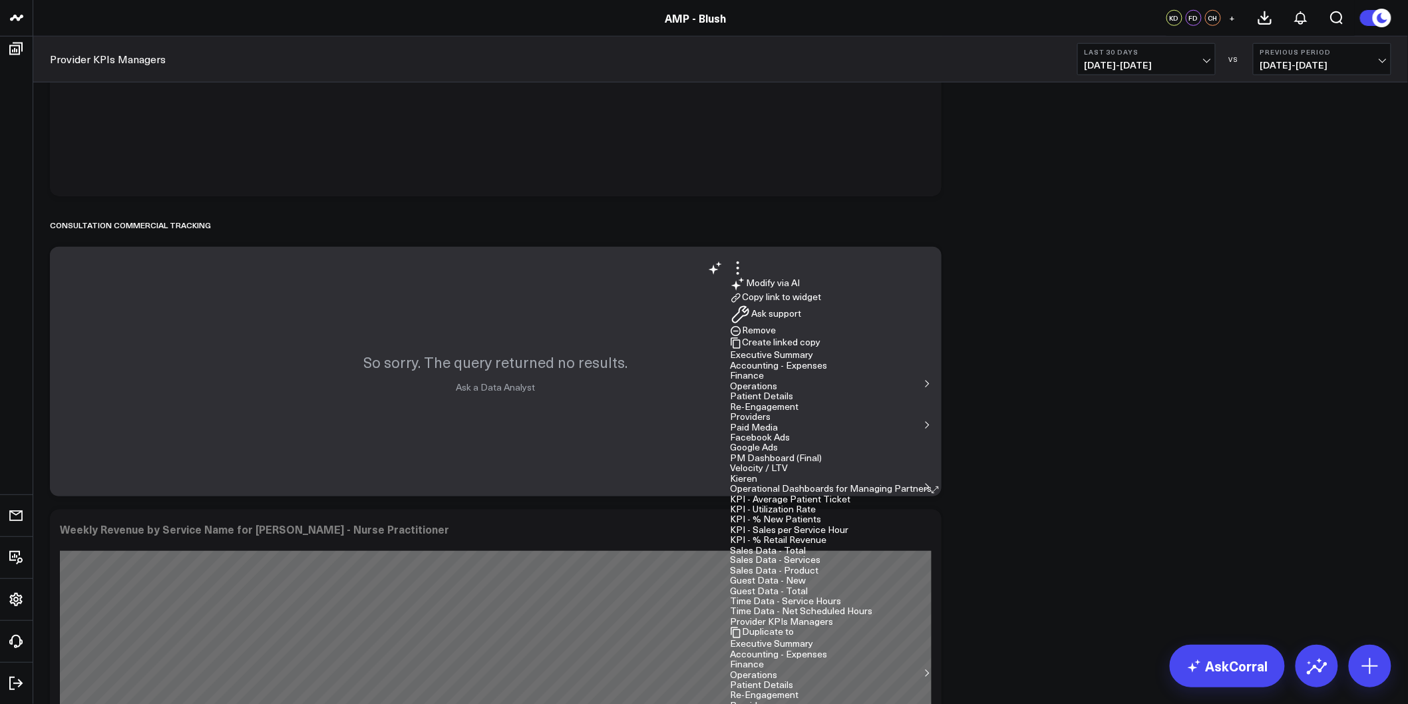
click at [776, 337] on button "Remove" at bounding box center [753, 331] width 46 height 12
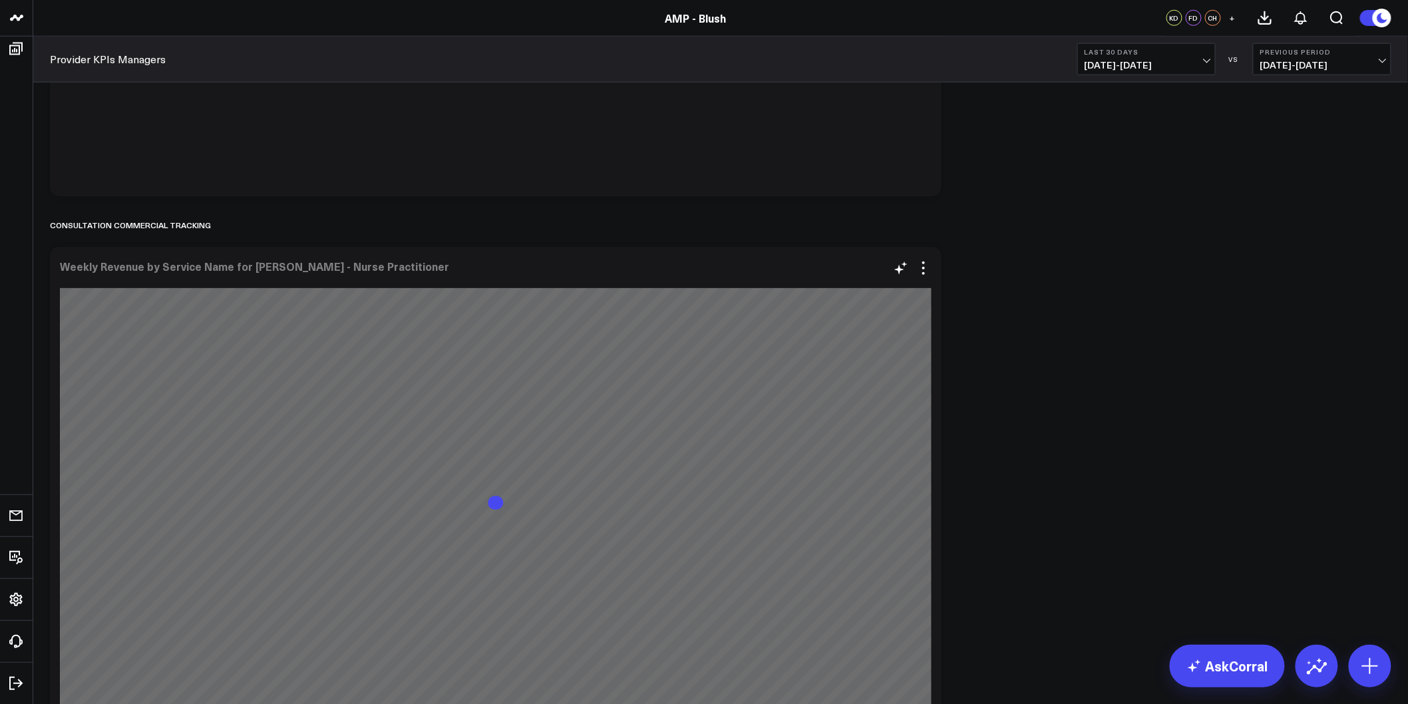
click at [909, 264] on div "Modify via AI Copy link to widget Ask support Remove Create linked copy Executi…" at bounding box center [912, 268] width 39 height 16
click at [923, 270] on icon at bounding box center [924, 268] width 16 height 16
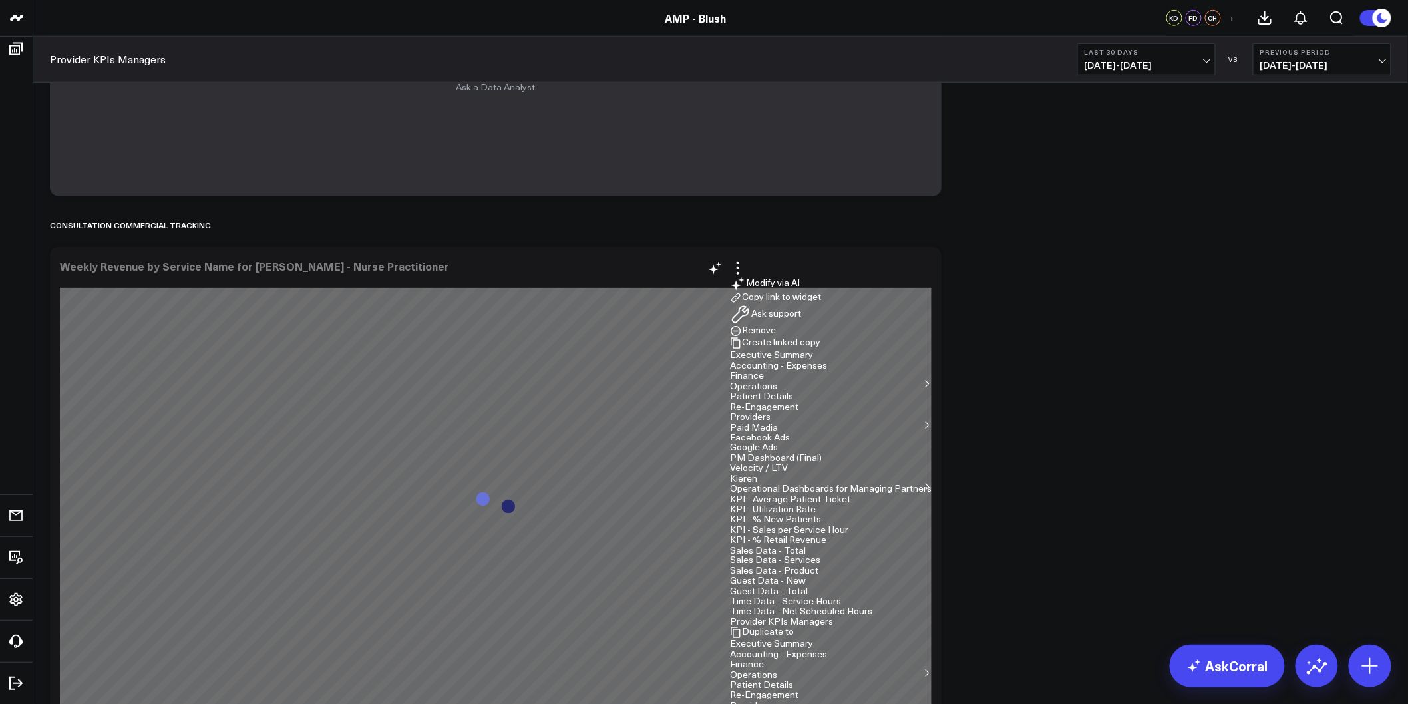
click at [776, 337] on button "Remove" at bounding box center [753, 331] width 46 height 12
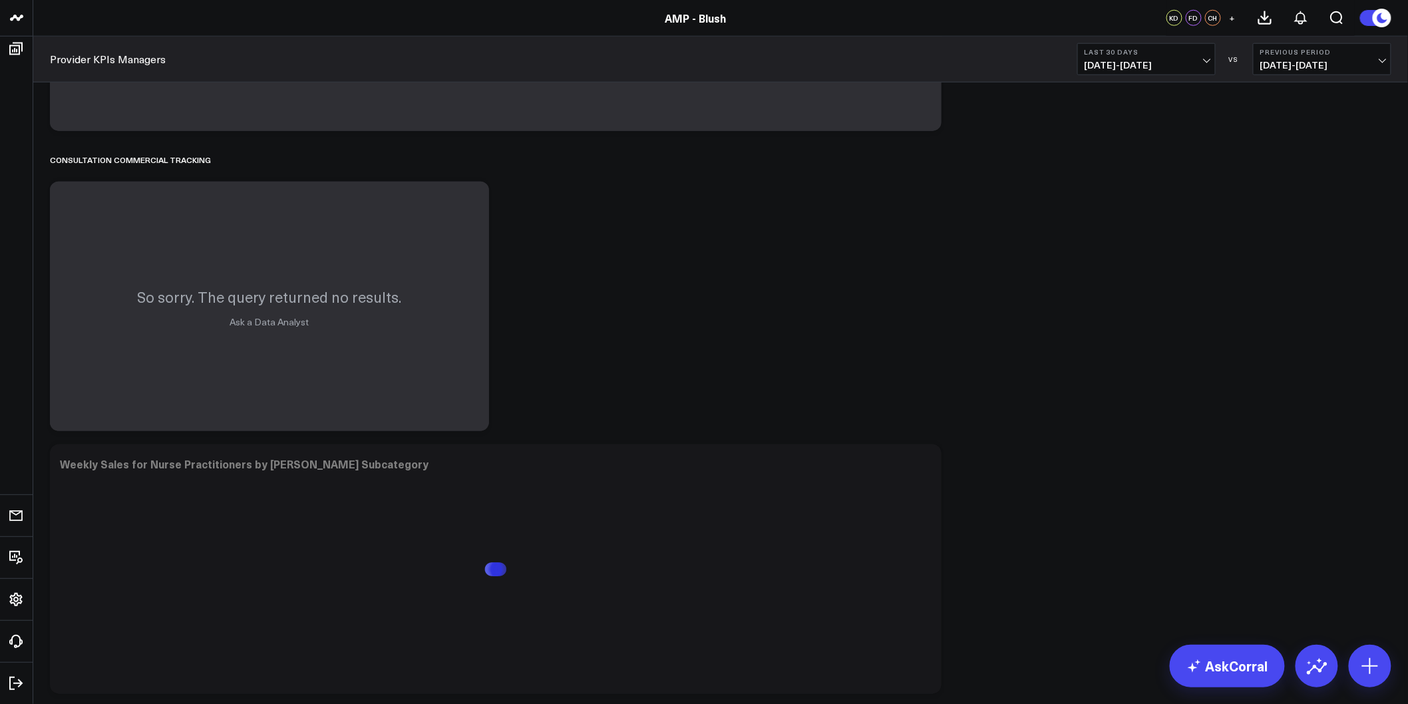
scroll to position [6908, 0]
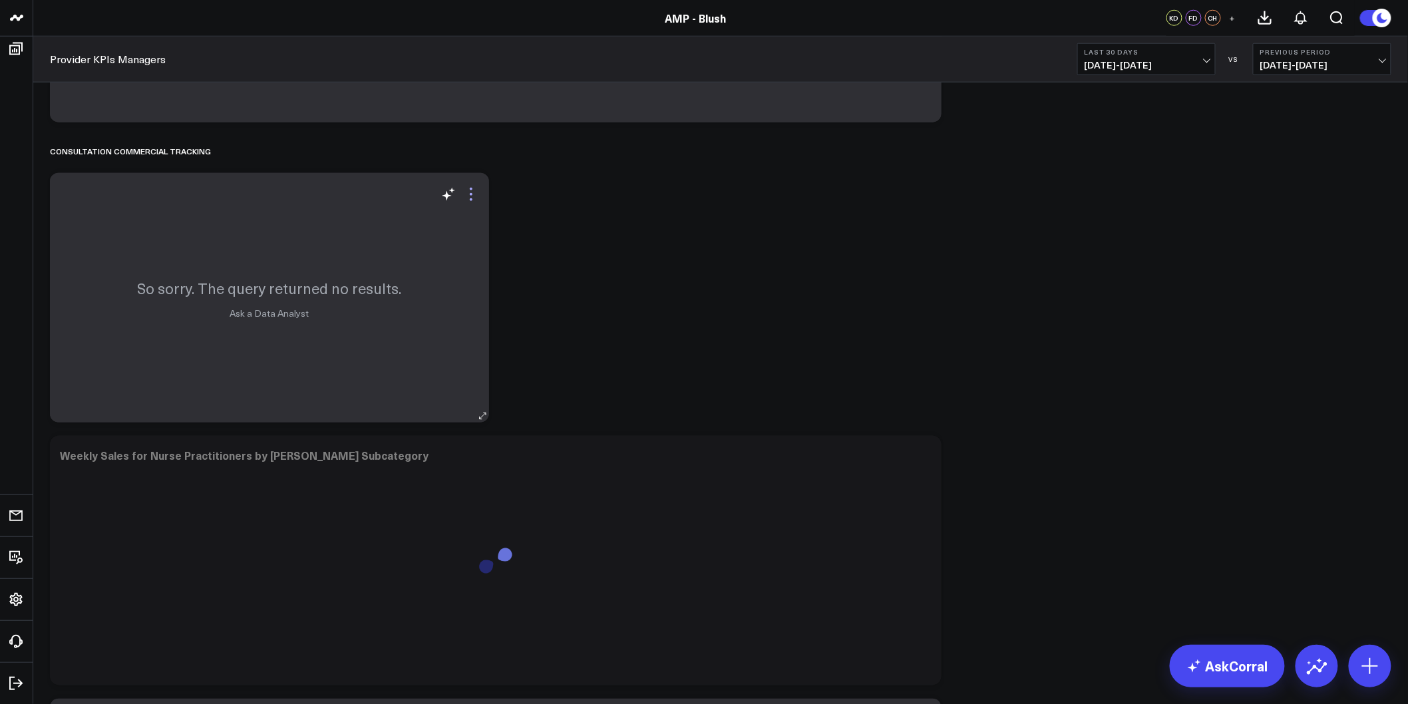
click at [470, 200] on icon at bounding box center [471, 199] width 3 height 3
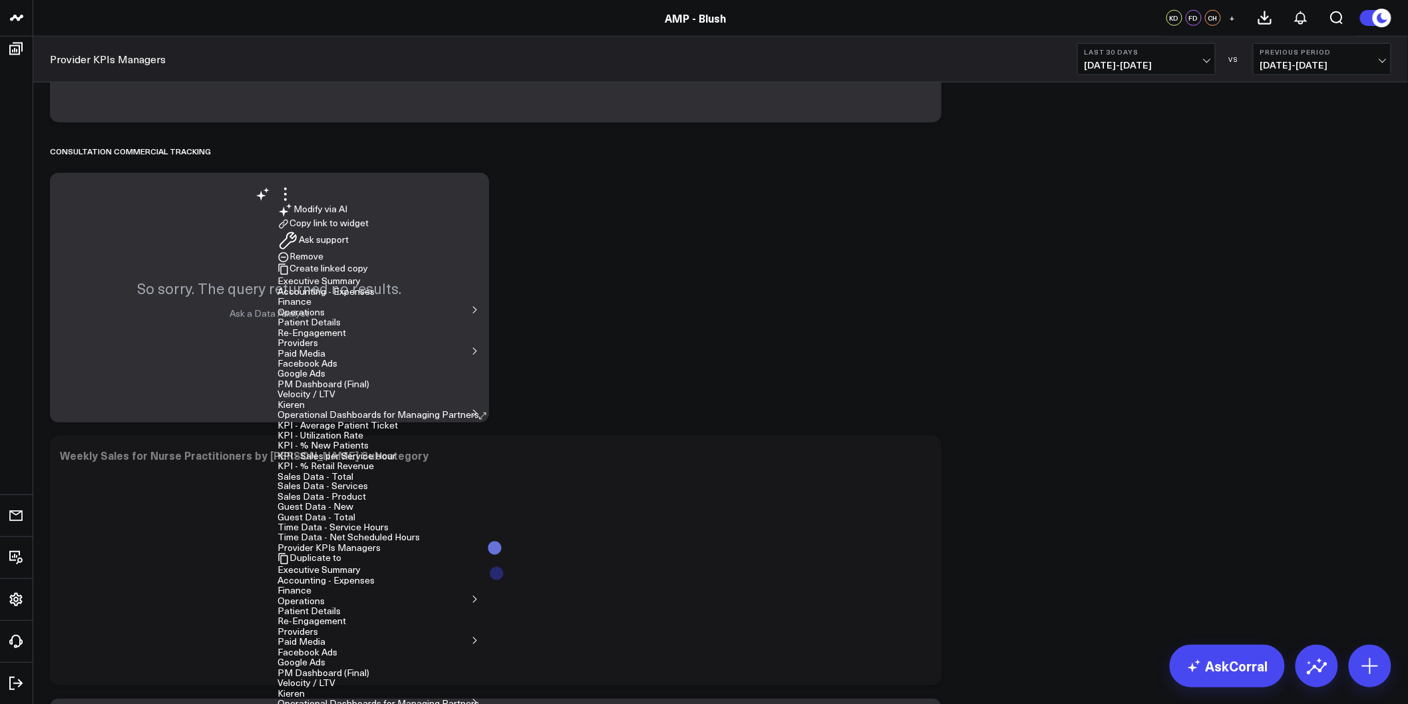
click at [323, 263] on button "Remove" at bounding box center [300, 257] width 46 height 12
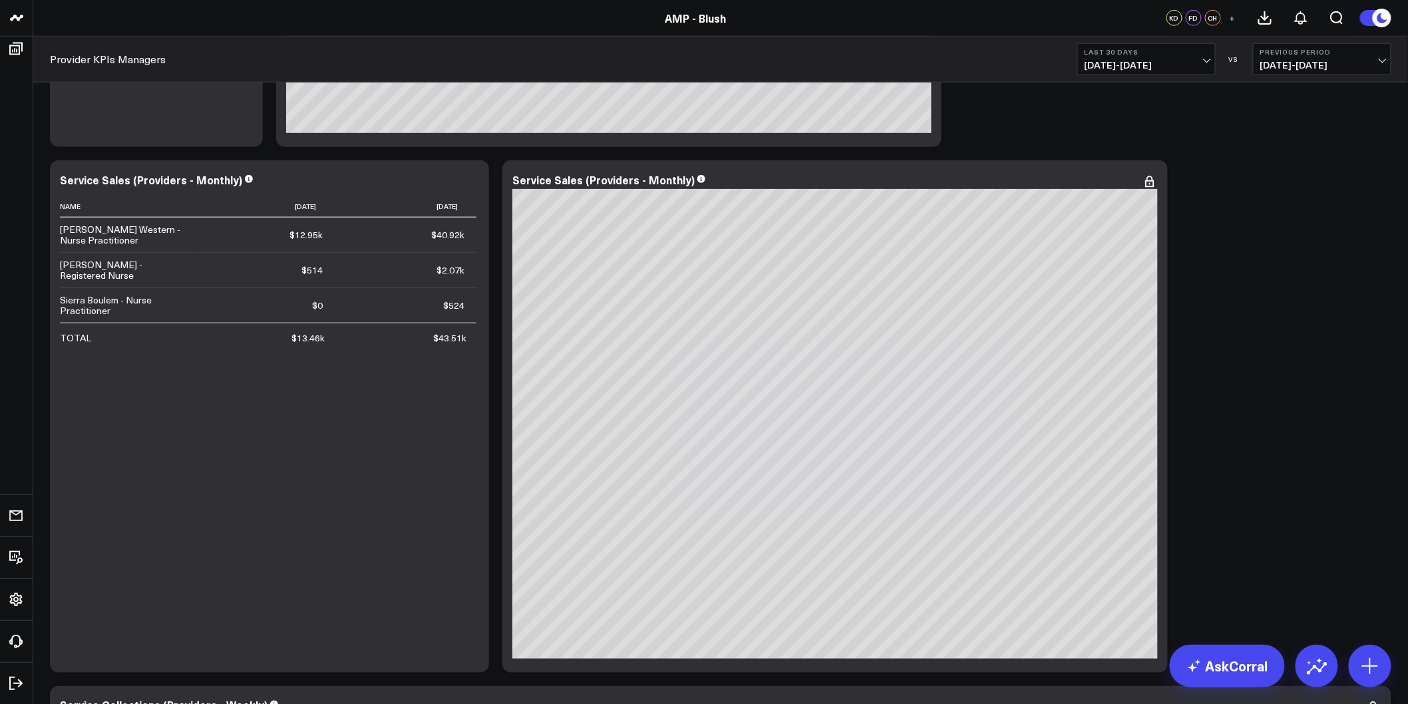
scroll to position [0, 0]
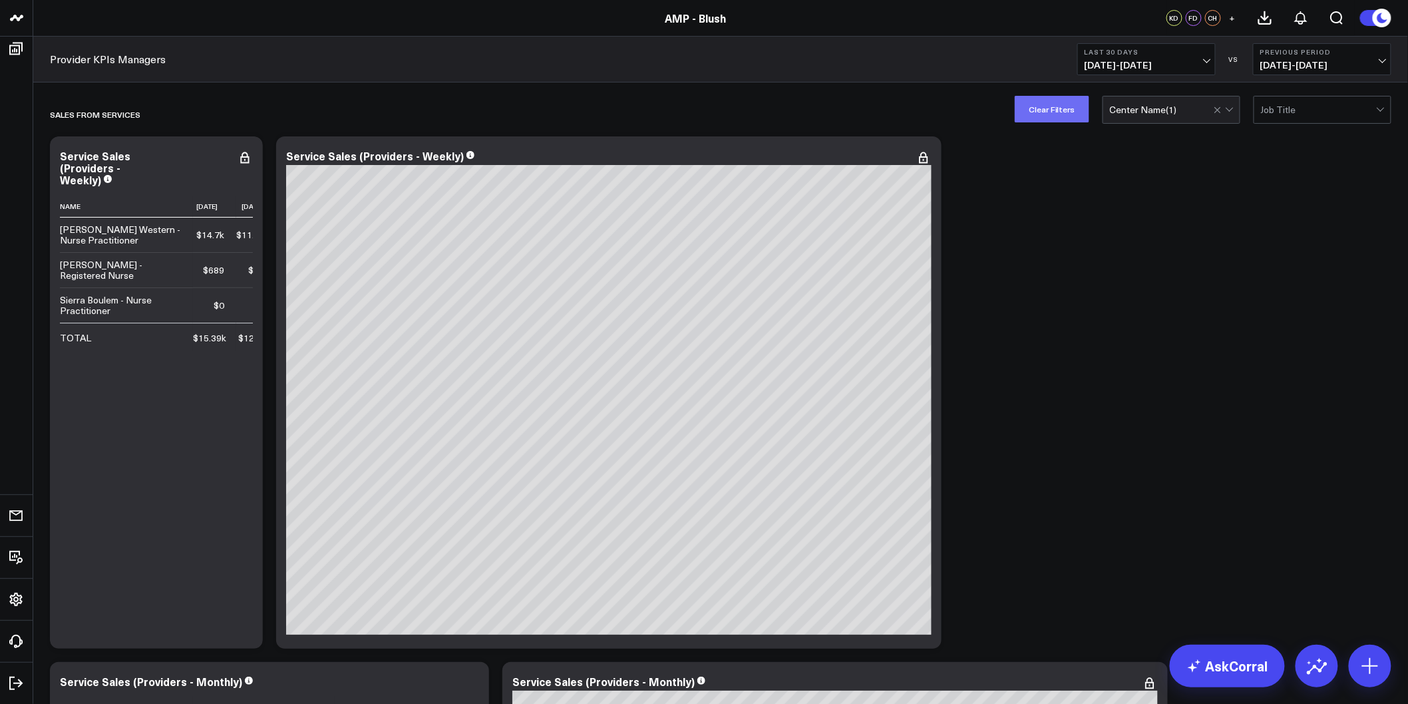
click at [1061, 117] on button "Clear Filters" at bounding box center [1052, 109] width 75 height 27
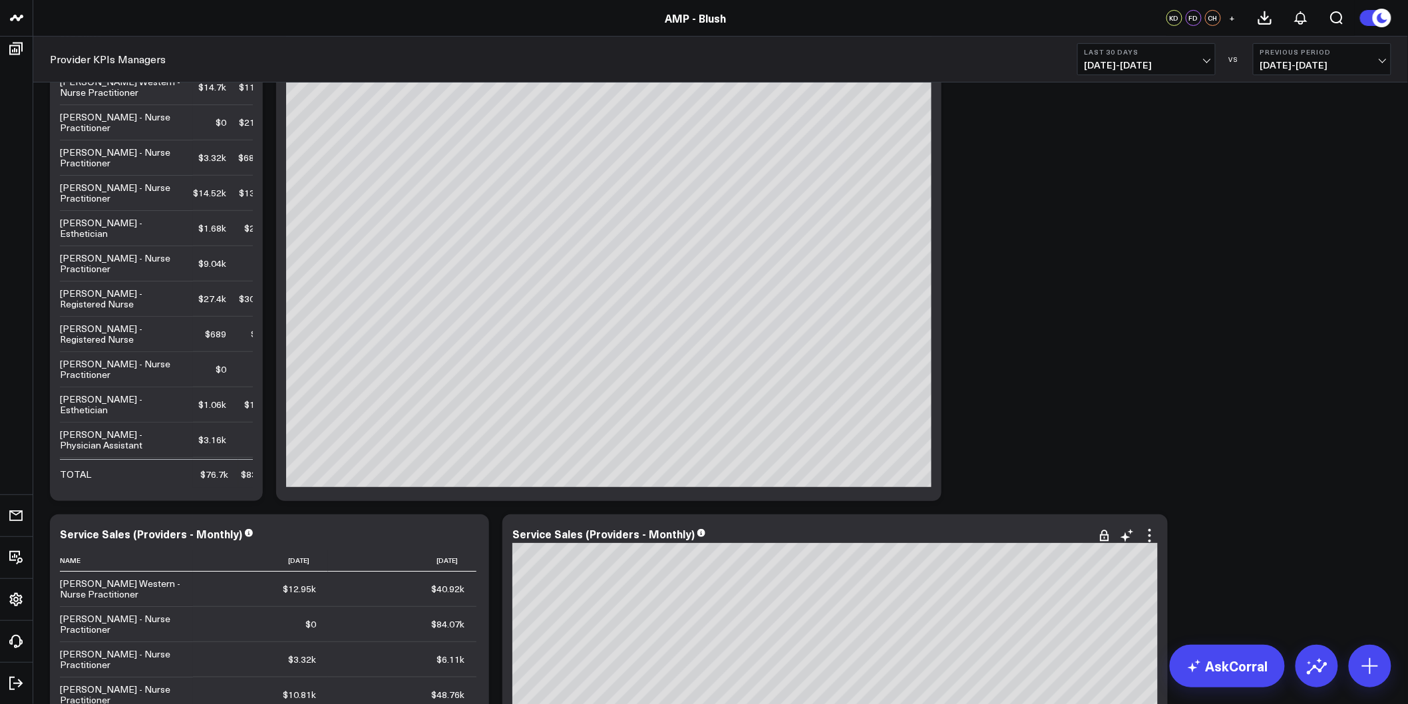
scroll to position [74, 0]
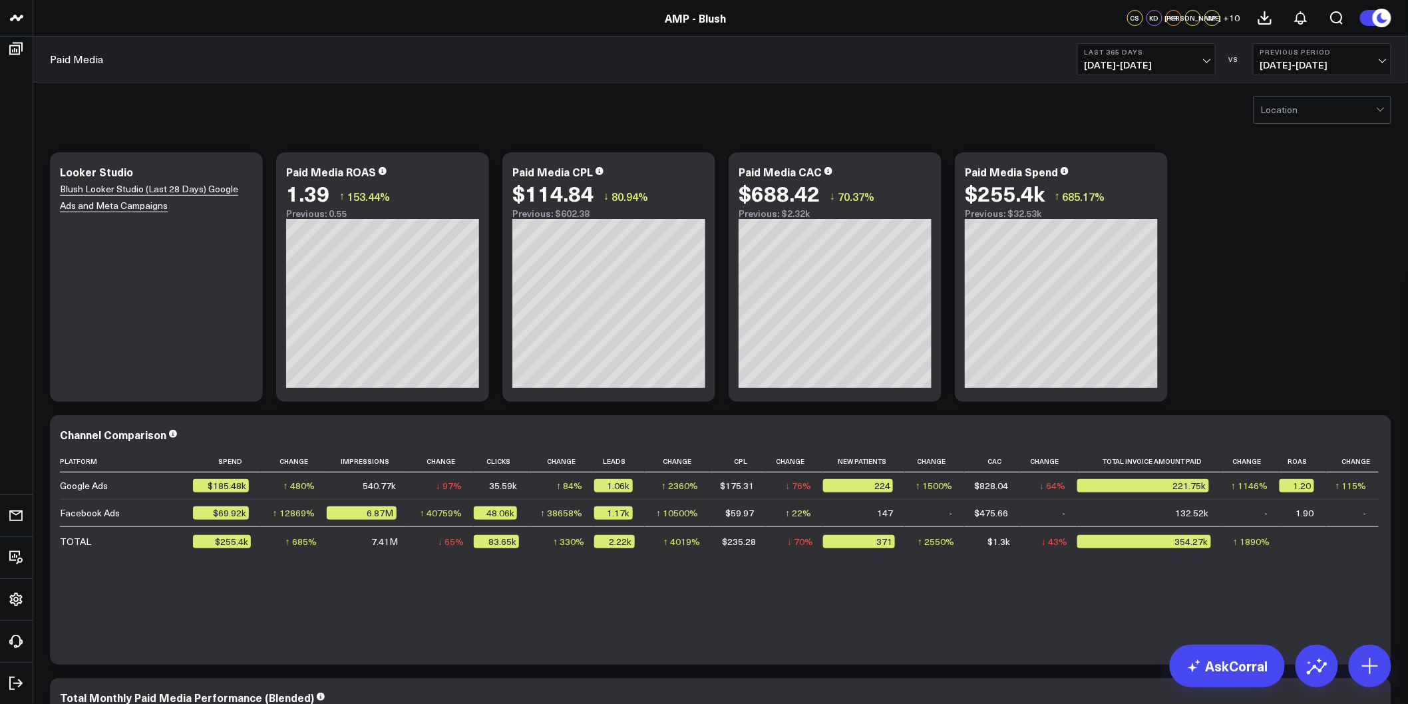
click at [1281, 114] on div at bounding box center [1318, 109] width 115 height 27
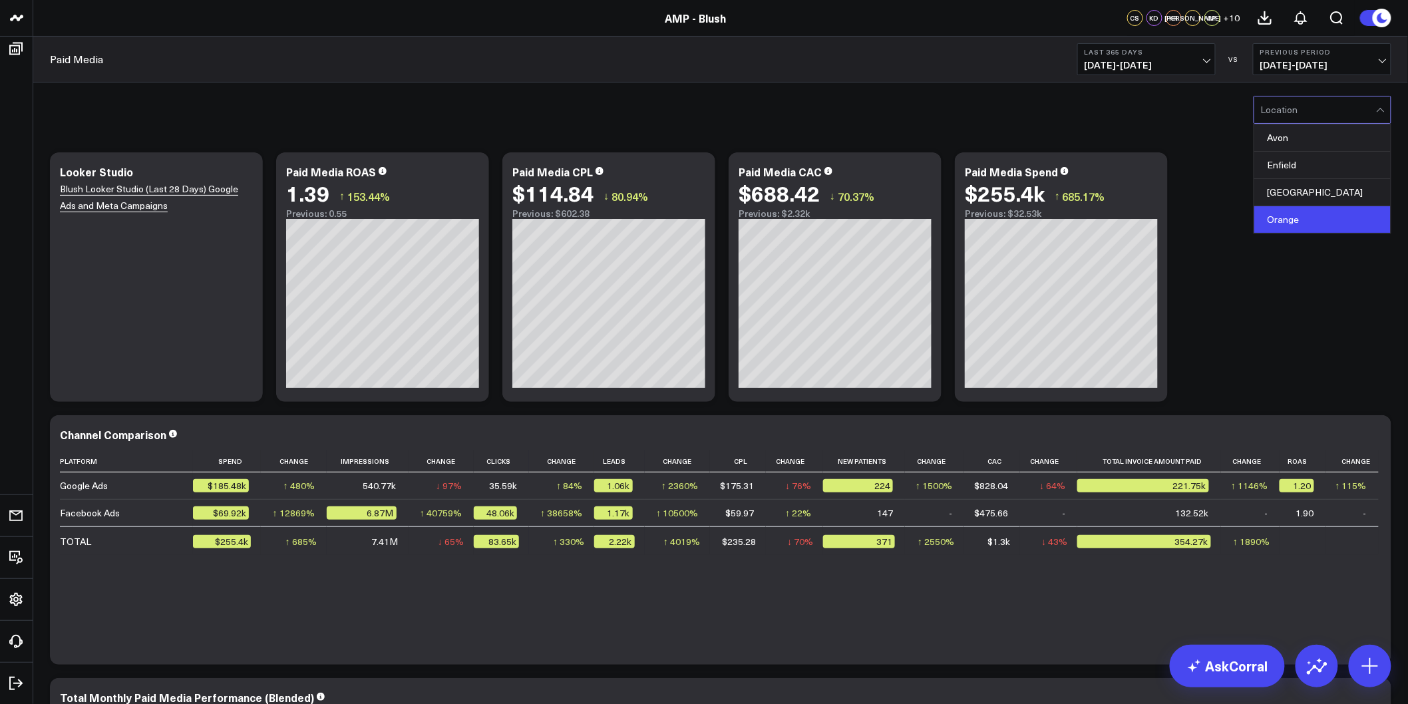
click at [1282, 223] on div "Orange" at bounding box center [1322, 219] width 136 height 27
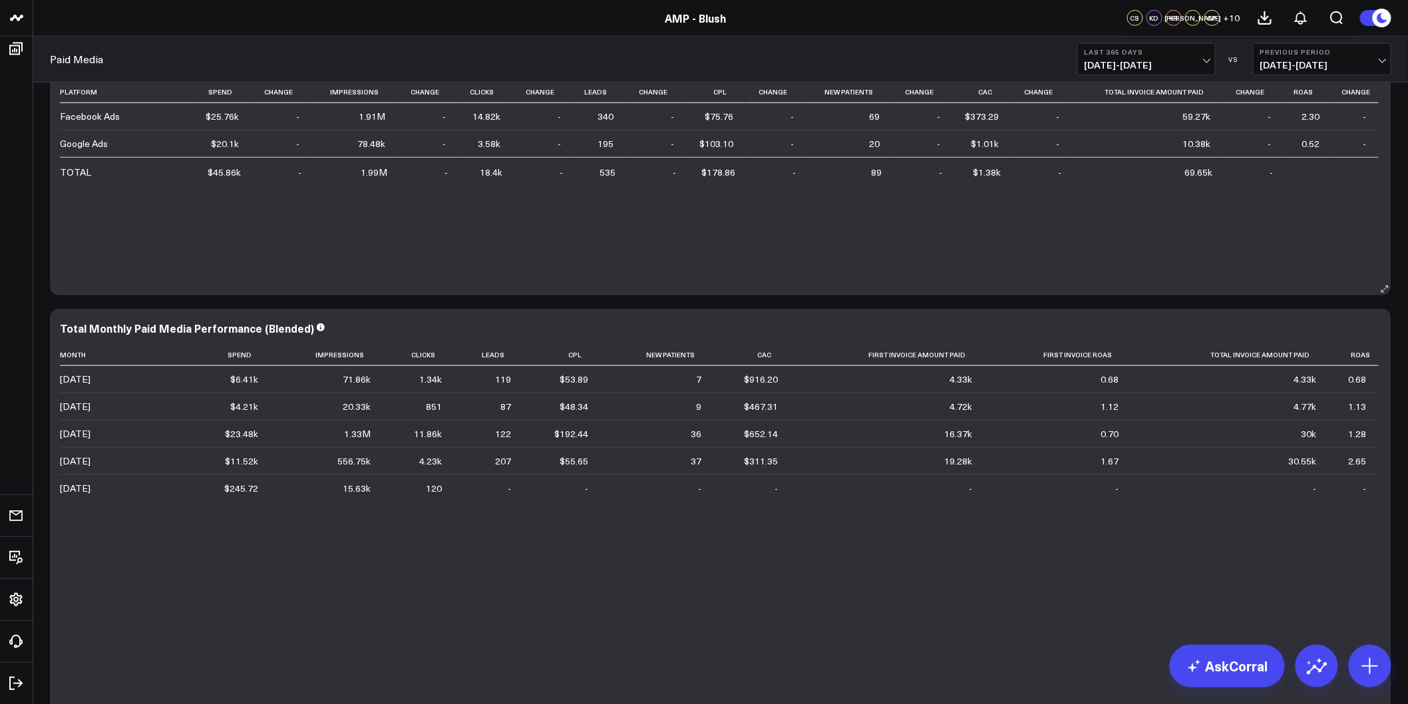
scroll to position [443, 0]
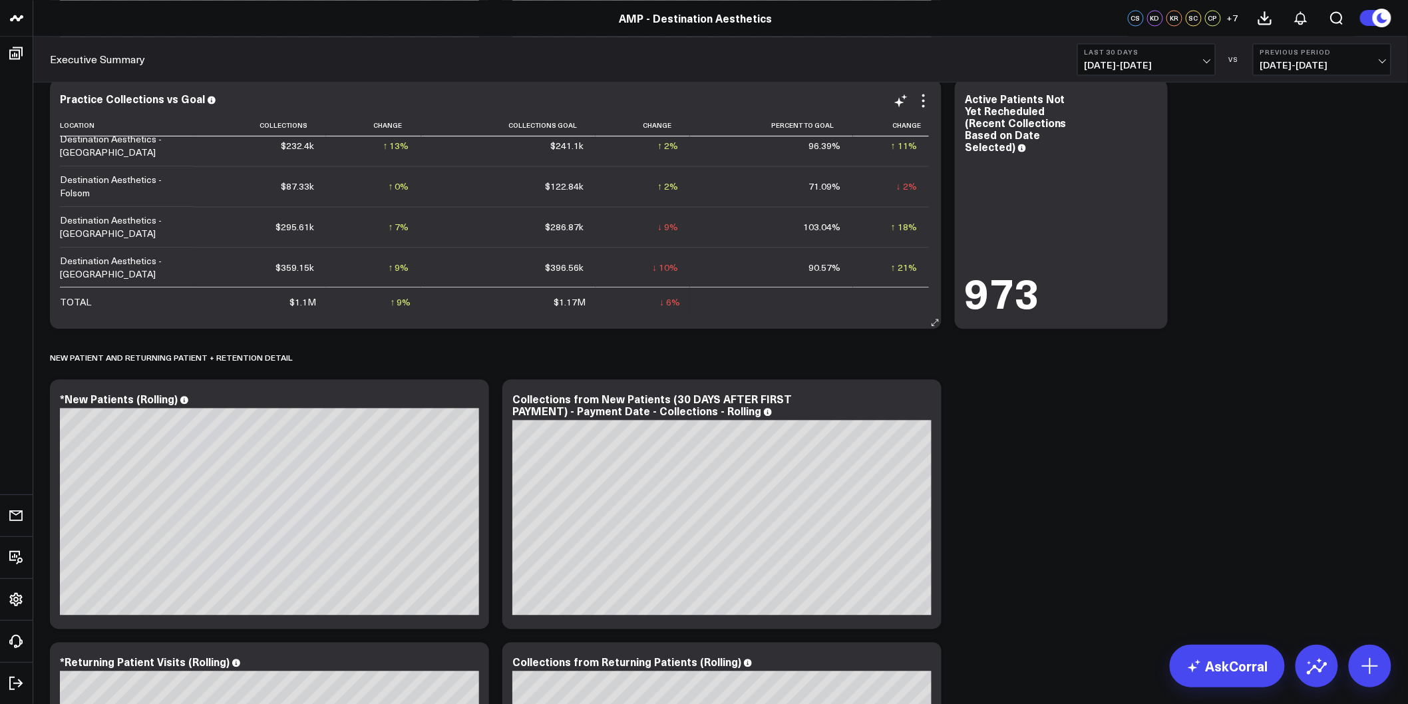
scroll to position [887, 0]
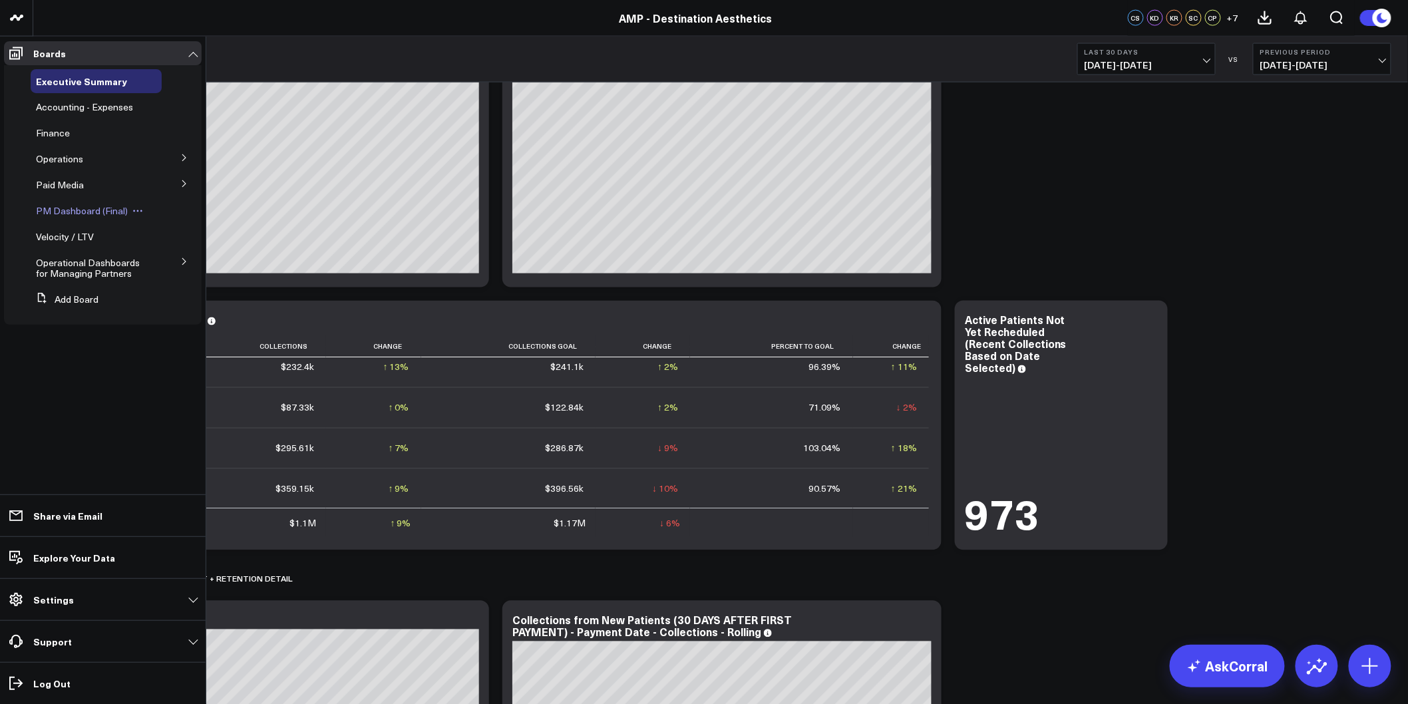
click at [82, 214] on span "PM Dashboard (Final)" at bounding box center [82, 210] width 92 height 13
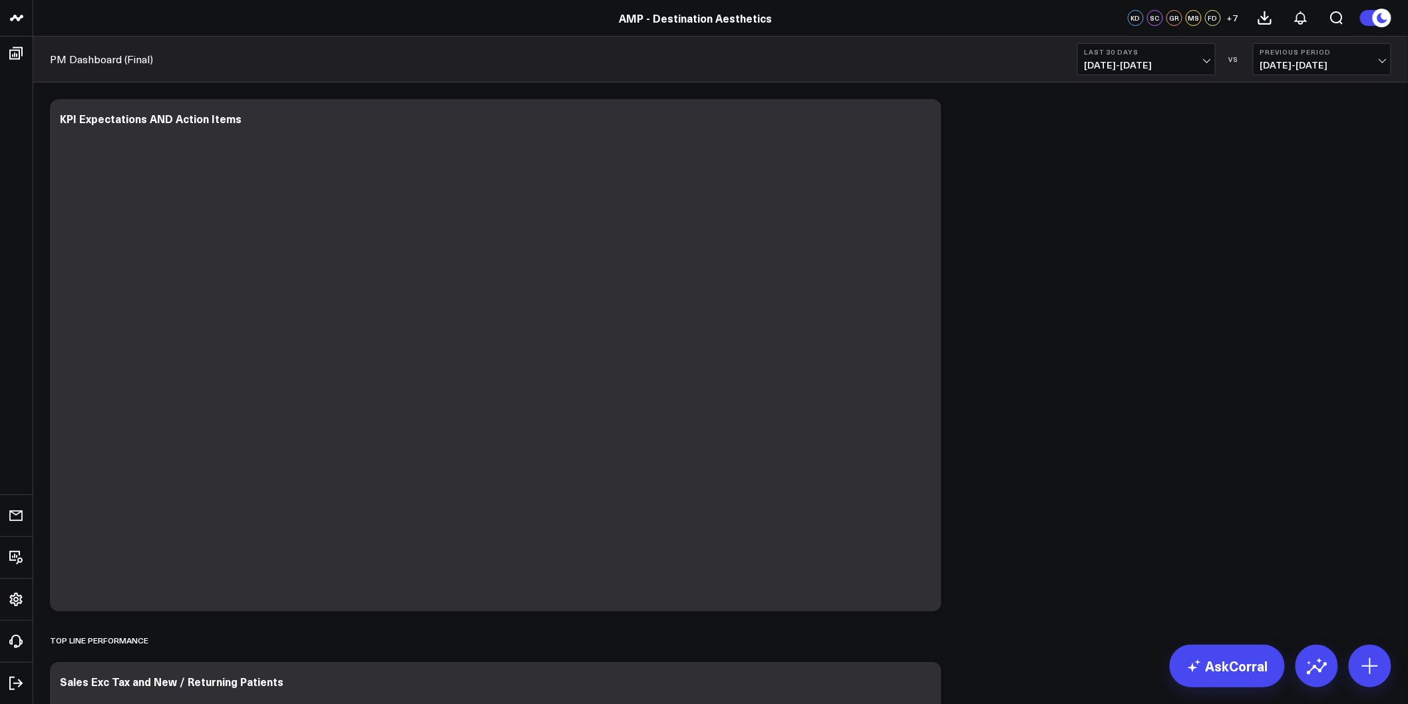
click at [1208, 60] on span "[DATE] - [DATE]" at bounding box center [1147, 65] width 124 height 11
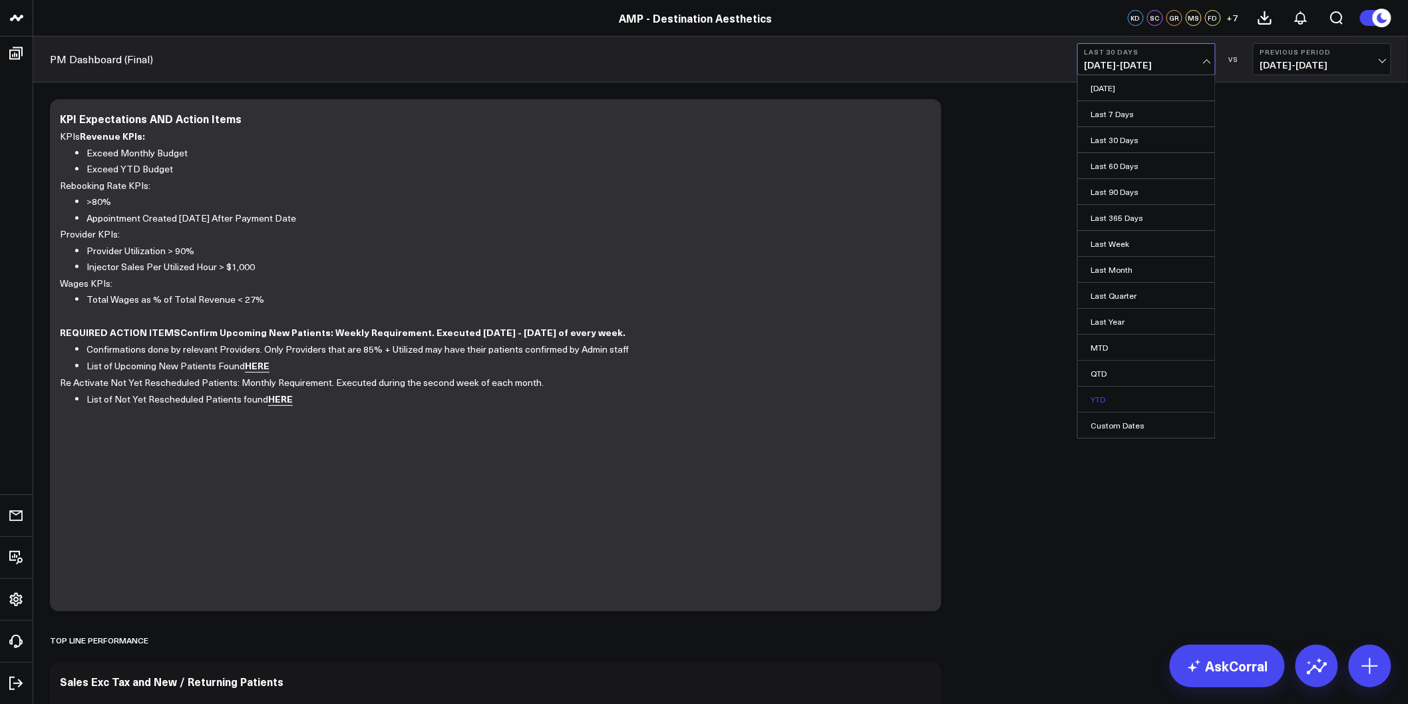
click at [1110, 399] on link "YTD" at bounding box center [1146, 399] width 137 height 25
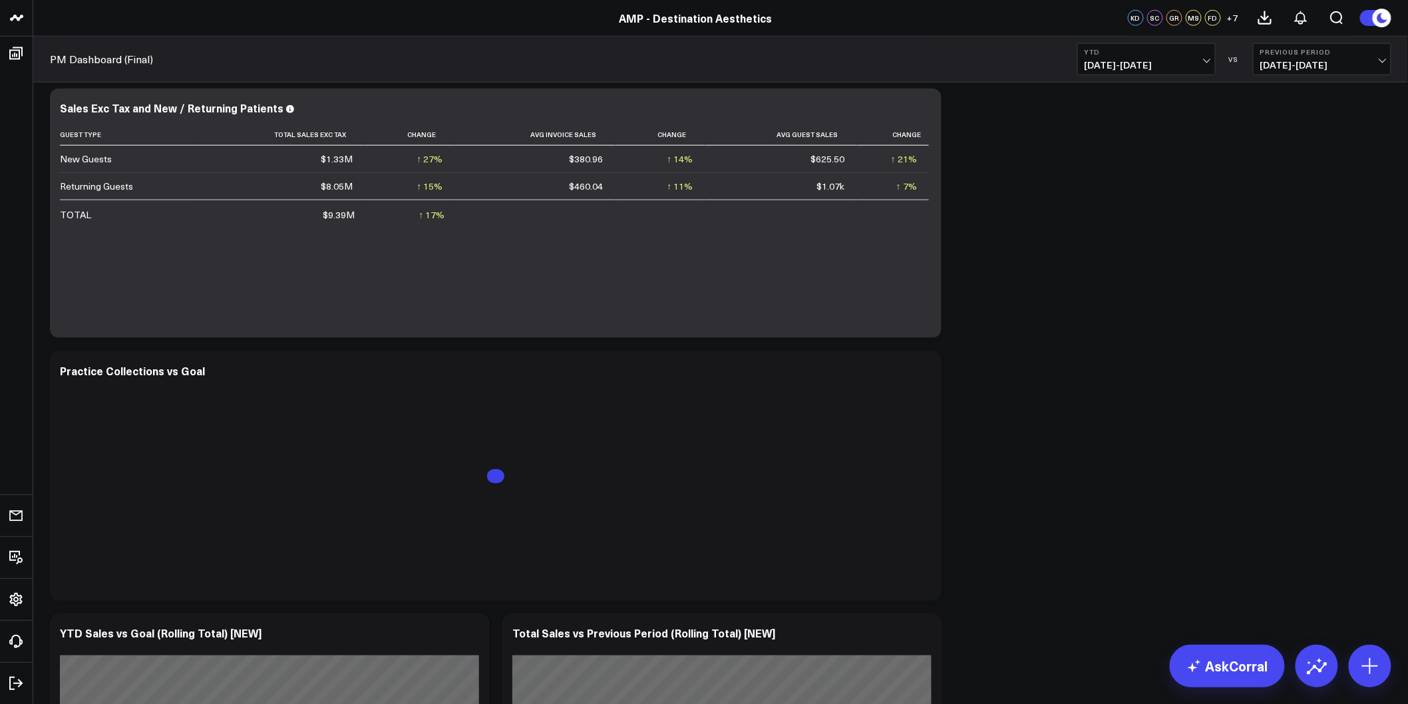
scroll to position [591, 0]
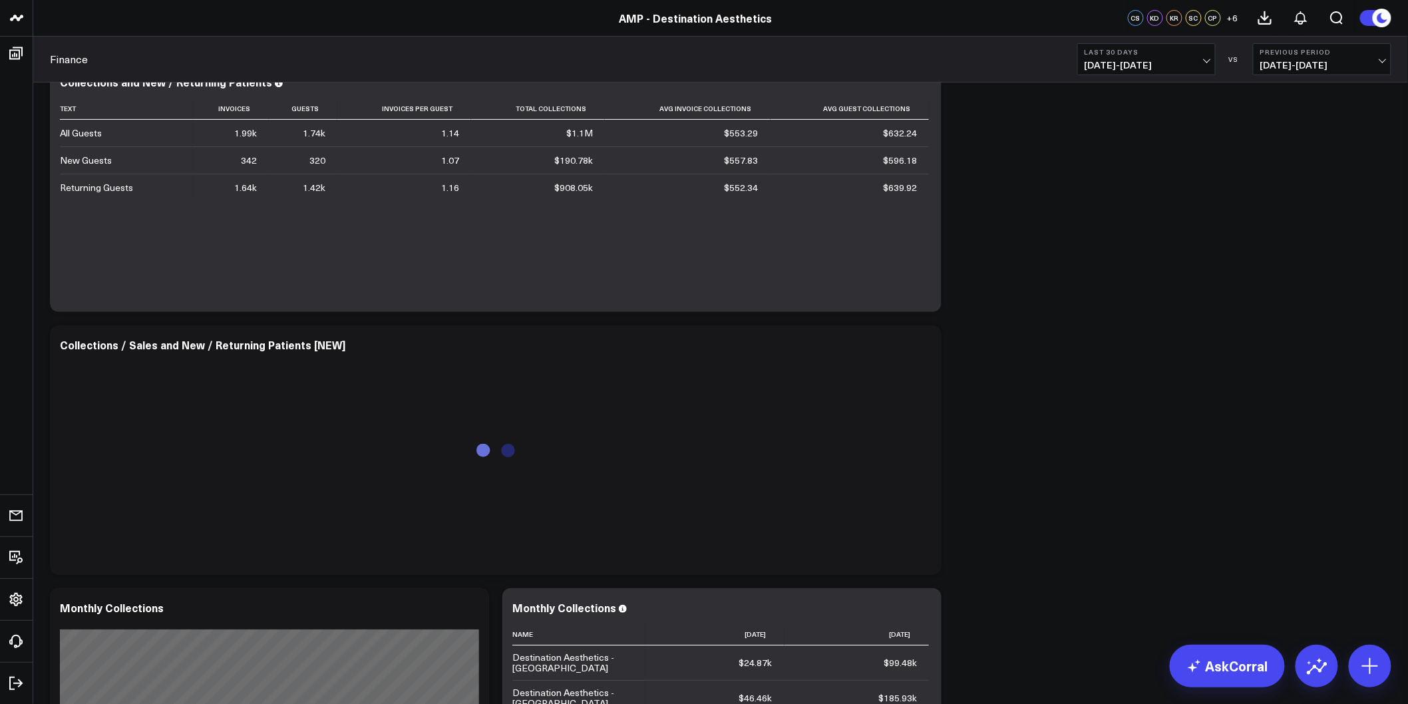
scroll to position [222, 0]
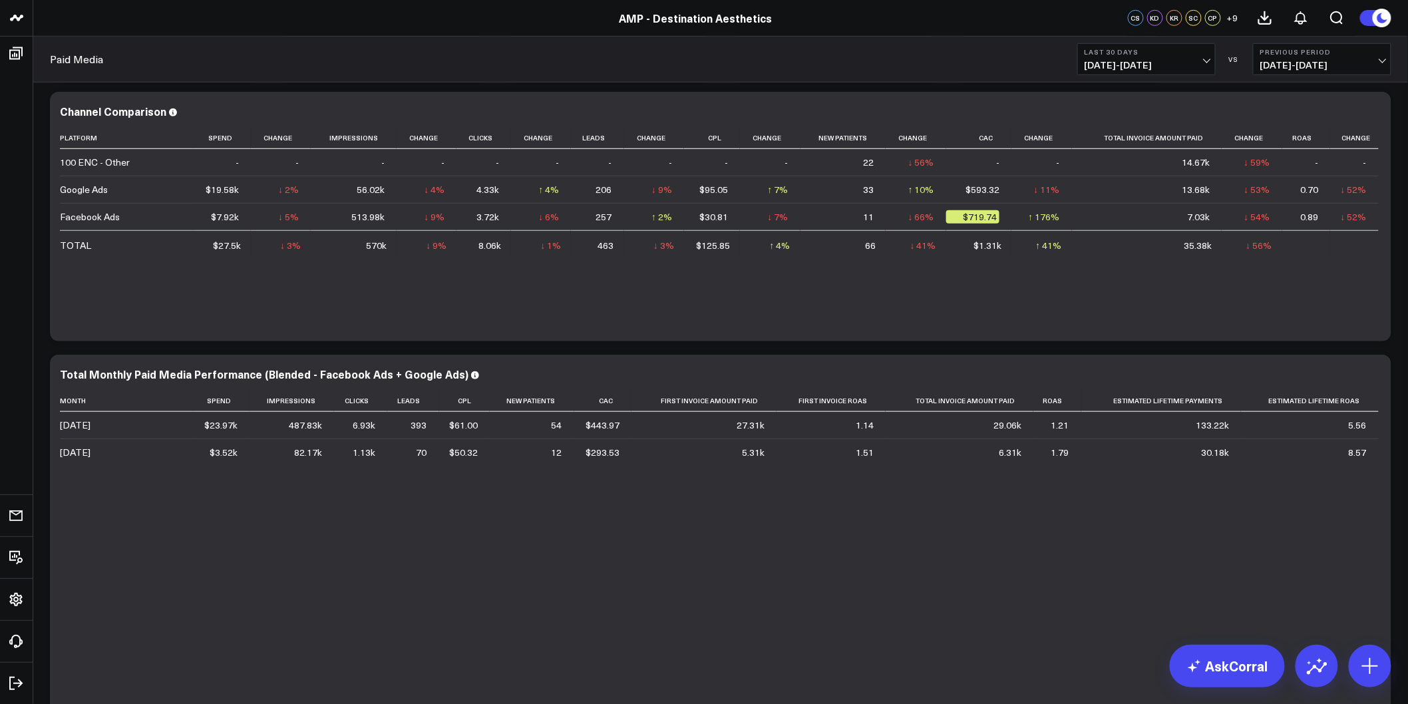
scroll to position [295, 0]
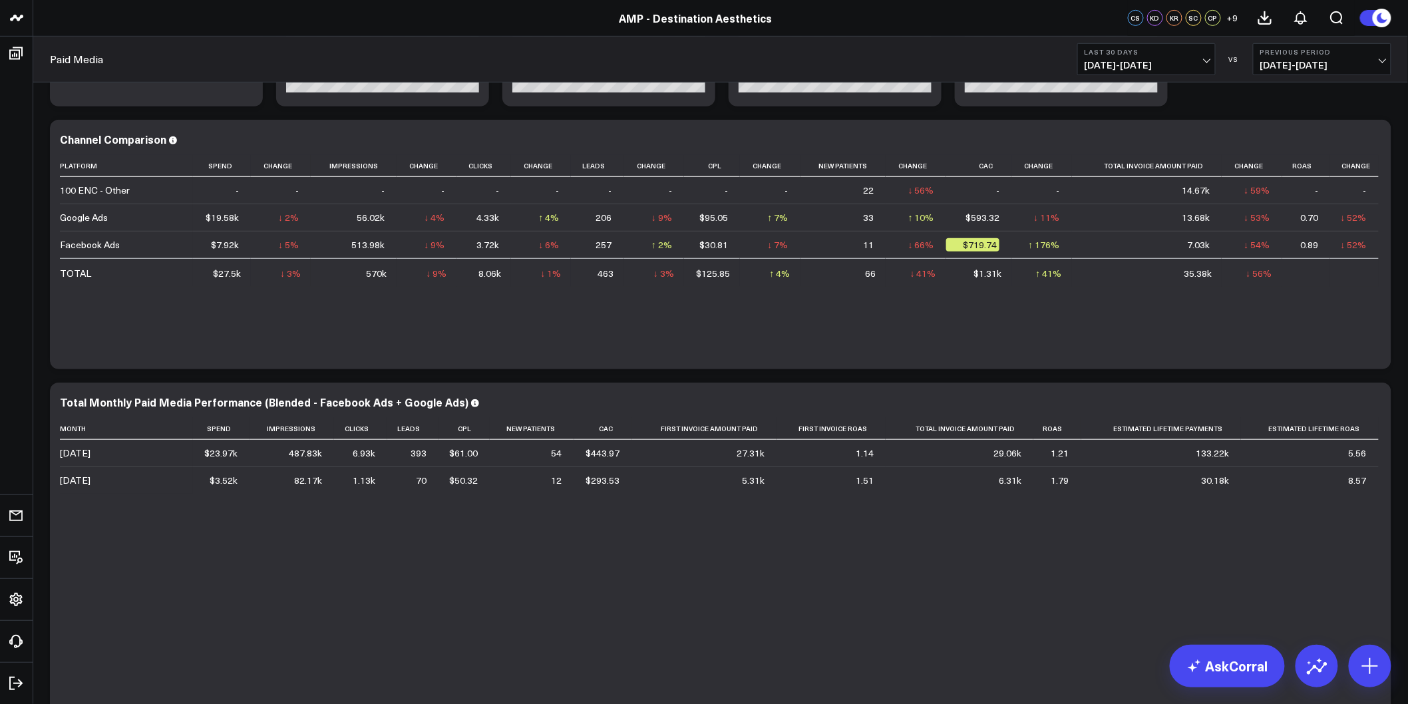
click at [1155, 67] on span "[DATE] - [DATE]" at bounding box center [1147, 65] width 124 height 11
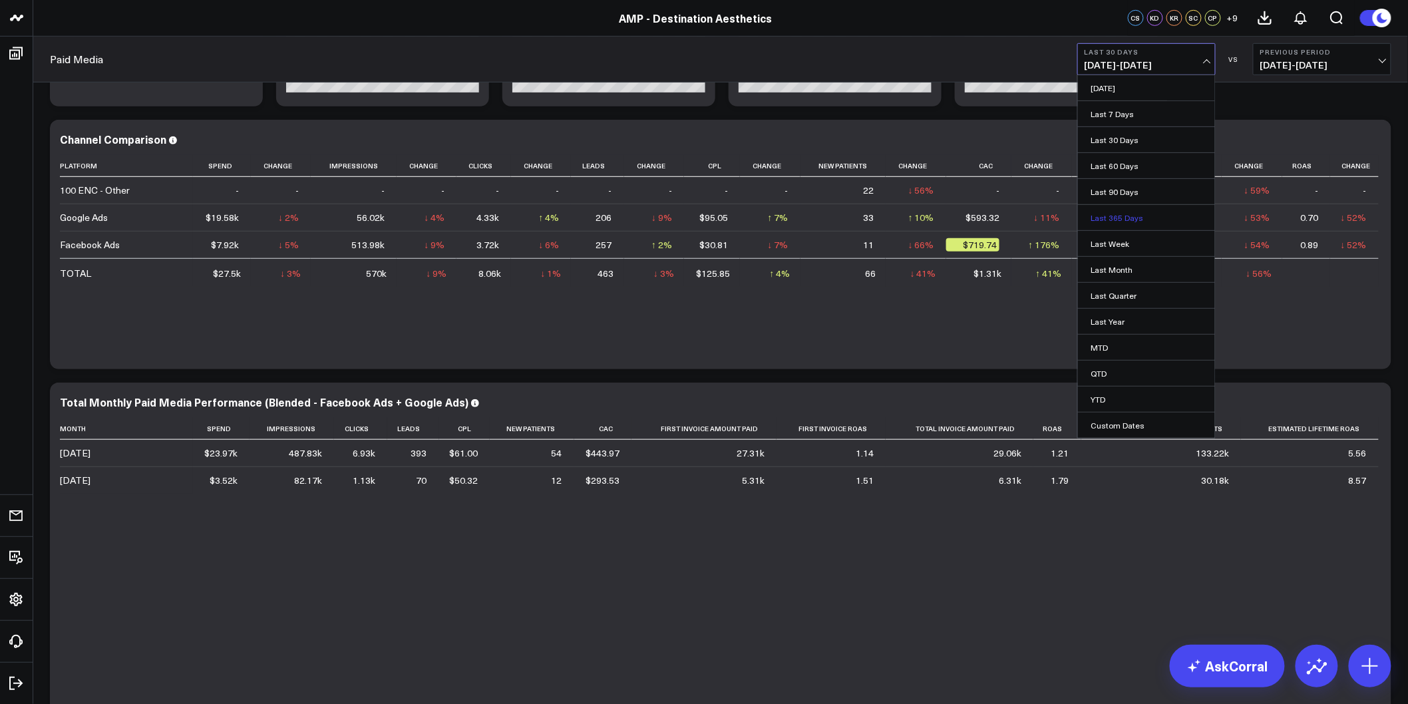
click at [1118, 217] on link "Last 365 Days" at bounding box center [1146, 217] width 137 height 25
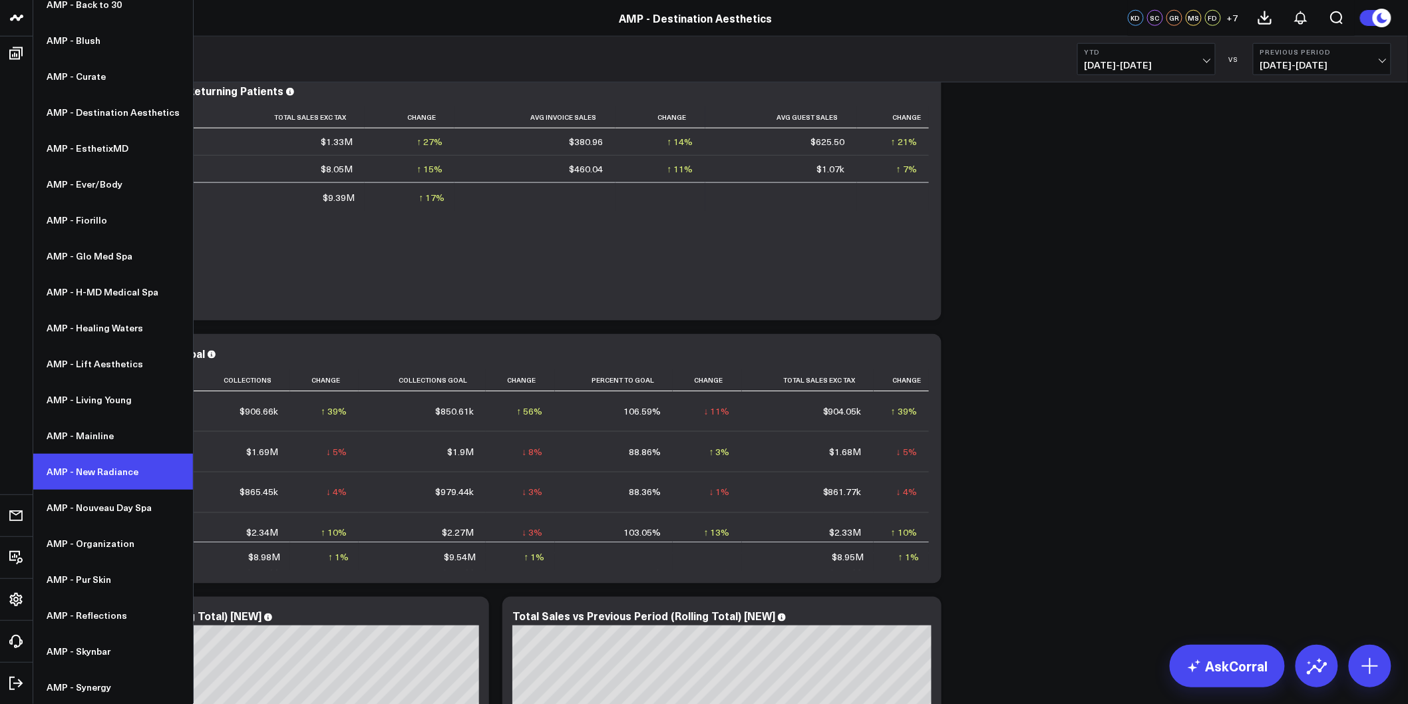
scroll to position [739, 0]
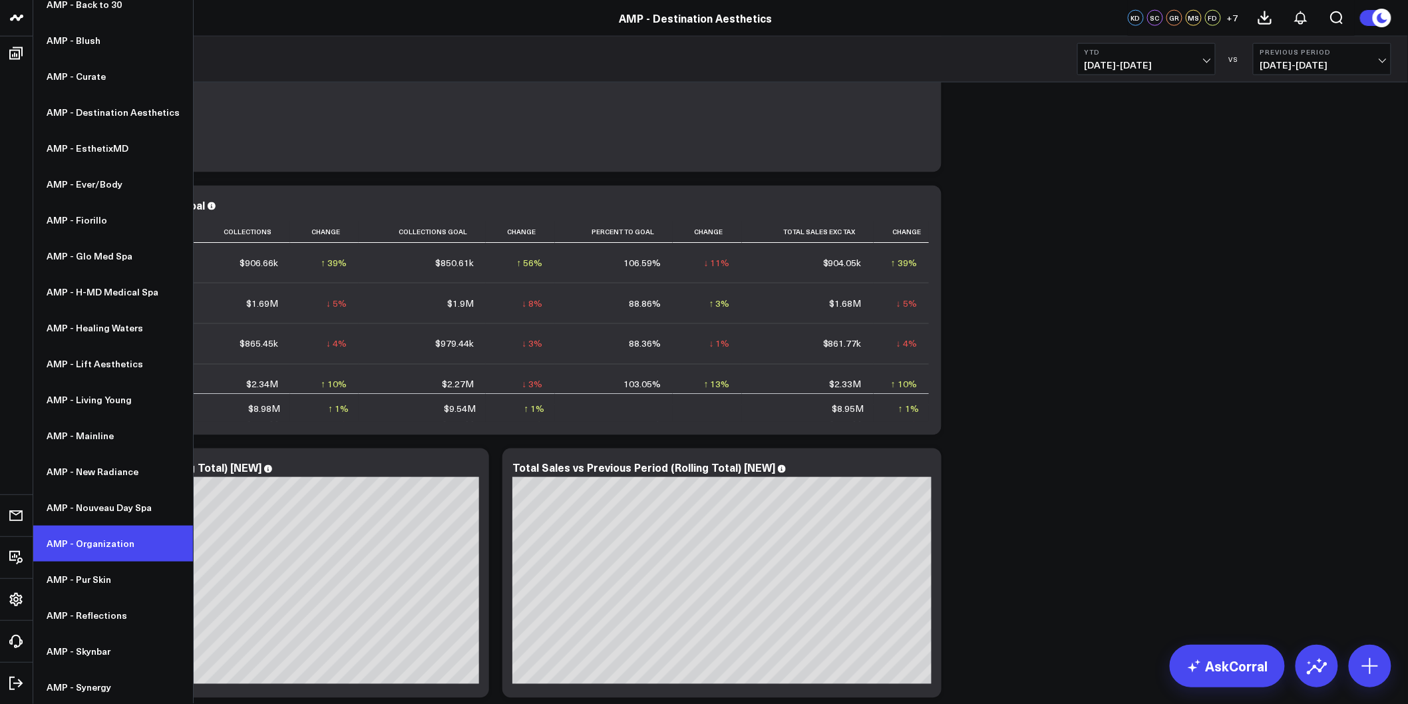
click at [85, 539] on link "AMP - Organization" at bounding box center [113, 544] width 160 height 36
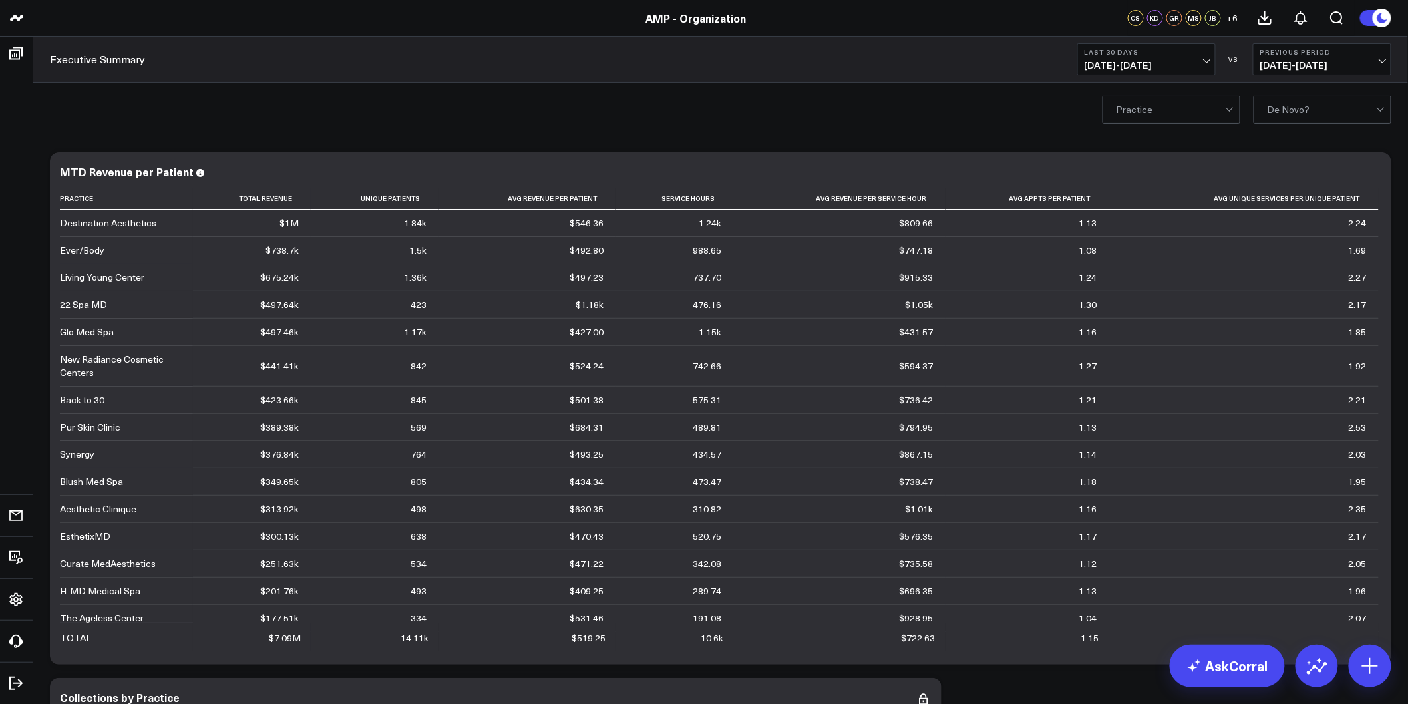
click at [1149, 60] on span "07/28/25 - 08/26/25" at bounding box center [1147, 65] width 124 height 11
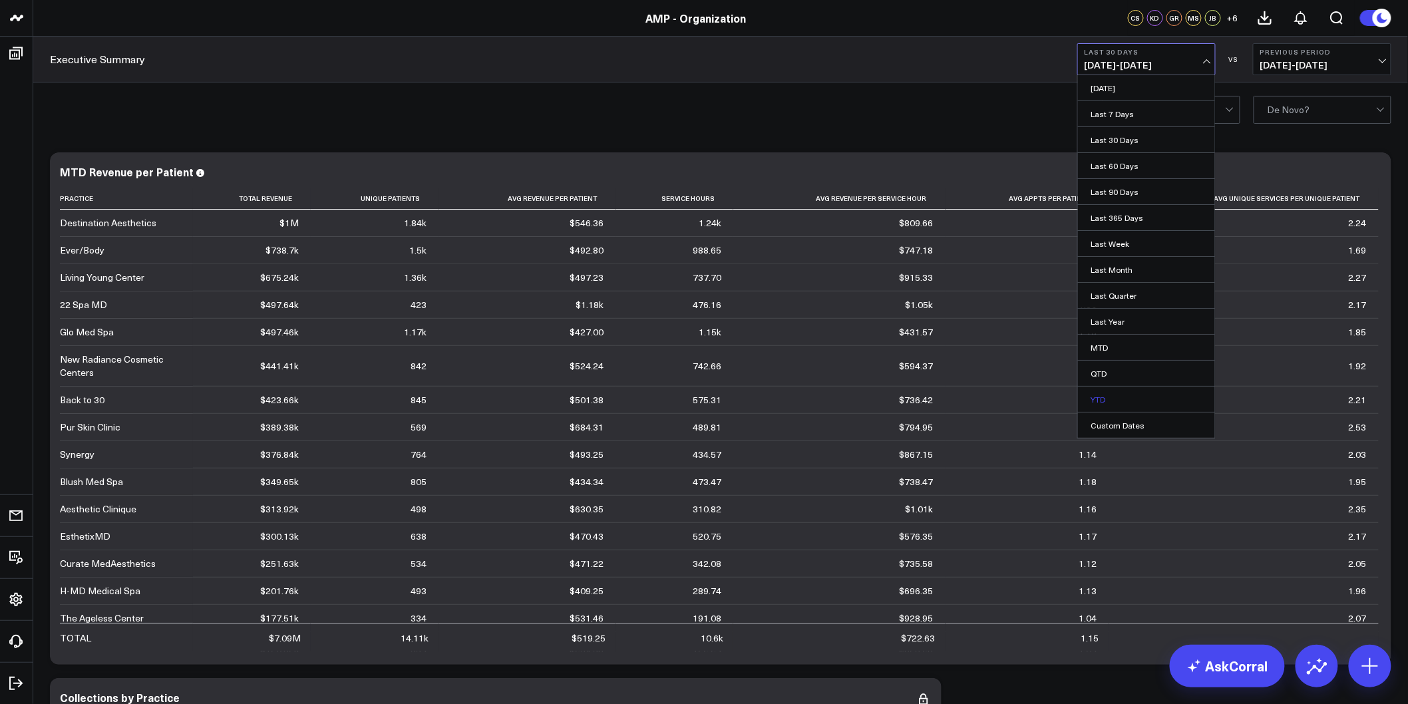
click at [1118, 398] on link "YTD" at bounding box center [1146, 399] width 137 height 25
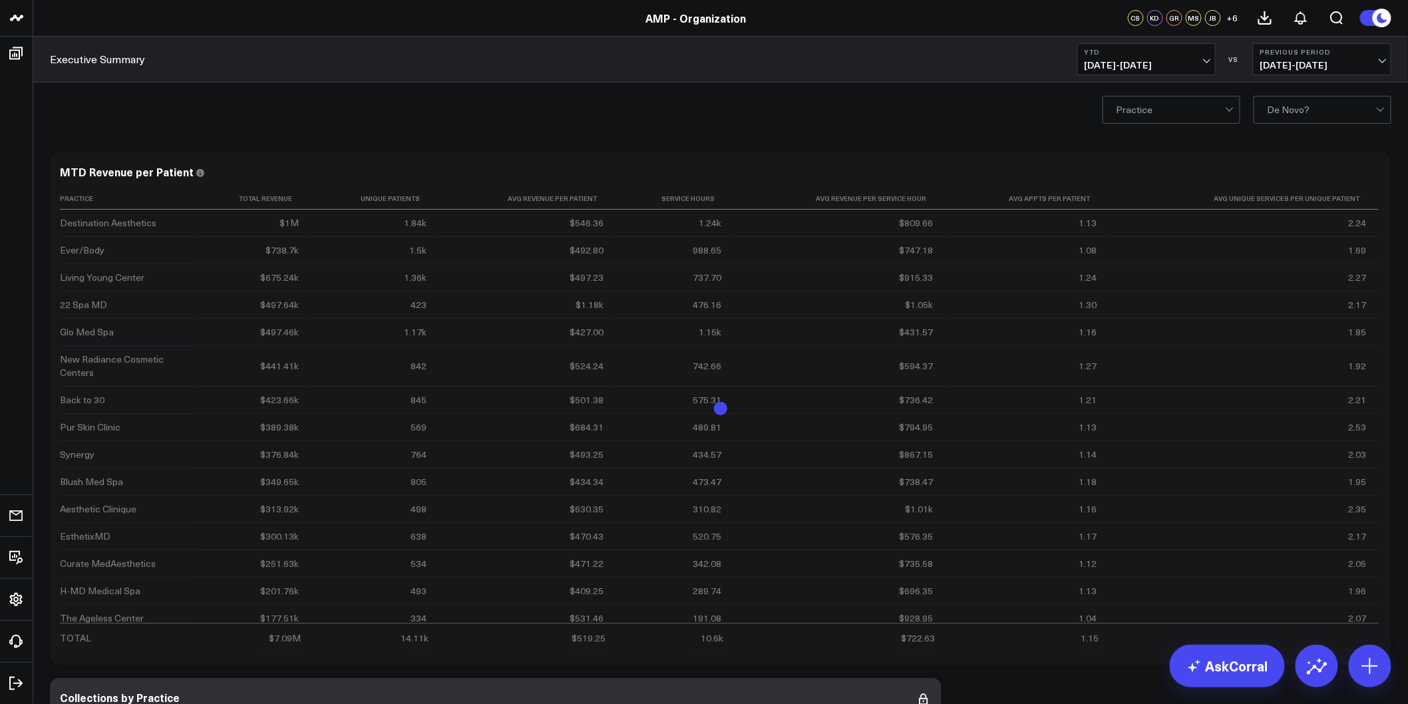
click at [456, 115] on div "Practice De Novo?" at bounding box center [720, 109] width 1375 height 53
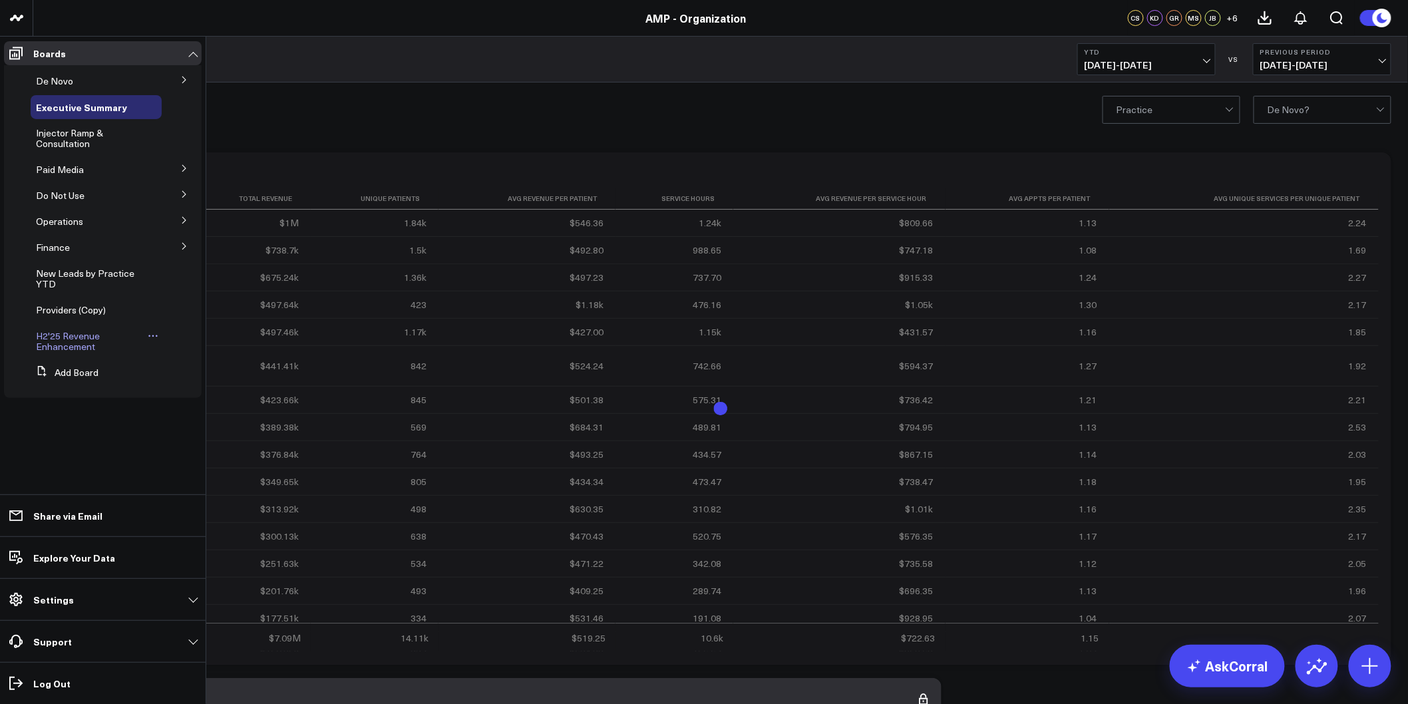
click at [82, 346] on span "H2'25 Revenue Enhancement" at bounding box center [68, 340] width 64 height 23
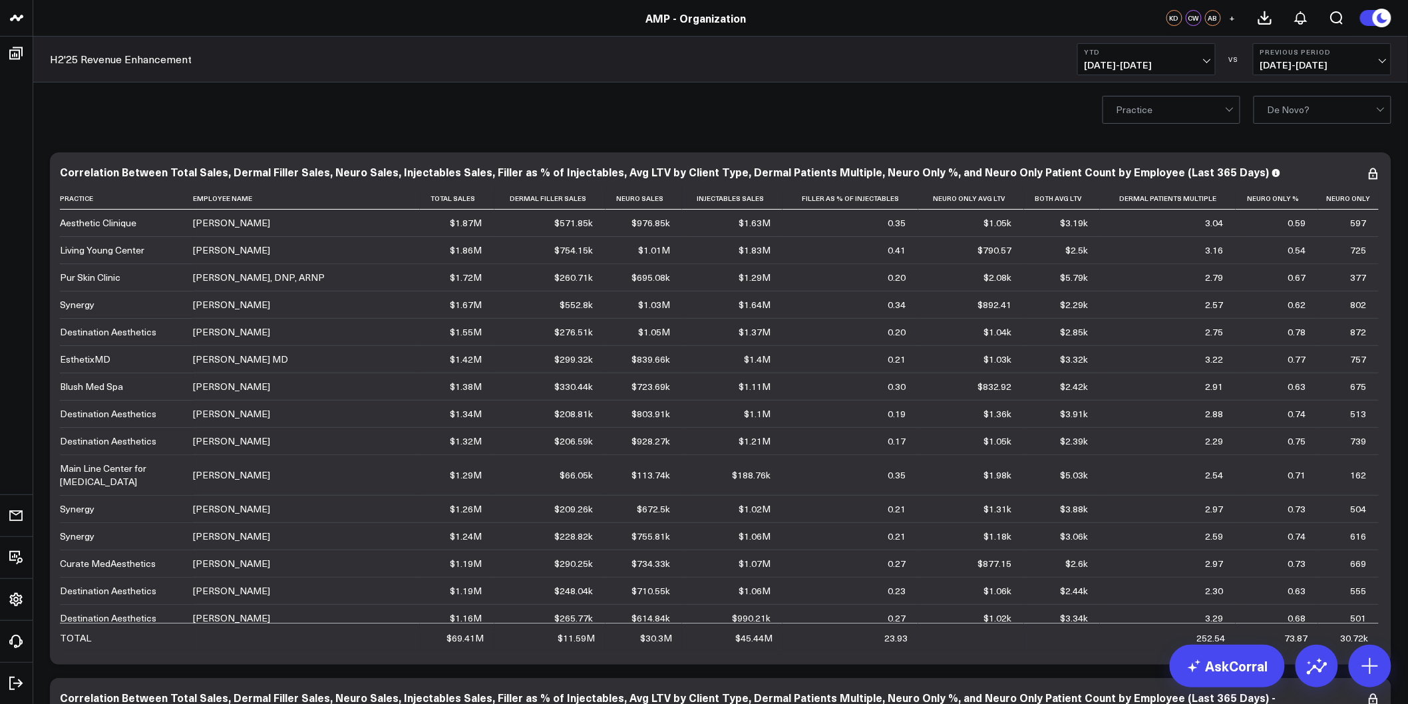
click at [409, 105] on div "Practice De Novo?" at bounding box center [720, 109] width 1375 height 53
click at [900, 201] on icon at bounding box center [905, 198] width 11 height 8
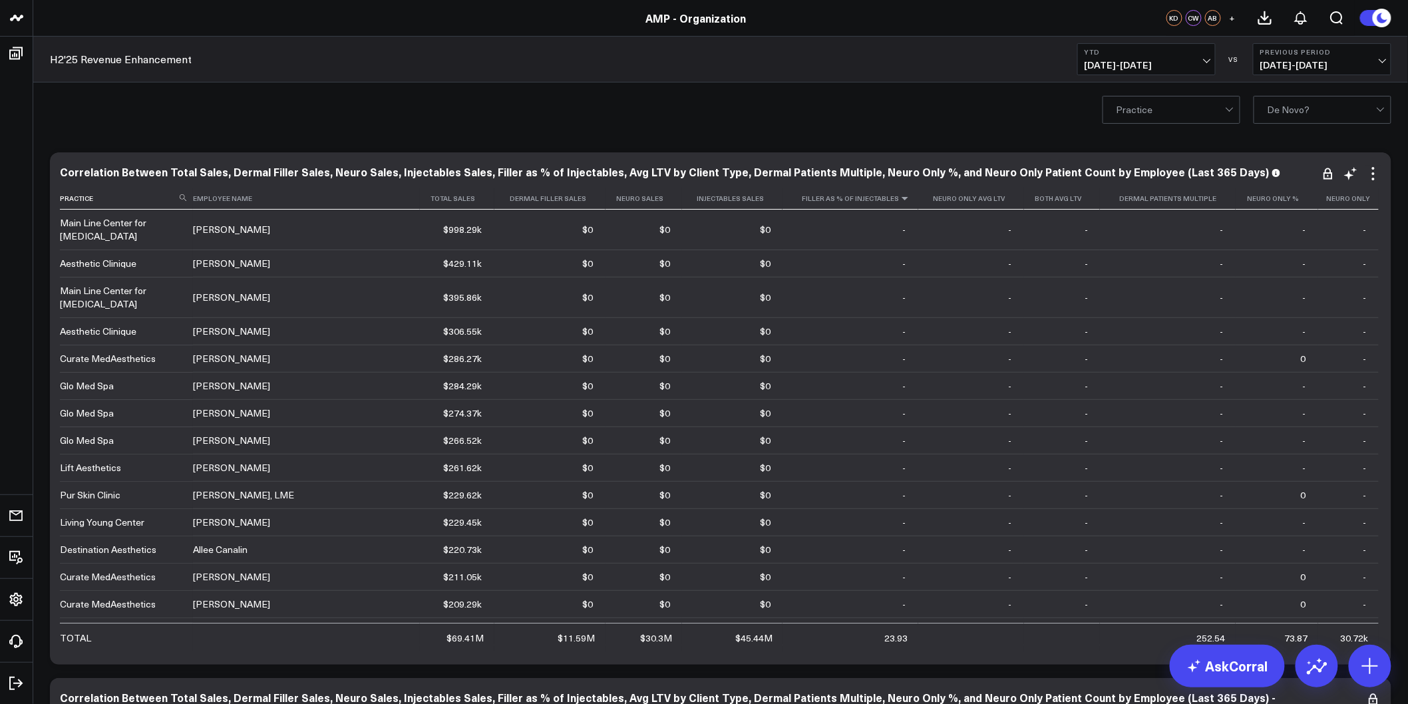
click at [900, 201] on icon at bounding box center [905, 198] width 11 height 8
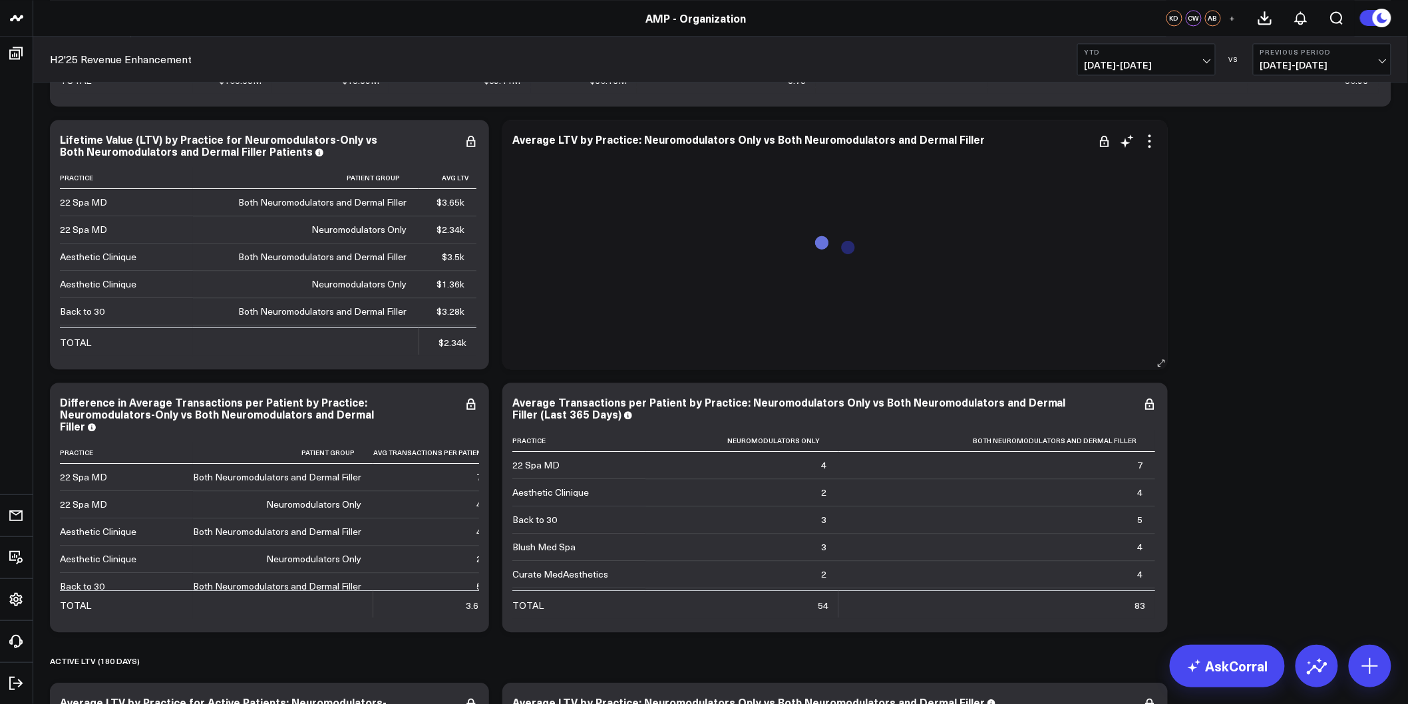
scroll to position [7466, 0]
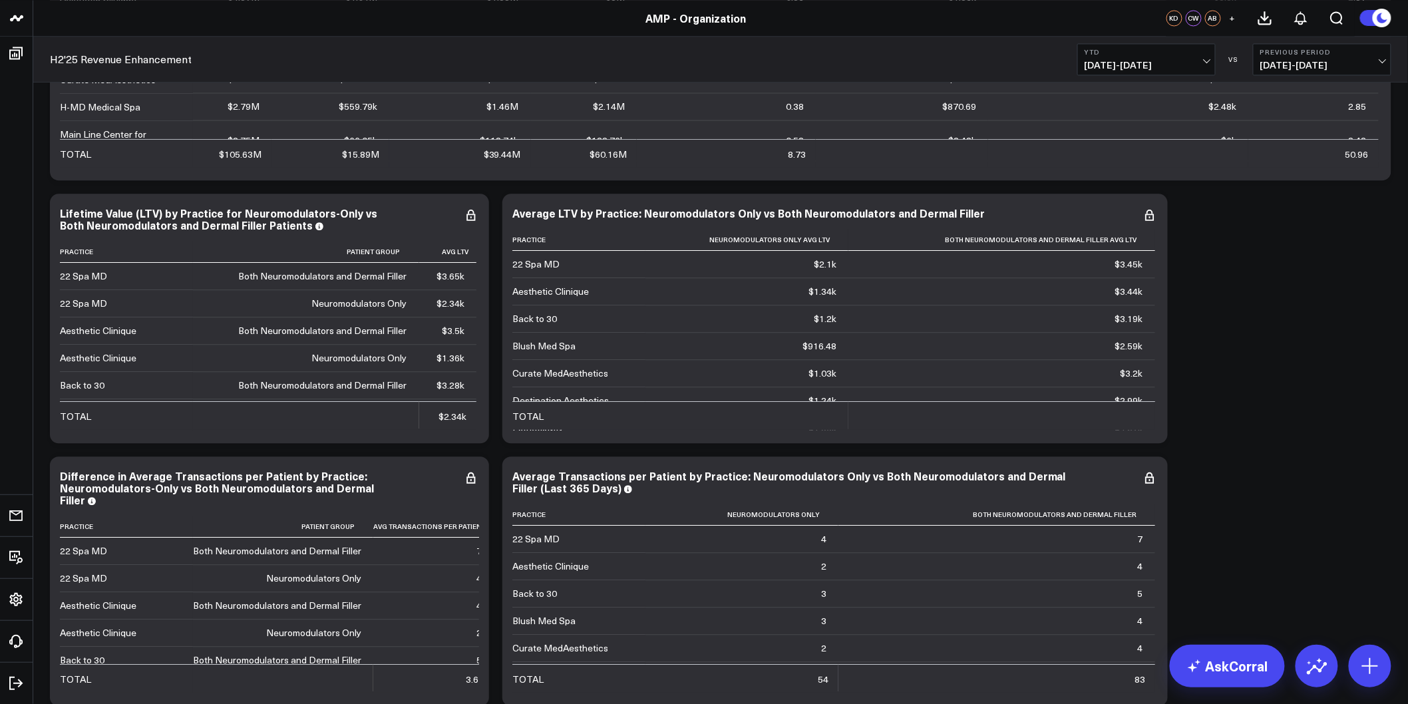
click at [1198, 65] on span "01/01/25 - 08/26/25" at bounding box center [1147, 65] width 124 height 11
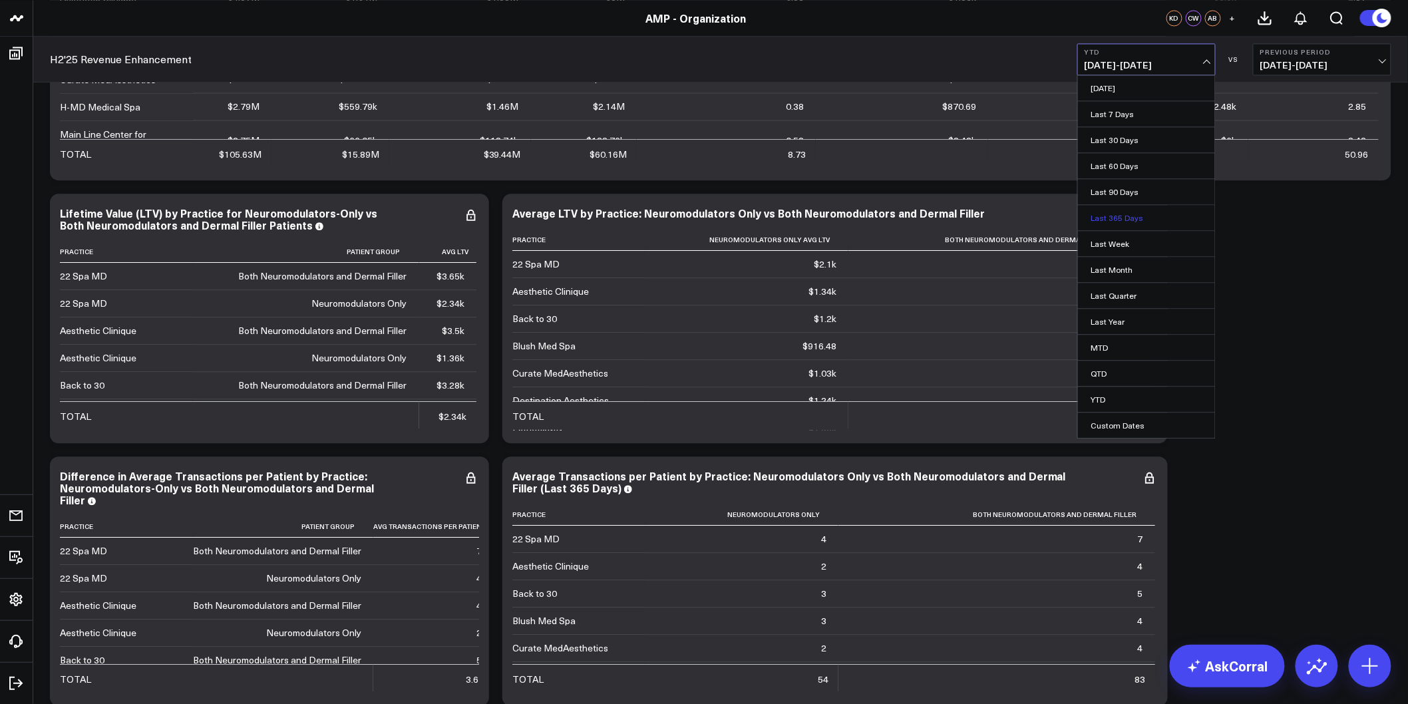
click at [1120, 220] on link "Last 365 Days" at bounding box center [1146, 217] width 137 height 25
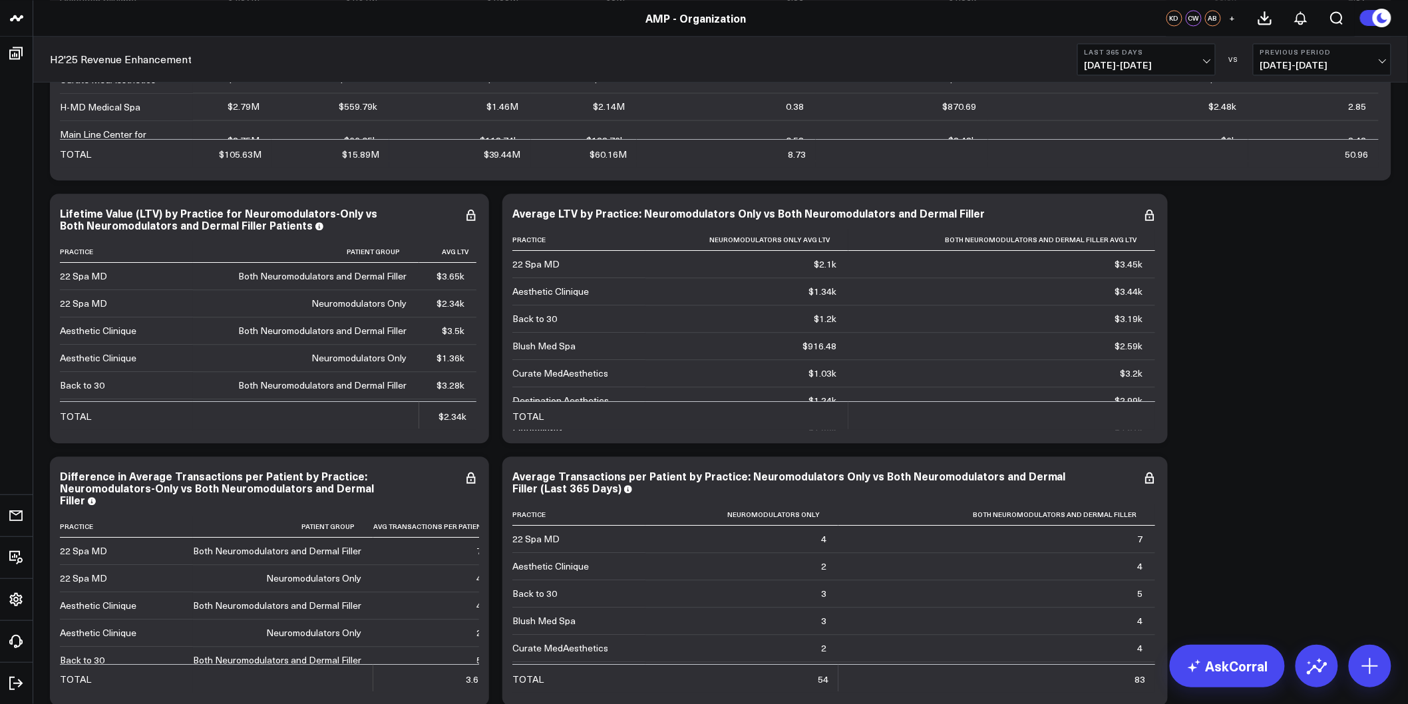
click at [1154, 214] on icon at bounding box center [1150, 215] width 16 height 16
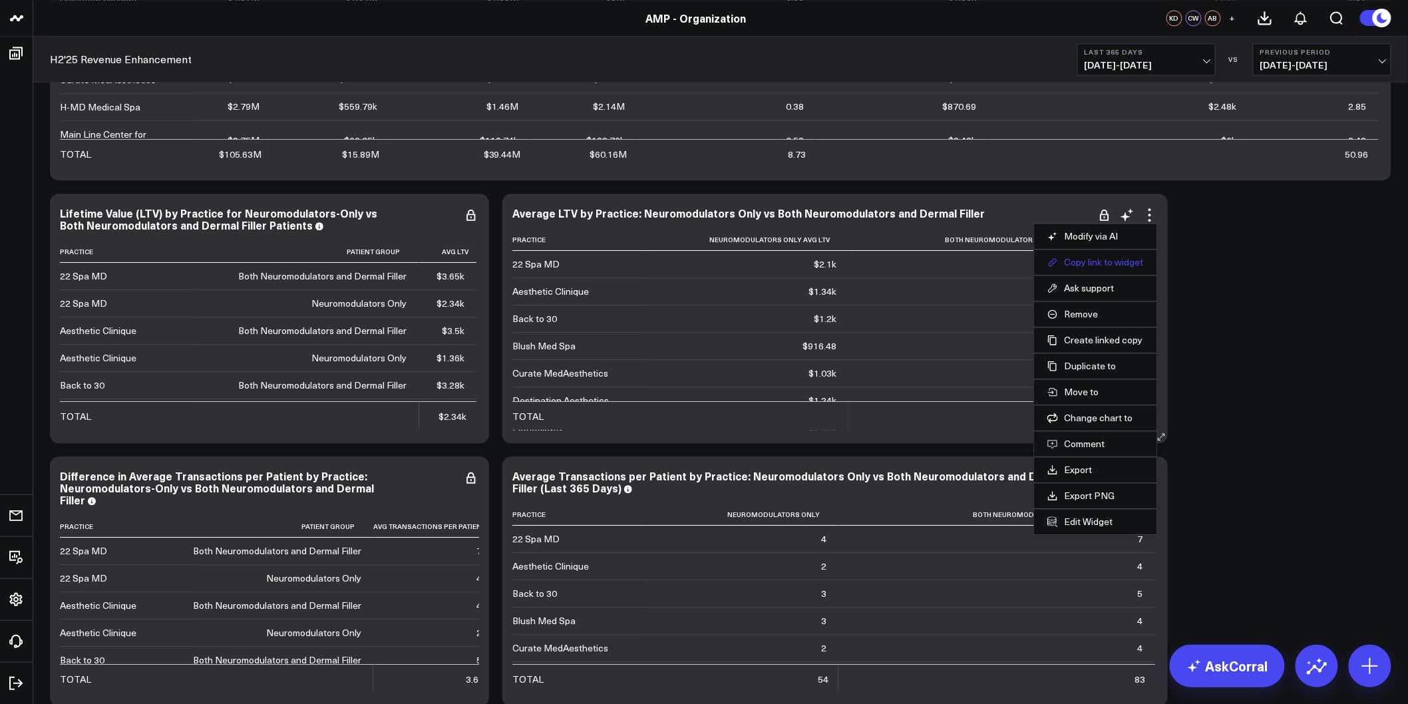
click at [1090, 256] on button "Copy link to widget" at bounding box center [1095, 262] width 96 height 12
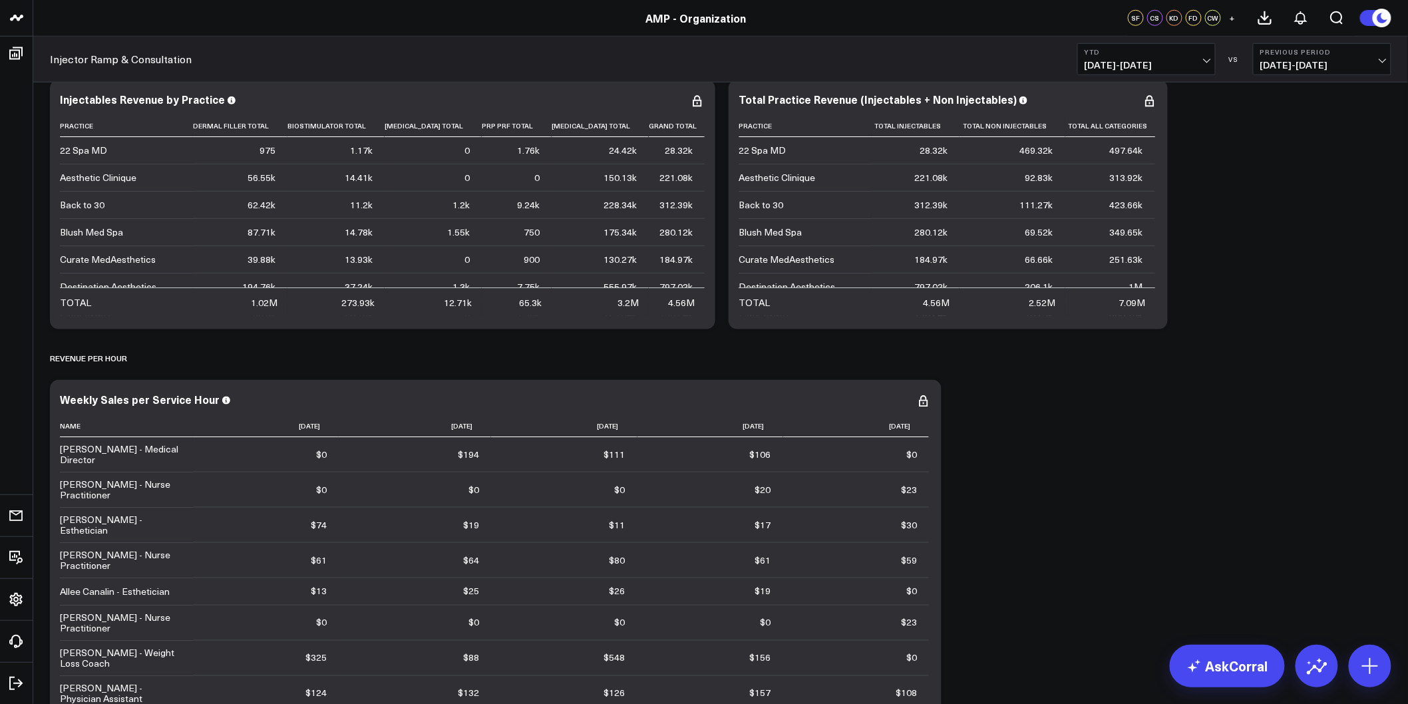
scroll to position [2365, 0]
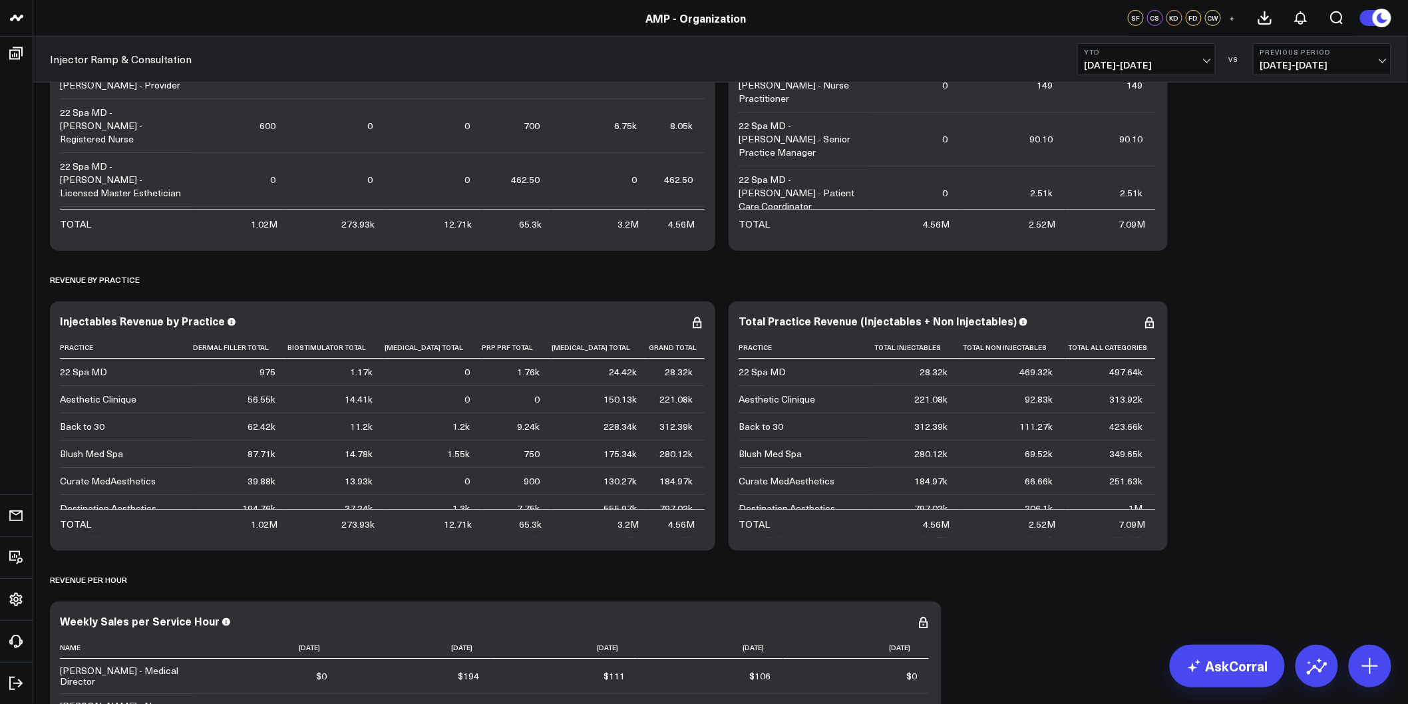
click at [1188, 58] on button "YTD 01/01/25 - 08/26/25" at bounding box center [1146, 59] width 138 height 32
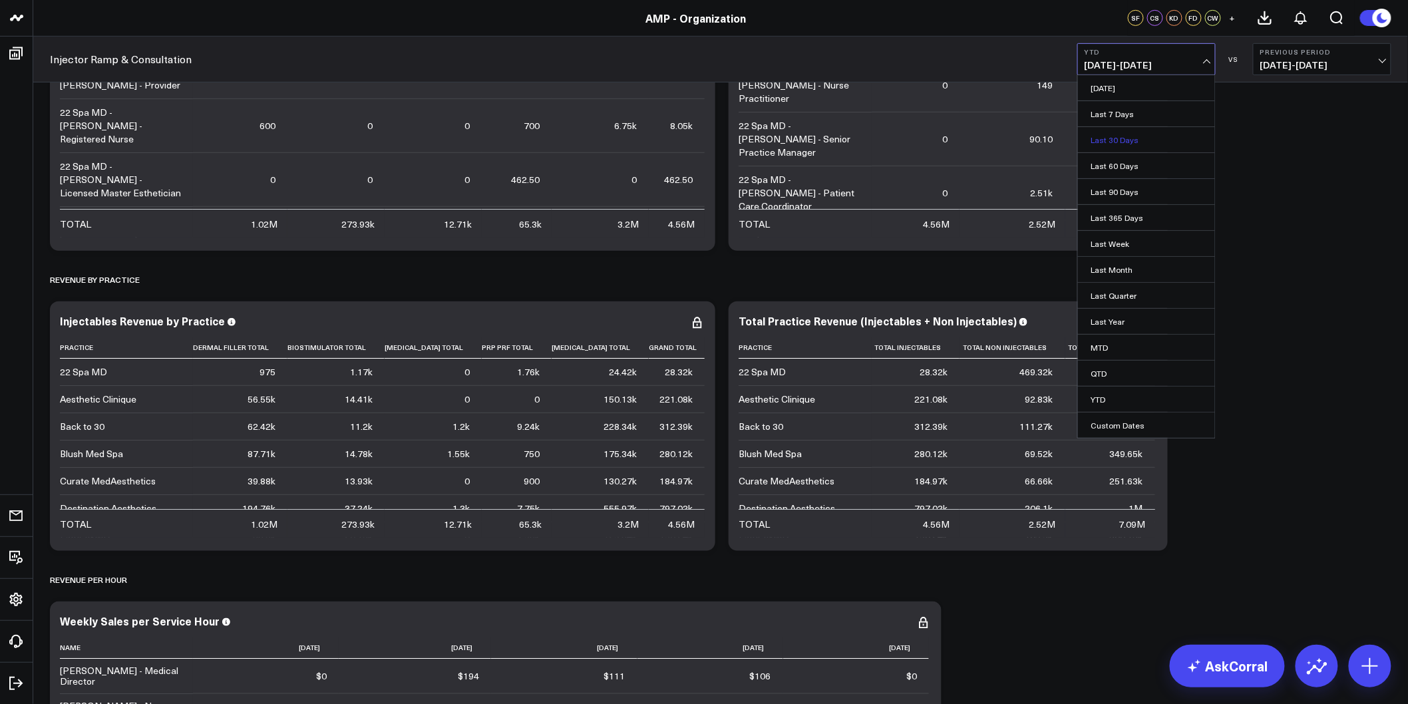
click at [1130, 136] on link "Last 30 Days" at bounding box center [1146, 139] width 137 height 25
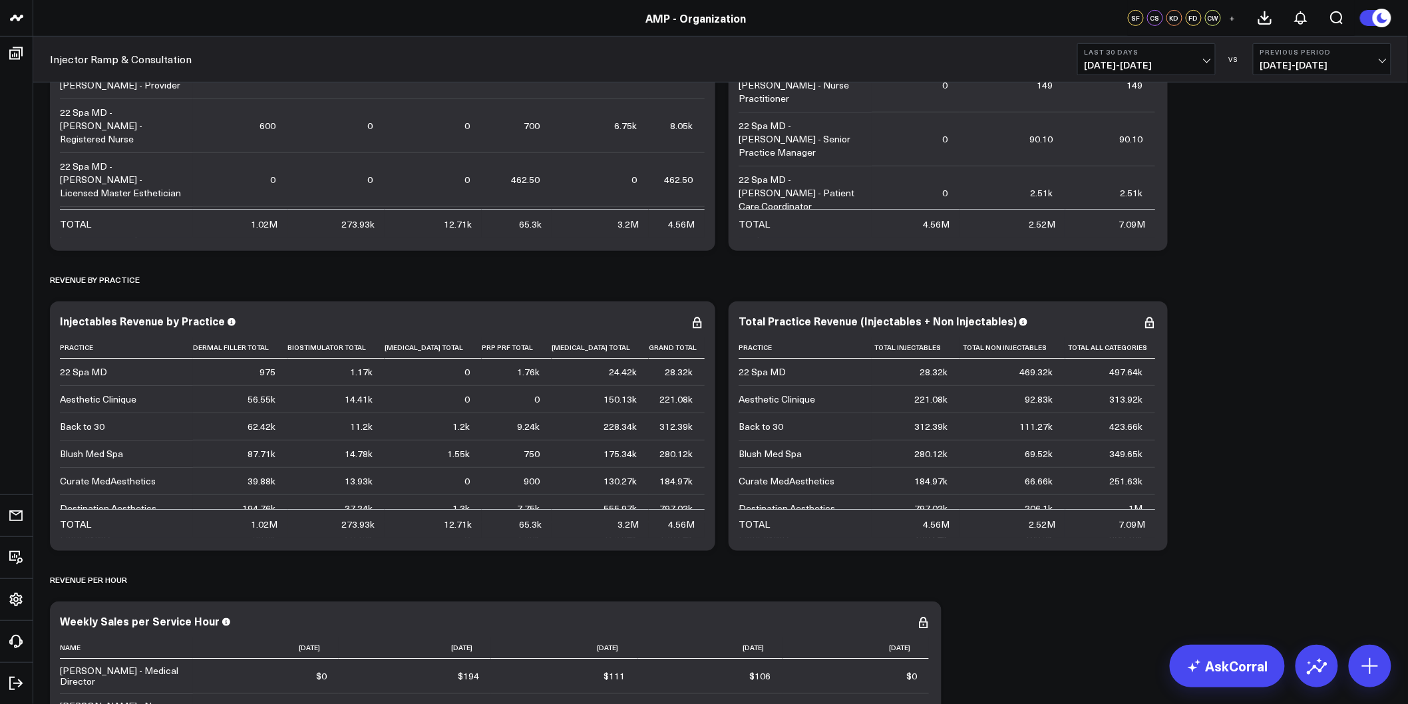
click at [1188, 58] on button "Last 30 Days 07/28/25 - 08/26/25" at bounding box center [1146, 59] width 138 height 32
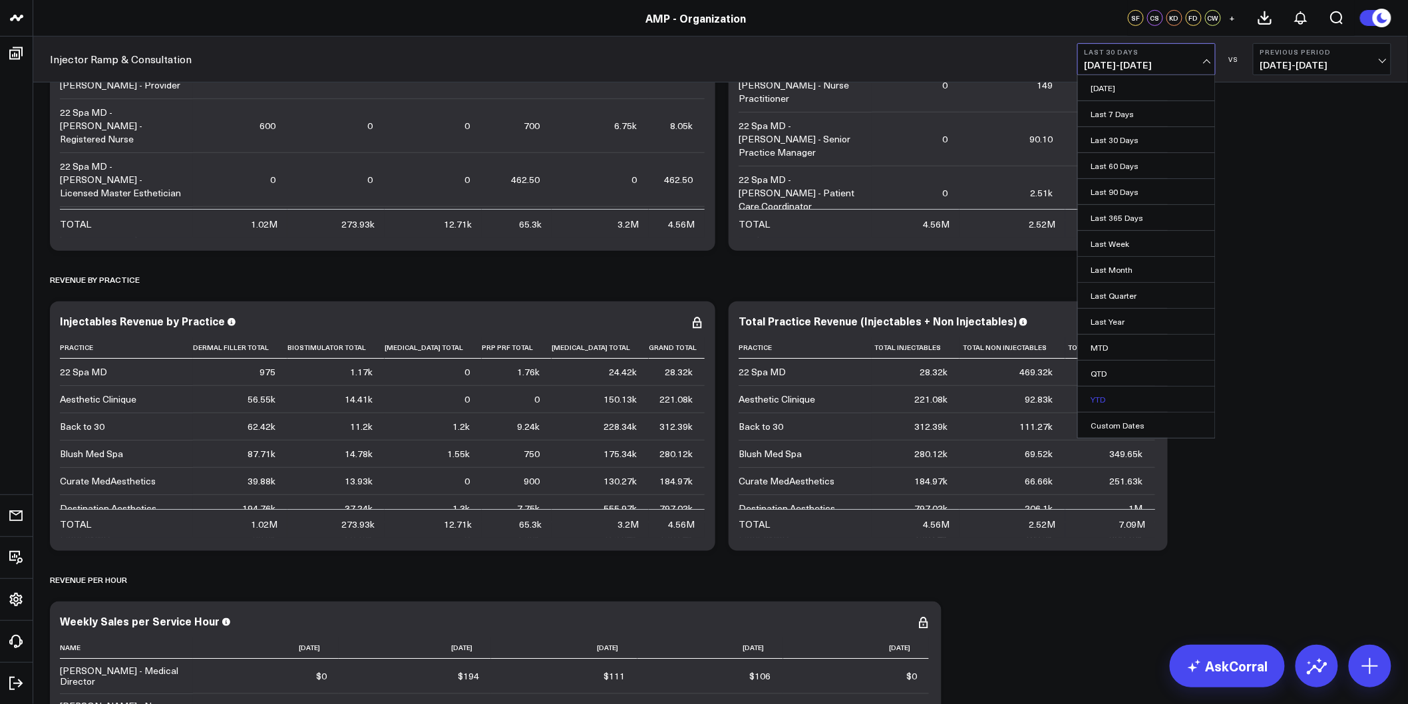
click at [1116, 397] on link "YTD" at bounding box center [1146, 399] width 137 height 25
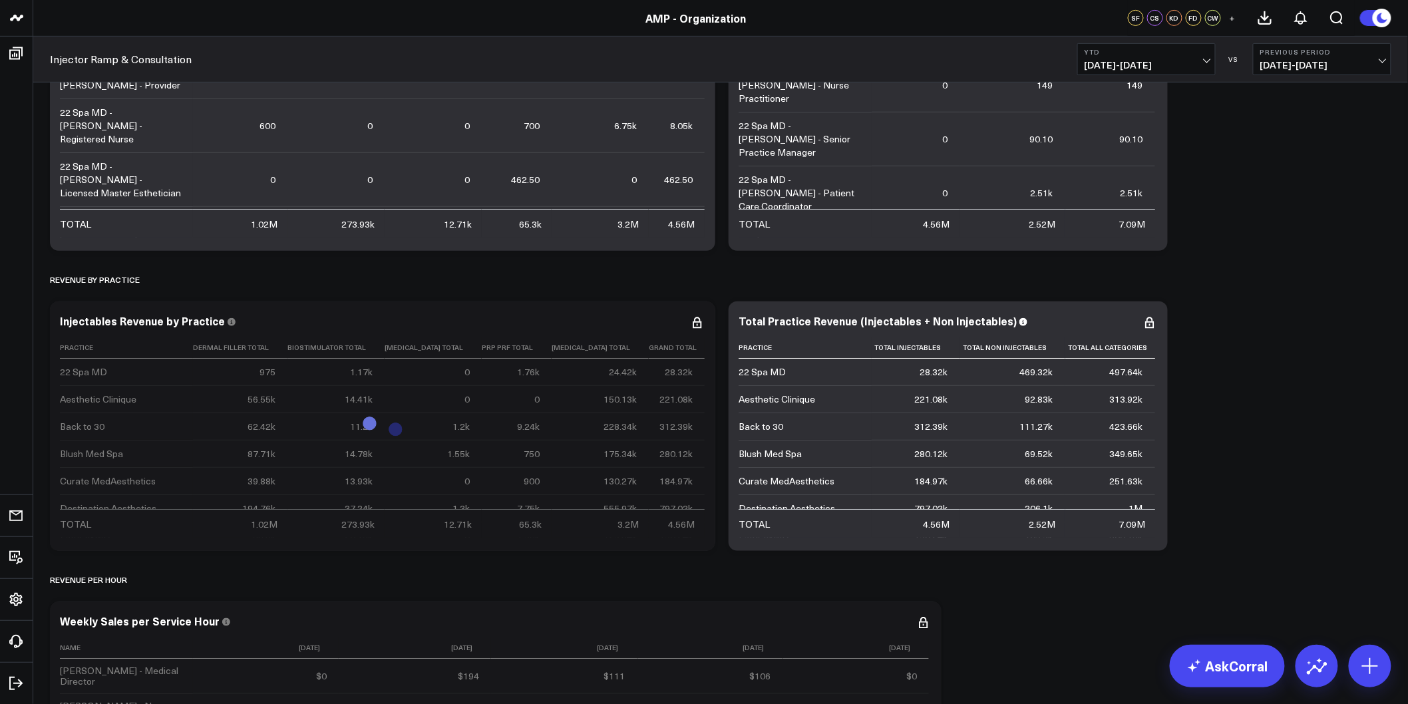
click at [1251, 349] on div "Modify via AI Copy link to widget Ask support Remove Create linked copy De Novo…" at bounding box center [720, 538] width 1355 height 5517
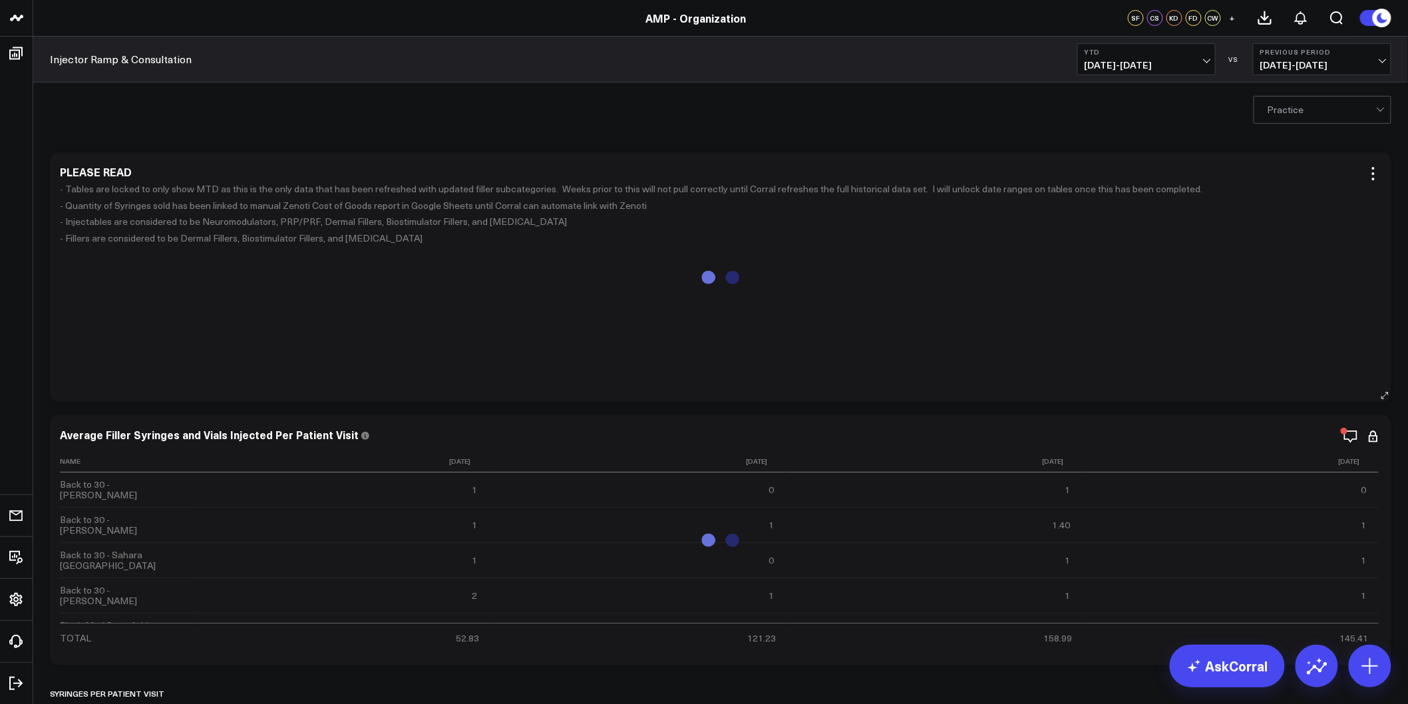
drag, startPoint x: 1281, startPoint y: 488, endPoint x: 1248, endPoint y: 166, distance: 323.7
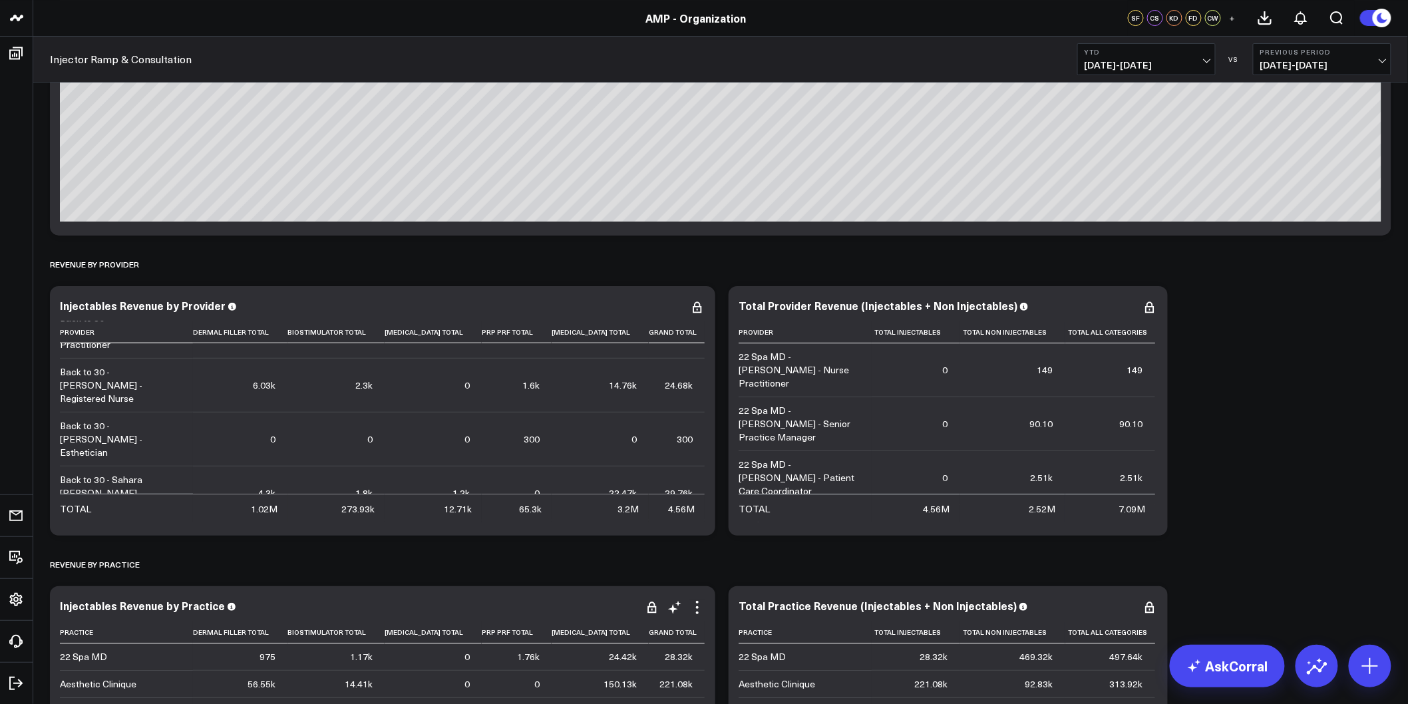
scroll to position [2377, 0]
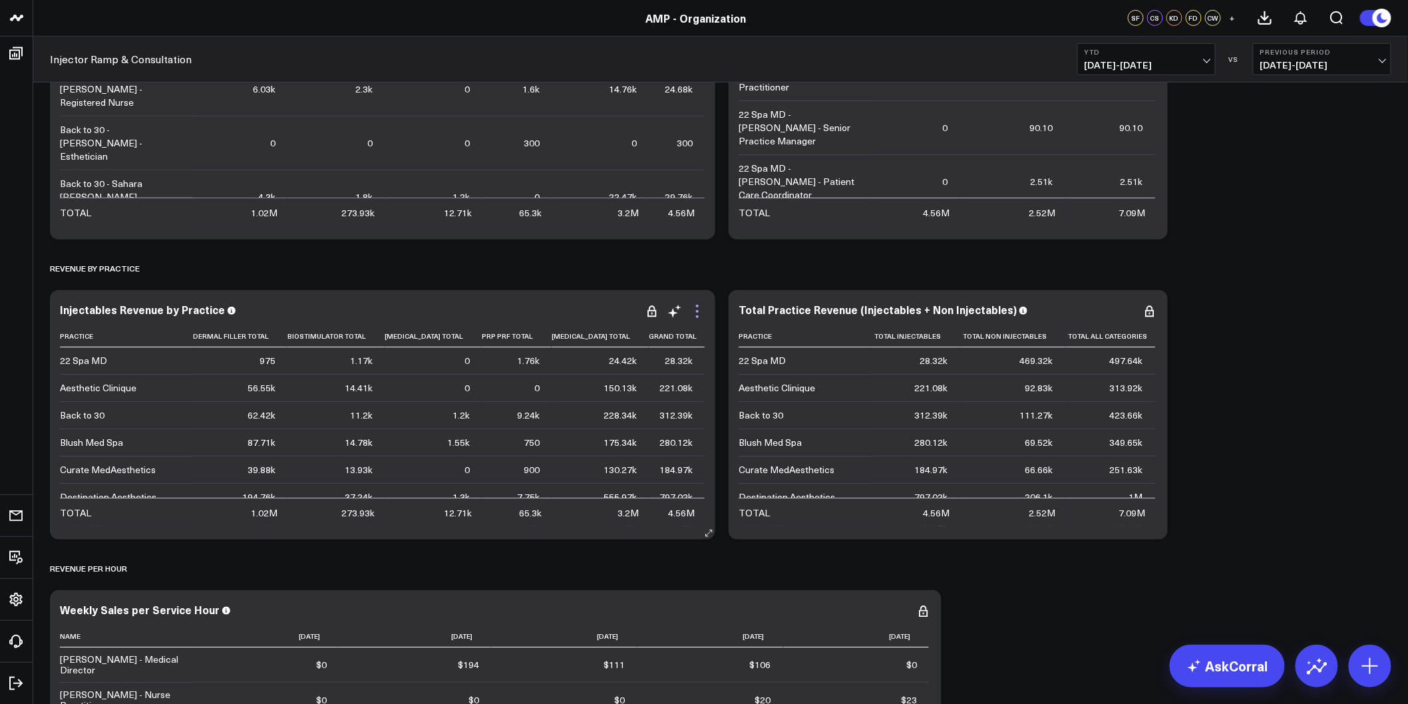
click at [697, 317] on icon at bounding box center [697, 316] width 3 height 3
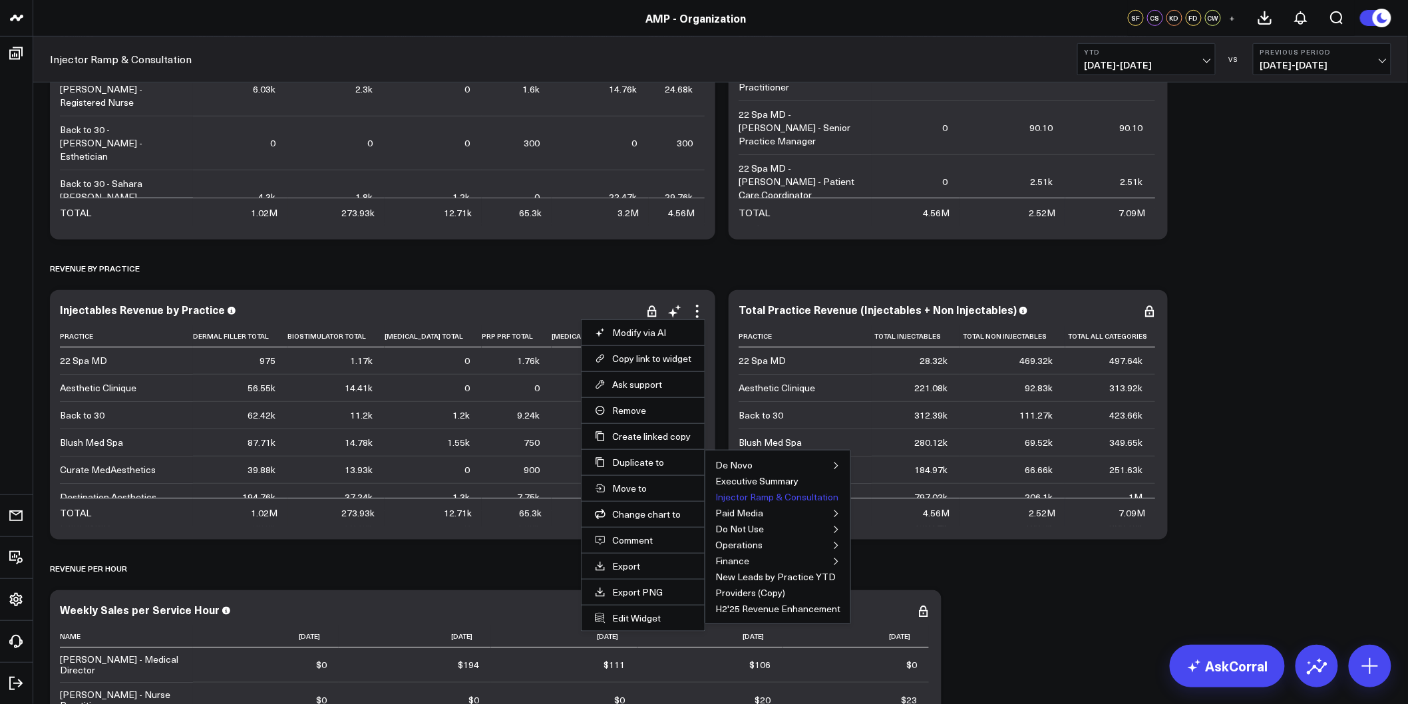
click at [747, 493] on button "Injector Ramp & Consultation" at bounding box center [776, 496] width 123 height 9
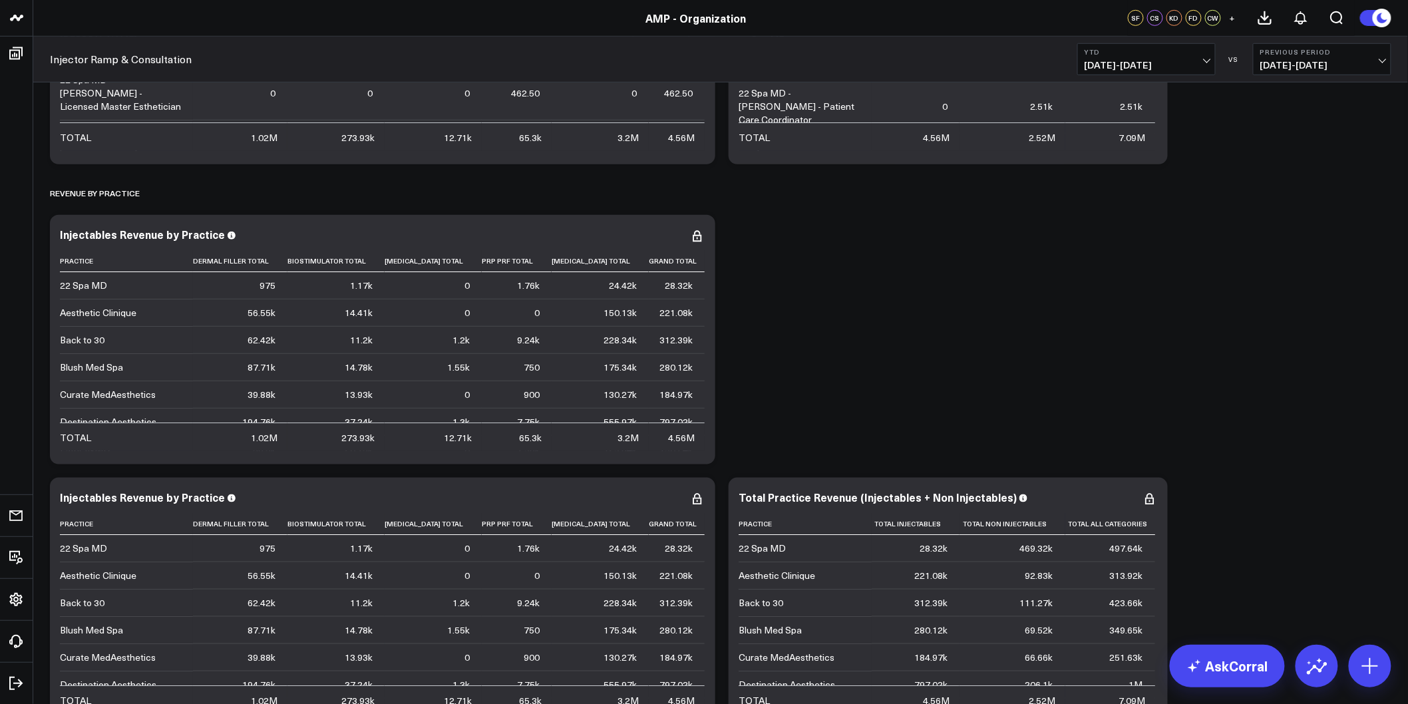
scroll to position [2524, 0]
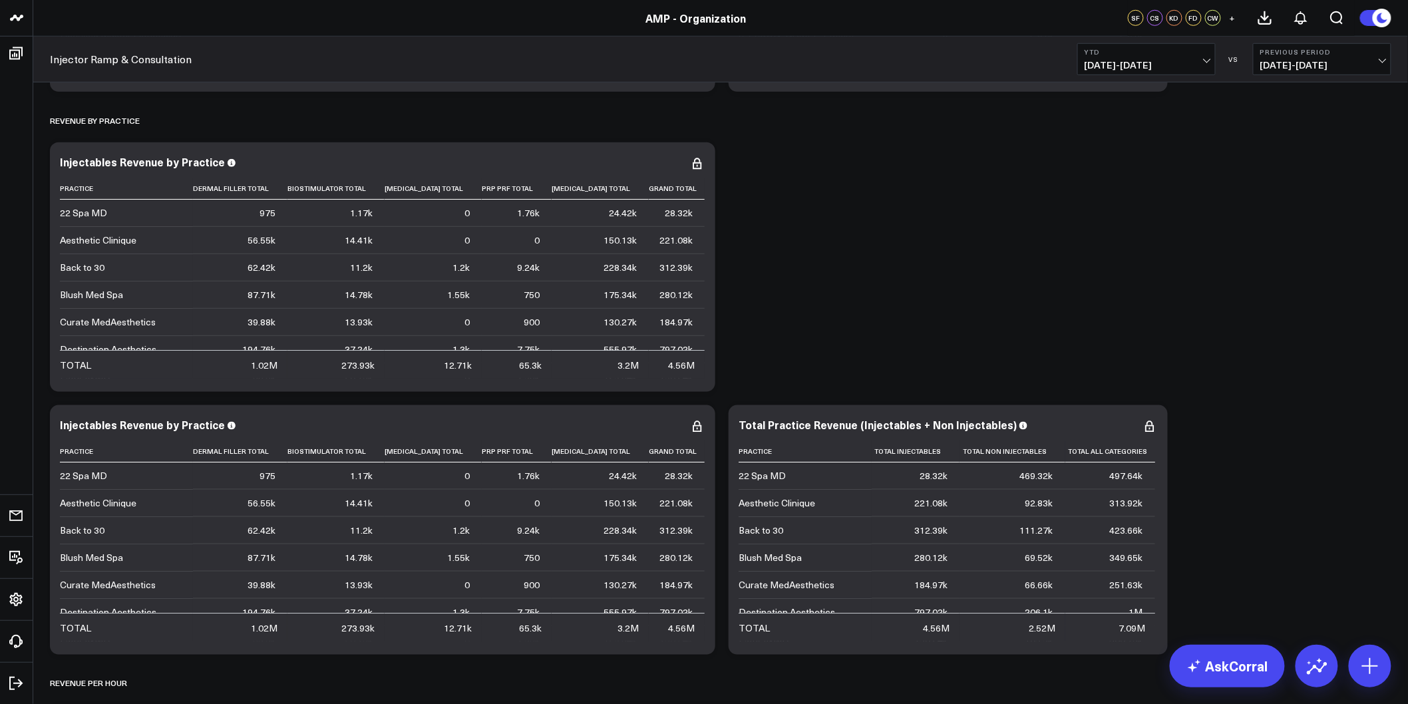
click at [880, 316] on div "Modify via AI Copy link to widget Ask support Remove Create linked copy De Novo…" at bounding box center [720, 511] width 1355 height 5780
click at [695, 418] on icon at bounding box center [697, 426] width 16 height 16
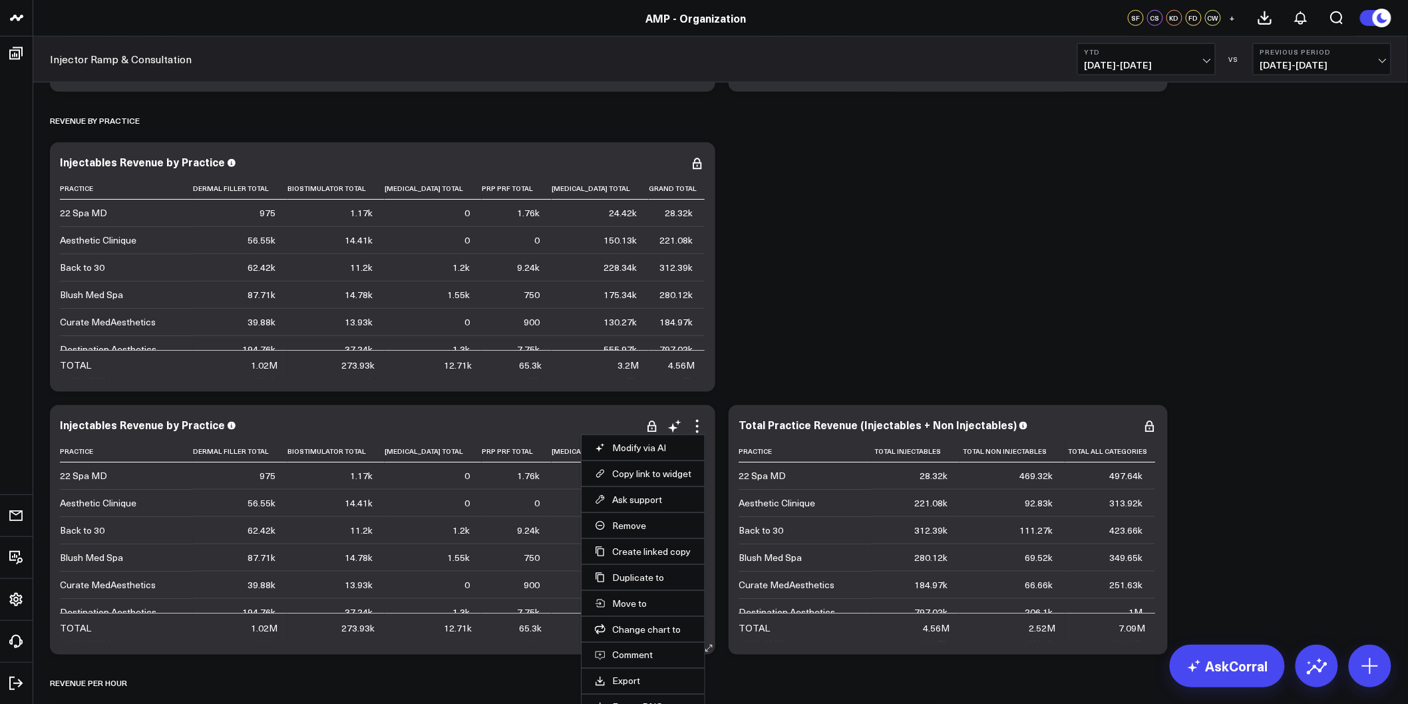
scroll to position [2598, 0]
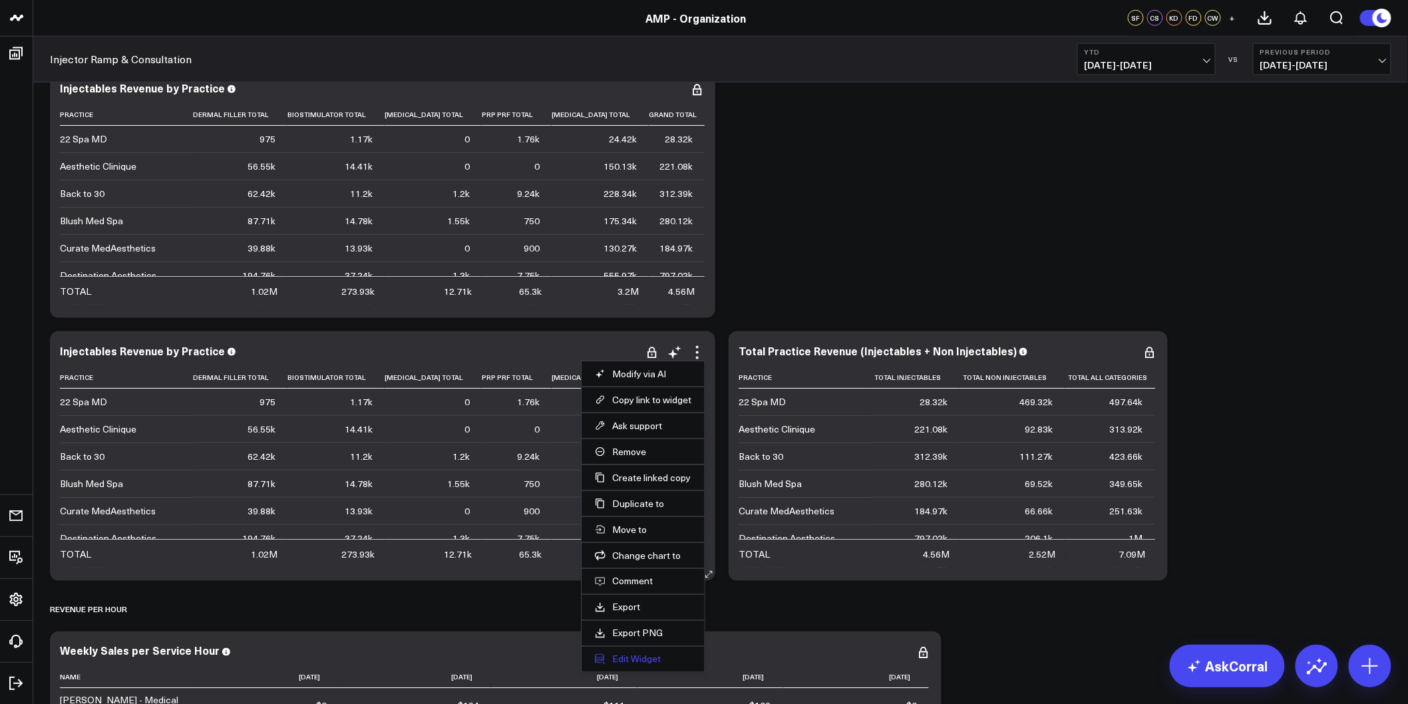
click at [634, 653] on button "Edit Widget" at bounding box center [643, 659] width 96 height 12
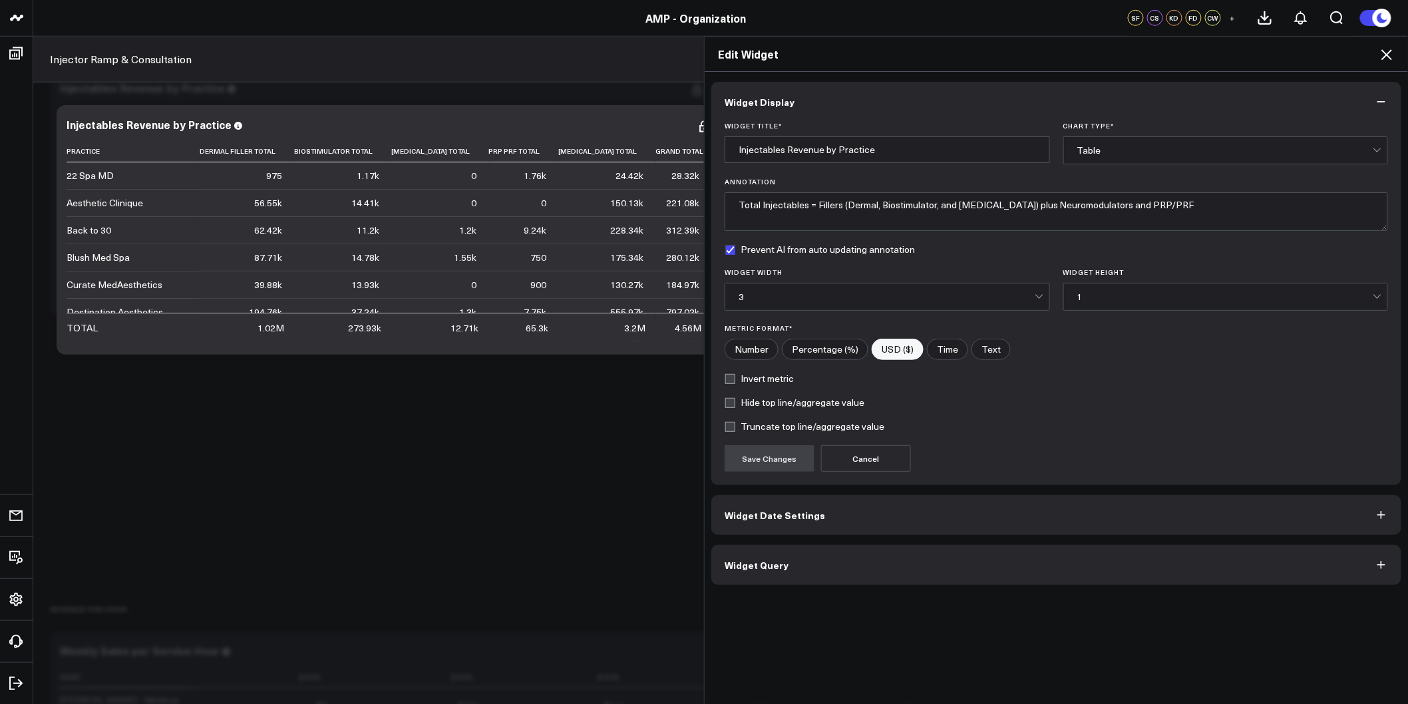
click at [792, 510] on span "Widget Date Settings" at bounding box center [775, 515] width 100 height 11
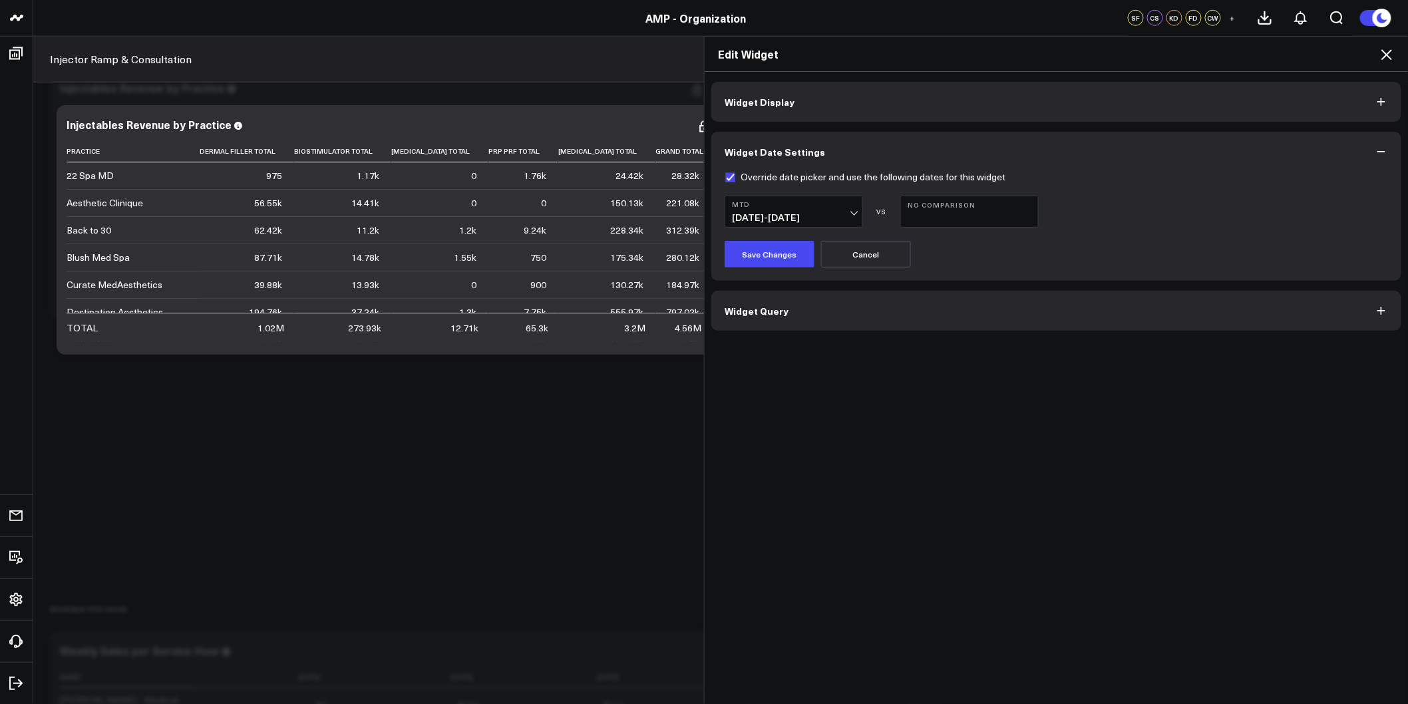
click at [844, 222] on span "08/01/25 - 08/26/25" at bounding box center [794, 217] width 124 height 11
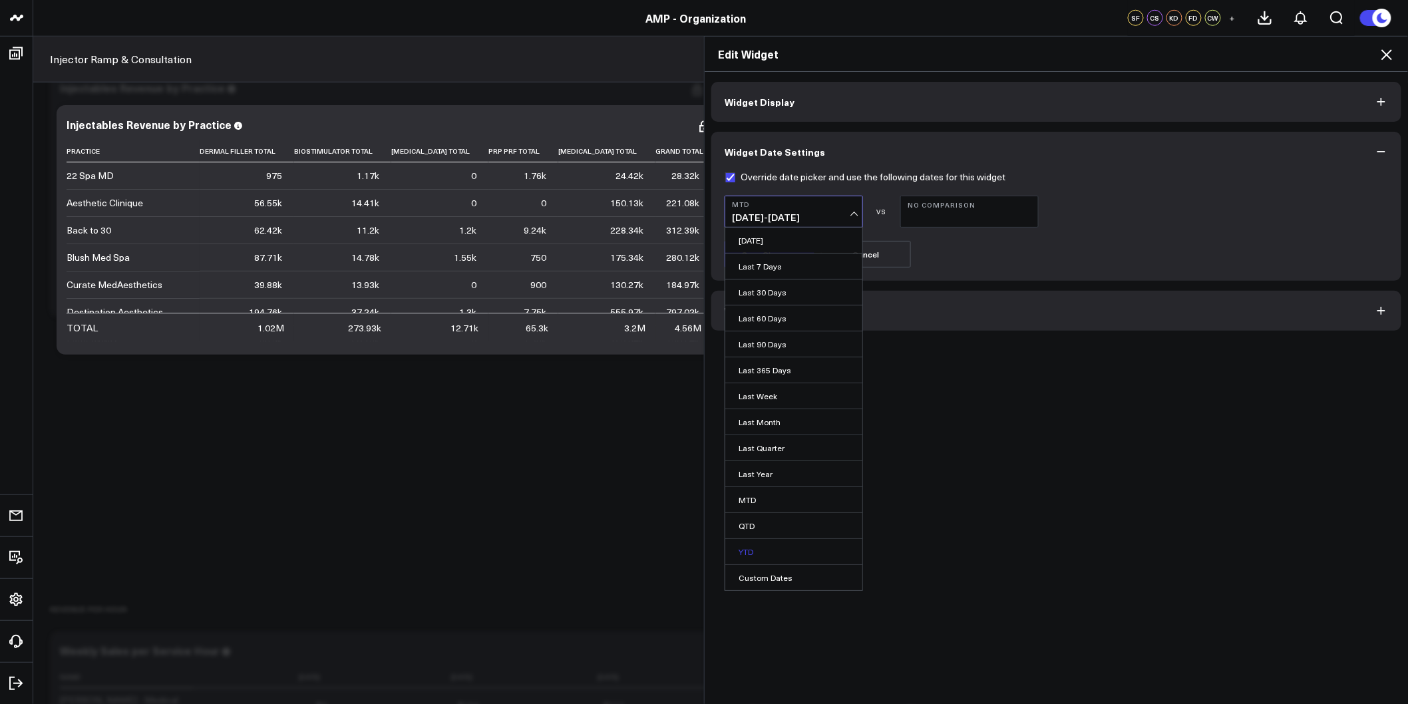
click at [749, 556] on link "YTD" at bounding box center [793, 551] width 137 height 25
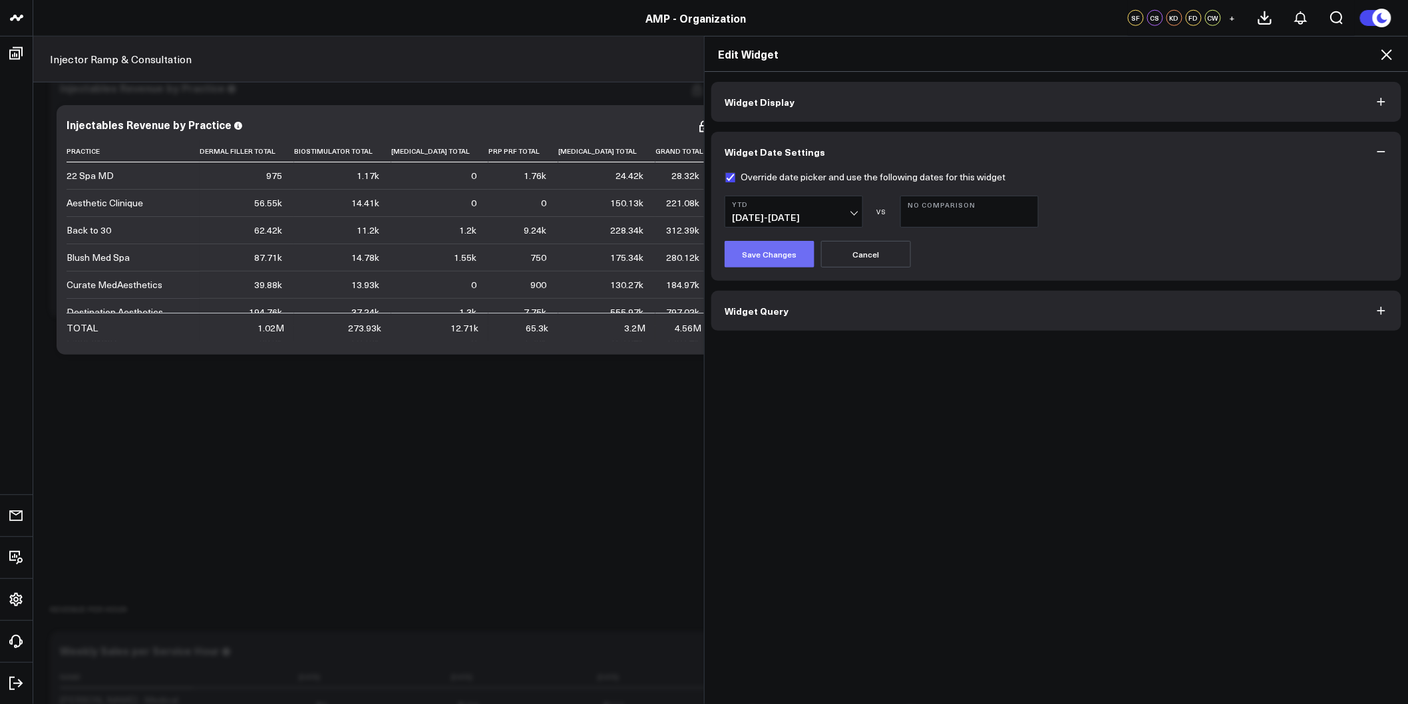
click at [787, 250] on button "Save Changes" at bounding box center [770, 254] width 90 height 27
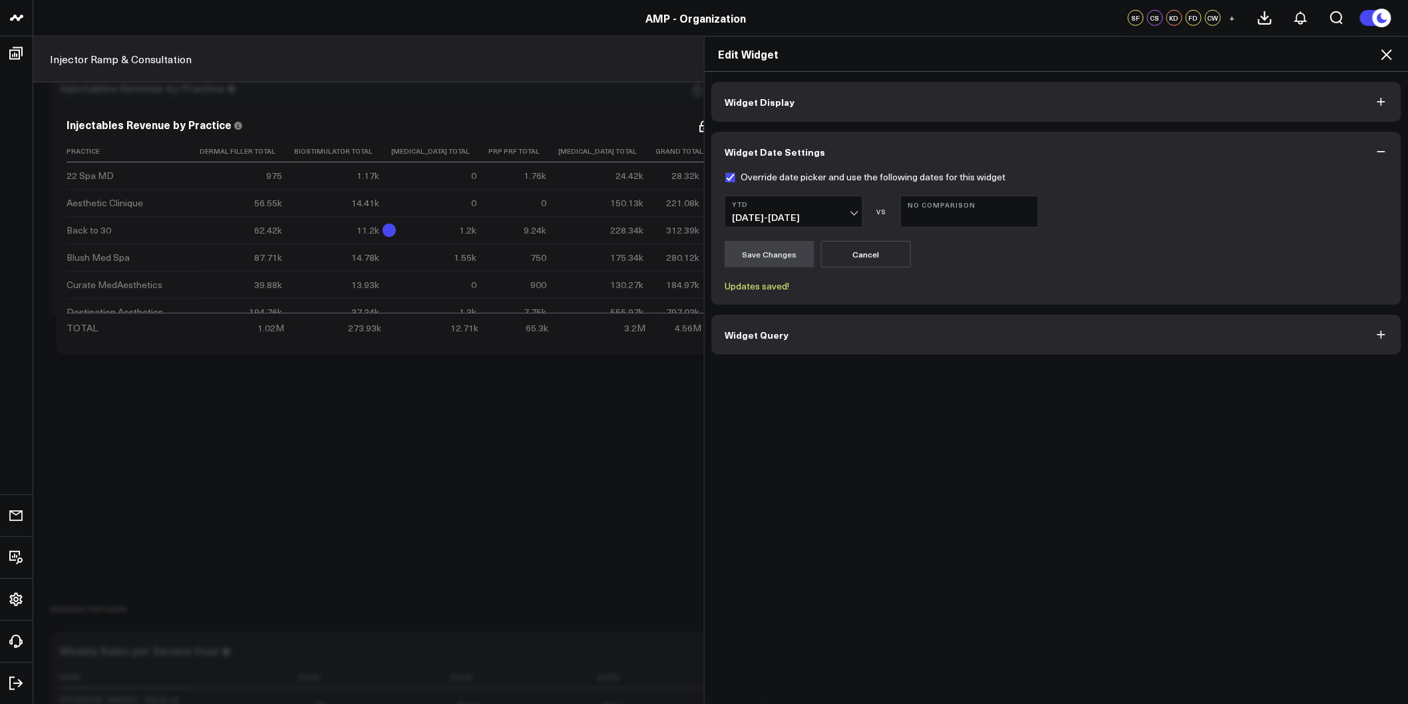
click at [1389, 55] on icon at bounding box center [1387, 55] width 16 height 16
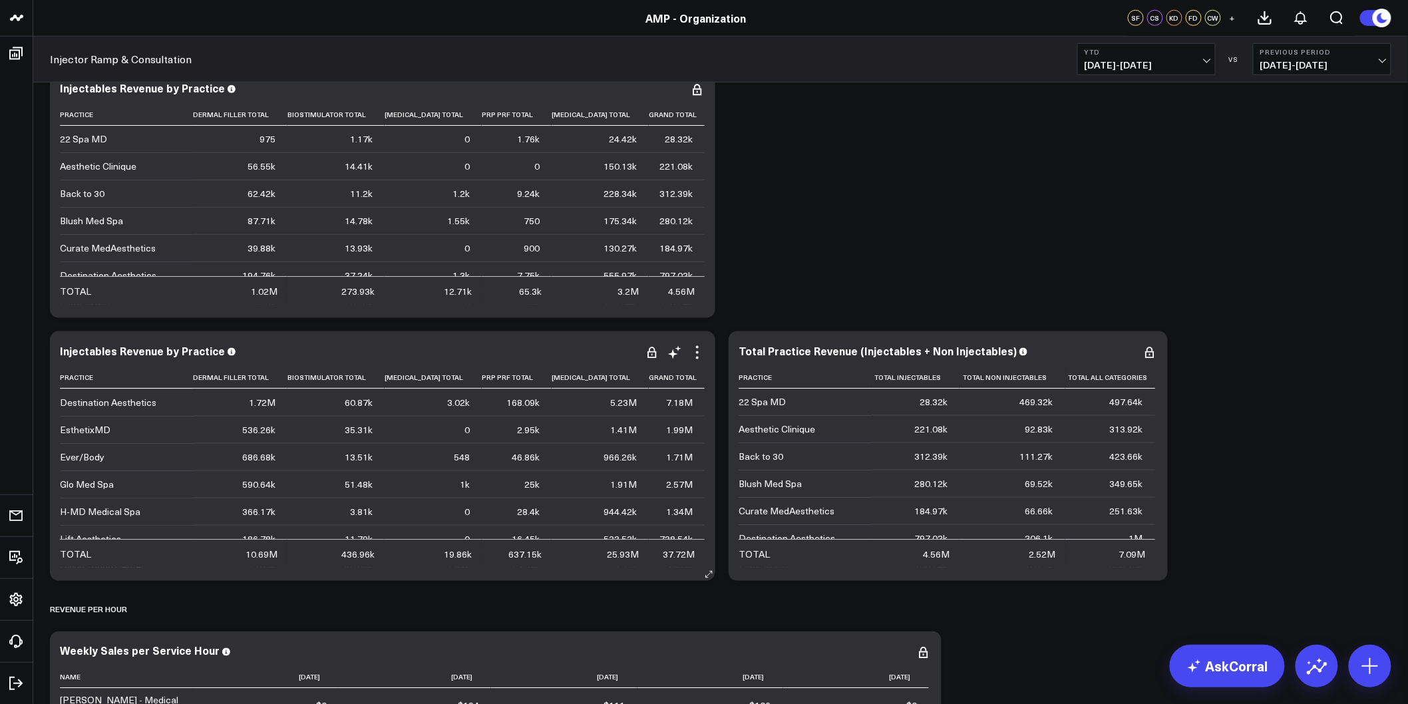
scroll to position [148, 0]
click at [697, 347] on icon at bounding box center [697, 347] width 3 height 3
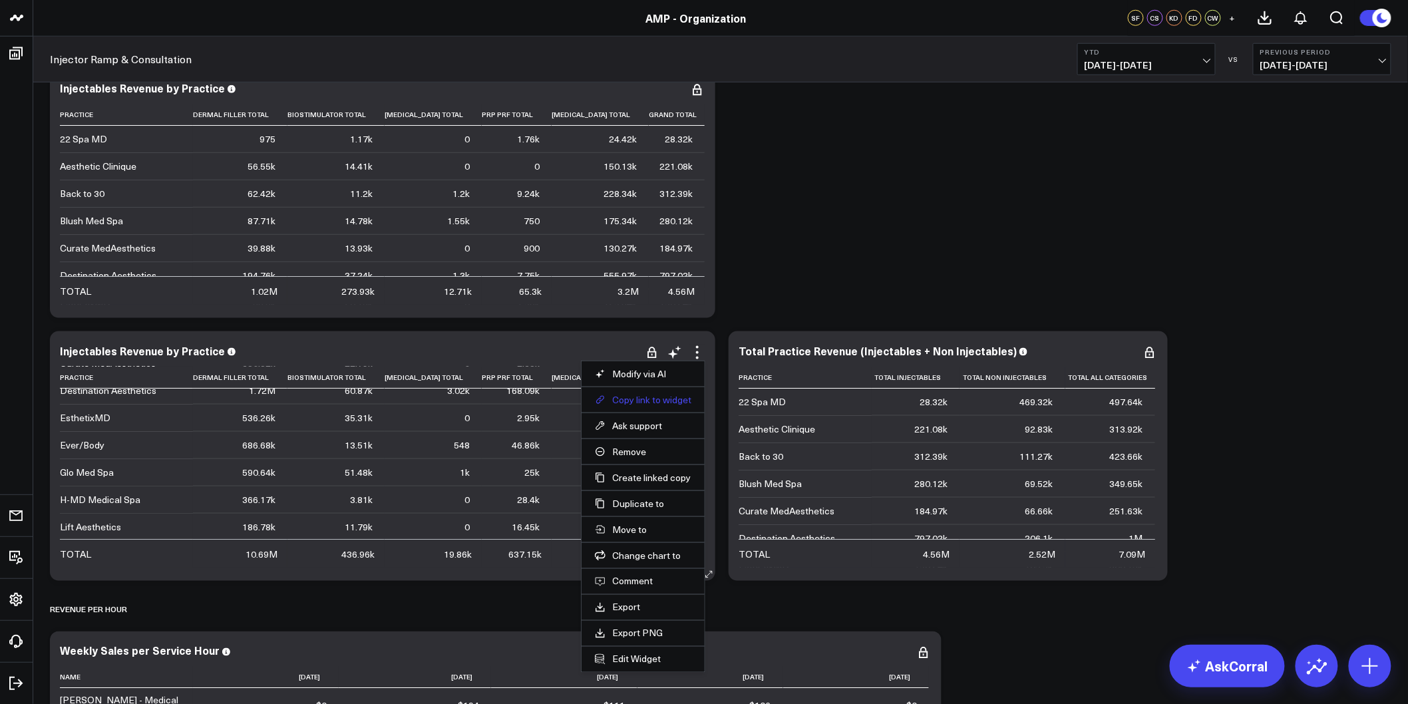
click at [635, 400] on button "Copy link to widget" at bounding box center [643, 400] width 96 height 12
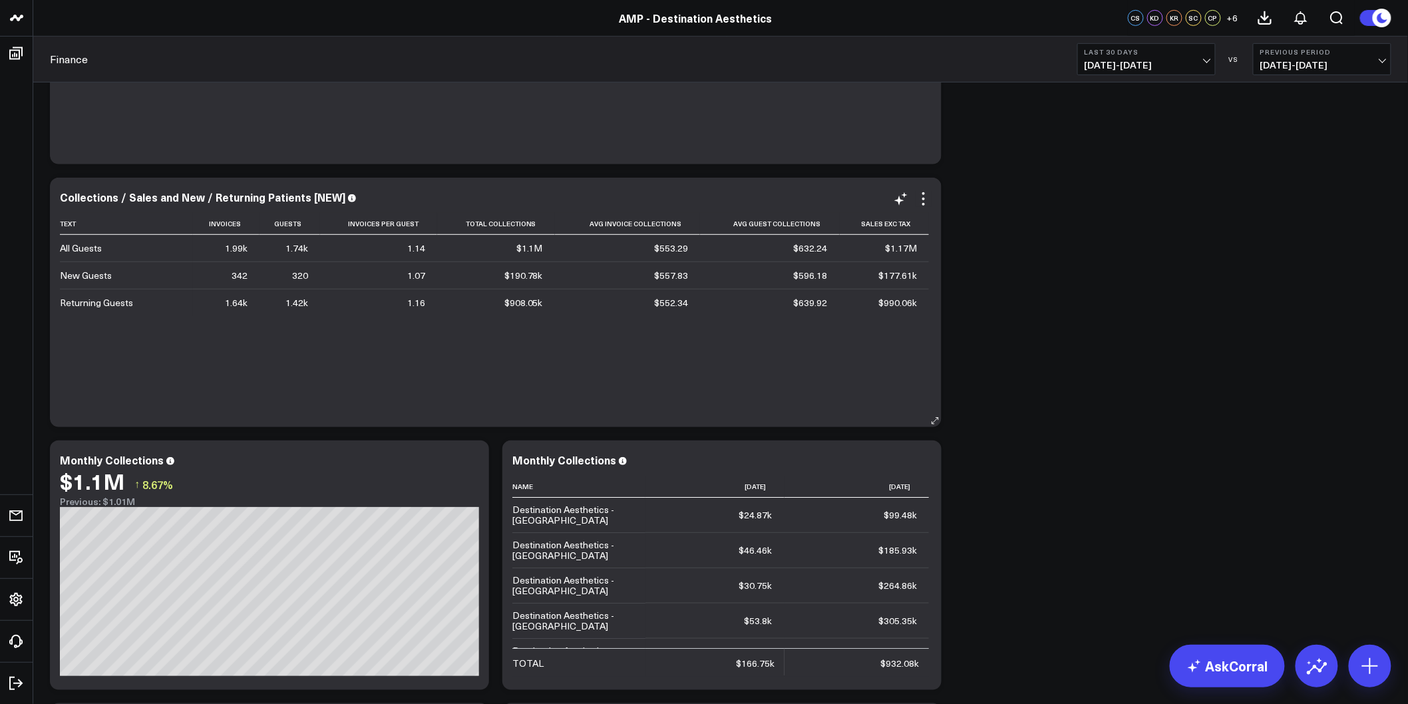
scroll to position [222, 0]
